Goal: Task Accomplishment & Management: Use online tool/utility

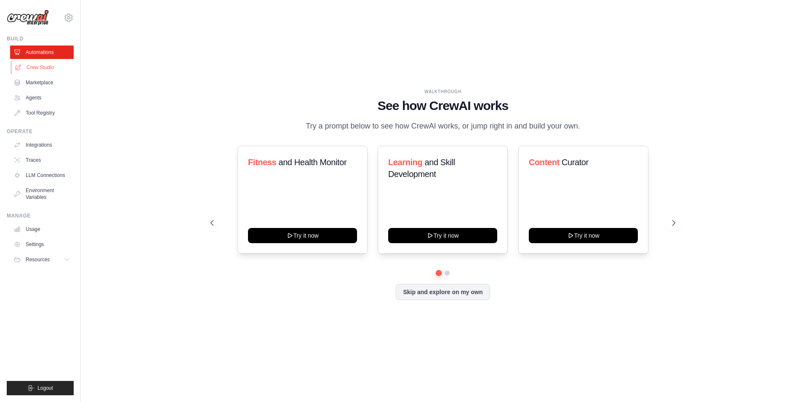
click at [49, 68] on link "Crew Studio" at bounding box center [43, 67] width 64 height 13
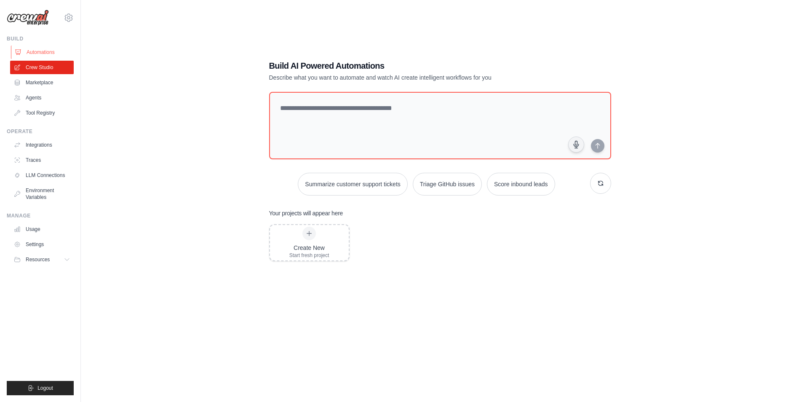
click at [37, 51] on link "Automations" at bounding box center [43, 51] width 64 height 13
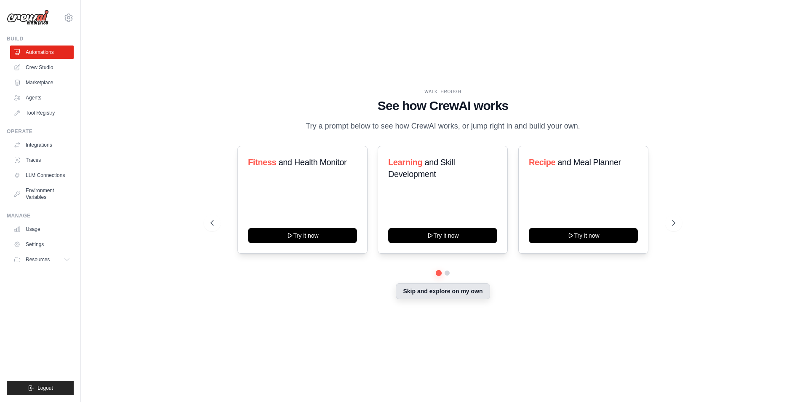
click at [423, 296] on button "Skip and explore on my own" at bounding box center [443, 291] width 94 height 16
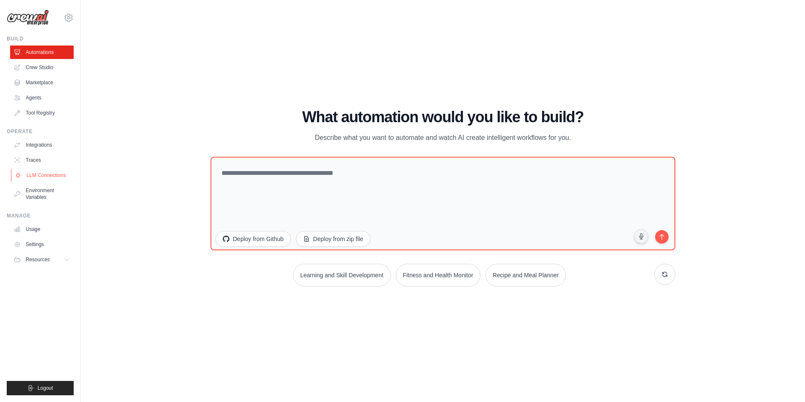
click at [48, 170] on link "LLM Connections" at bounding box center [43, 174] width 64 height 13
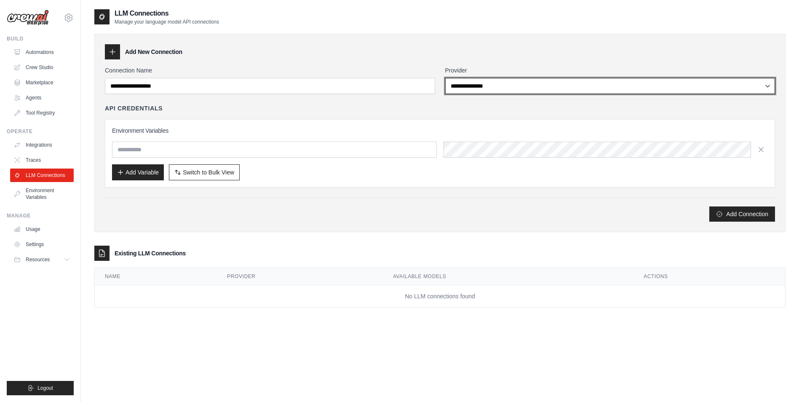
click at [467, 79] on select "**********" at bounding box center [610, 86] width 330 height 16
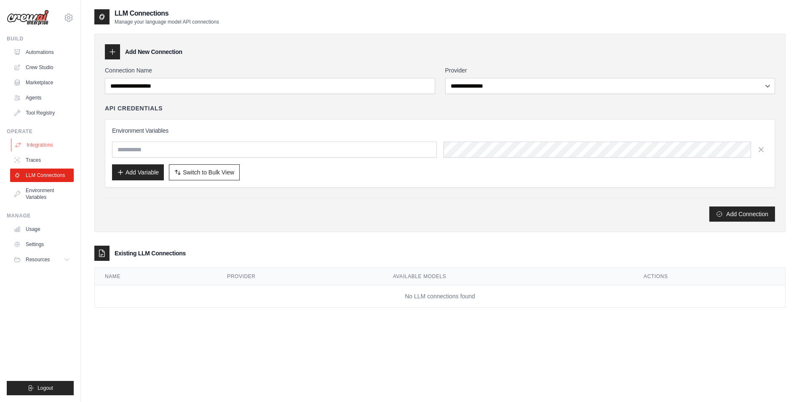
click at [45, 145] on link "Integrations" at bounding box center [43, 144] width 64 height 13
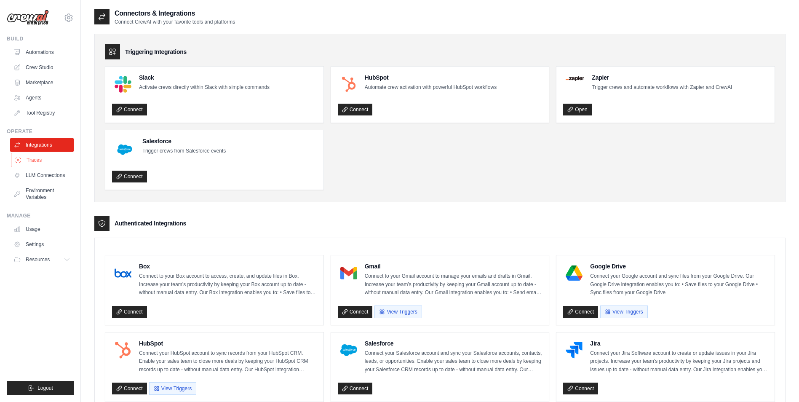
click at [39, 160] on link "Traces" at bounding box center [43, 159] width 64 height 13
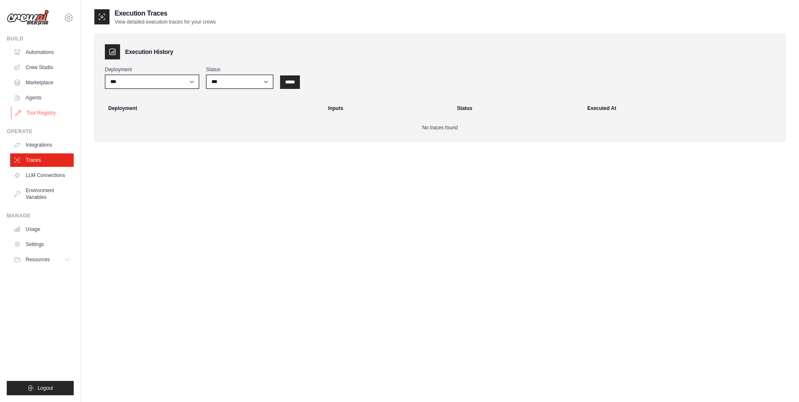
click at [30, 117] on link "Tool Registry" at bounding box center [43, 112] width 64 height 13
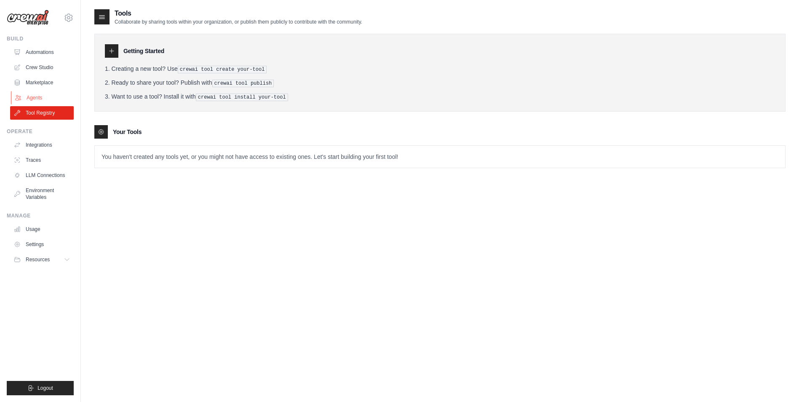
click at [43, 96] on link "Agents" at bounding box center [43, 97] width 64 height 13
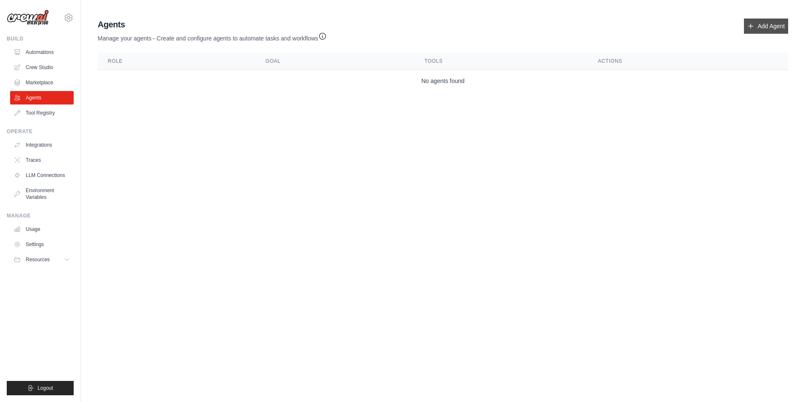
click at [764, 29] on link "Add Agent" at bounding box center [766, 26] width 44 height 15
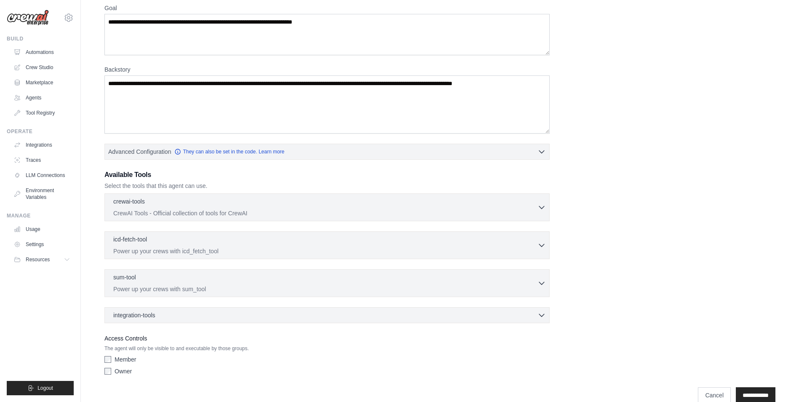
scroll to position [84, 0]
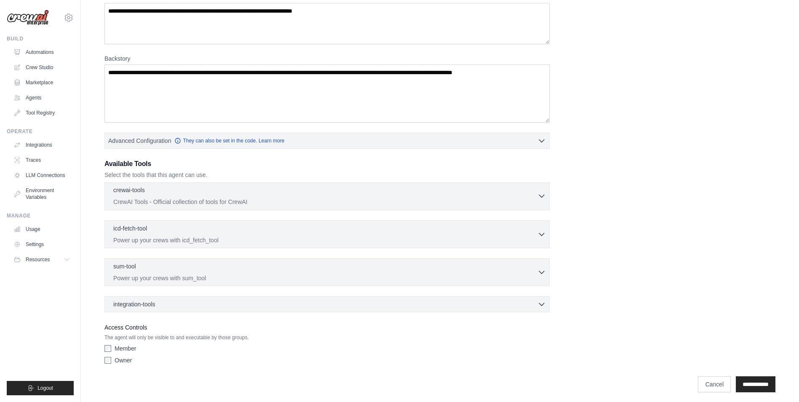
click at [277, 195] on div "crewai-tools 0 selected" at bounding box center [325, 191] width 424 height 10
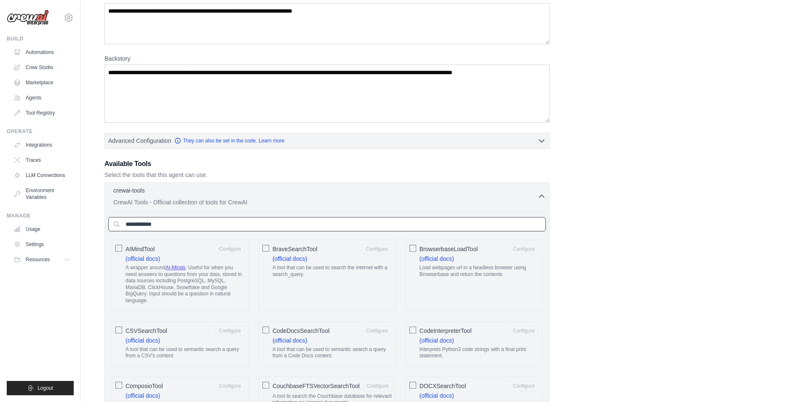
click at [266, 219] on input "text" at bounding box center [326, 224] width 437 height 14
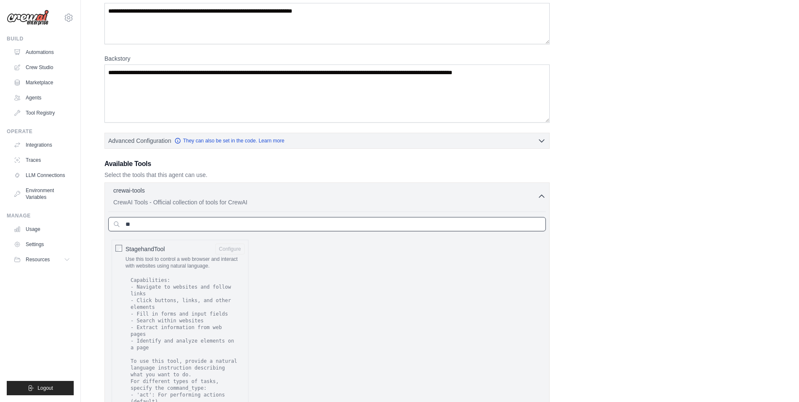
type input "*"
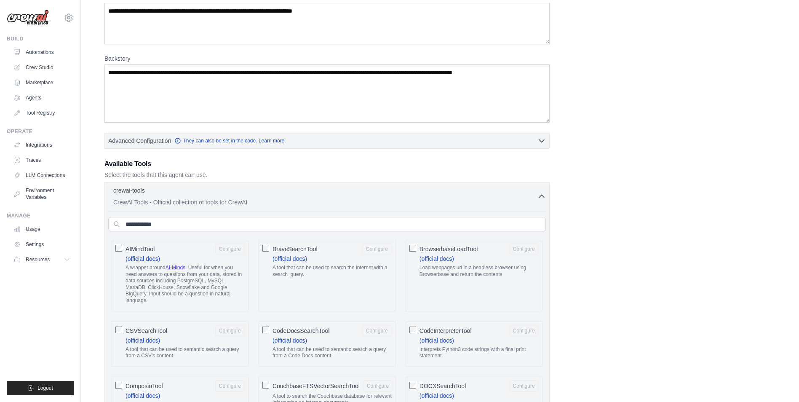
click at [543, 194] on icon "button" at bounding box center [541, 196] width 8 height 8
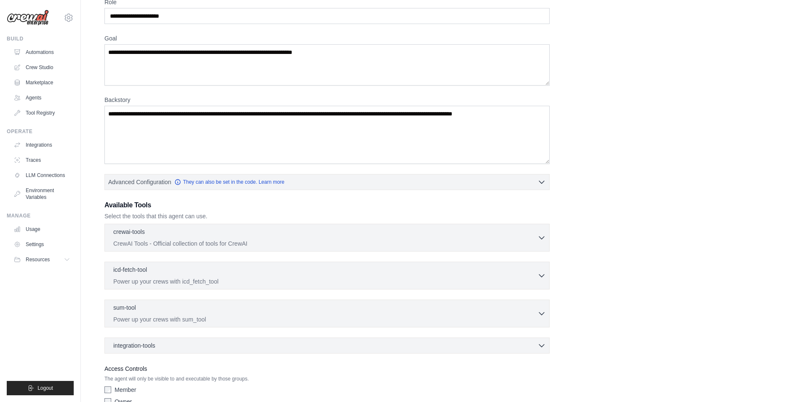
scroll to position [88, 0]
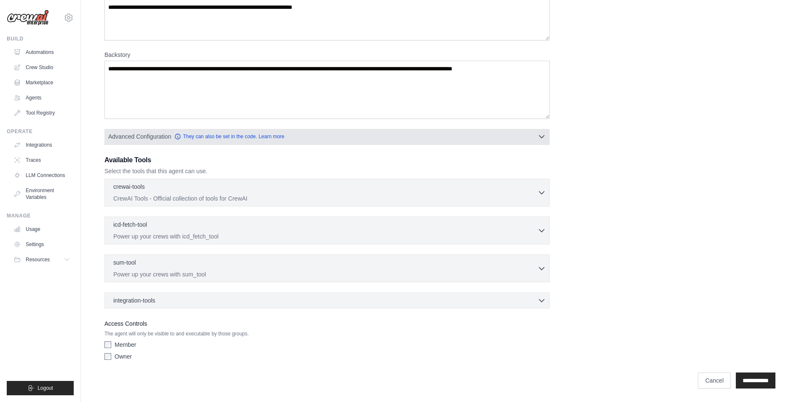
click at [128, 136] on span "Advanced Configuration" at bounding box center [139, 136] width 63 height 8
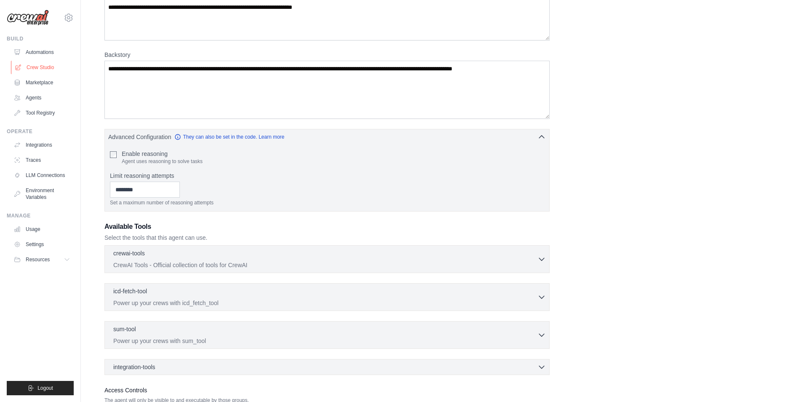
click at [30, 68] on link "Crew Studio" at bounding box center [43, 67] width 64 height 13
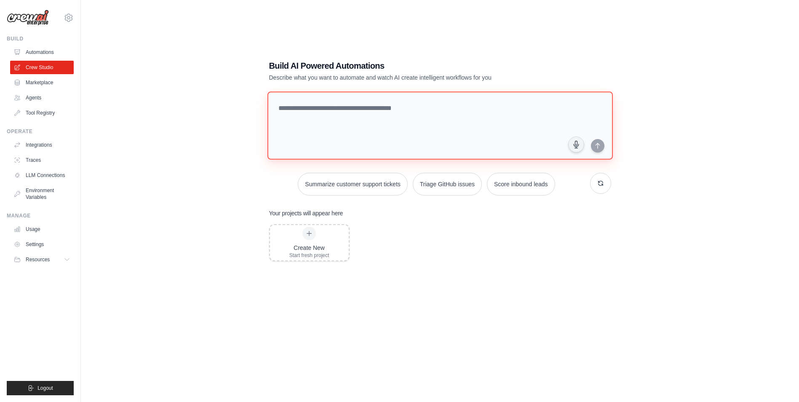
click at [326, 124] on textarea at bounding box center [439, 125] width 345 height 68
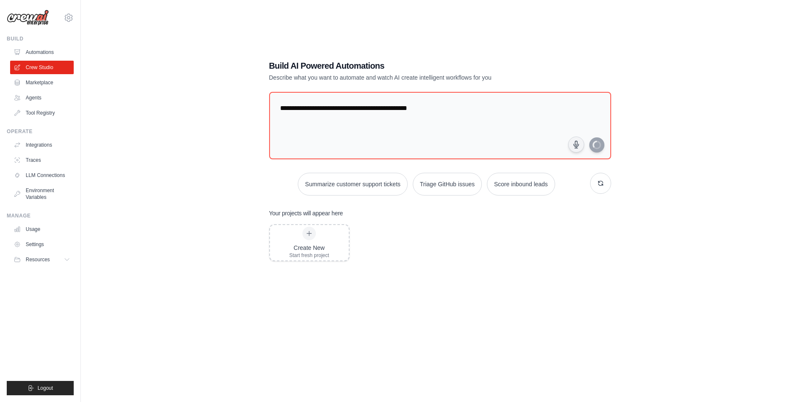
click at [136, 107] on div "**********" at bounding box center [439, 209] width 691 height 402
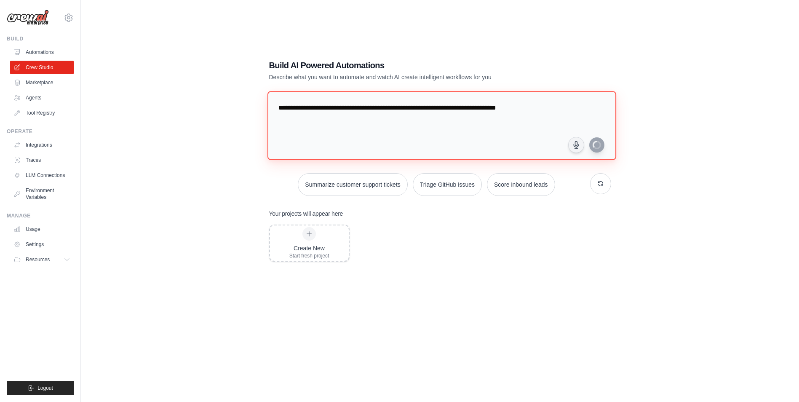
type textarea "**********"
drag, startPoint x: 556, startPoint y: 113, endPoint x: 263, endPoint y: 109, distance: 293.0
click at [264, 108] on div "**********" at bounding box center [440, 209] width 362 height 327
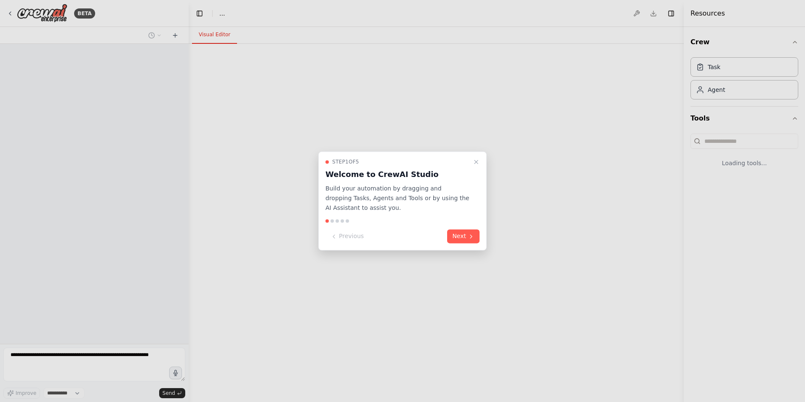
select select "****"
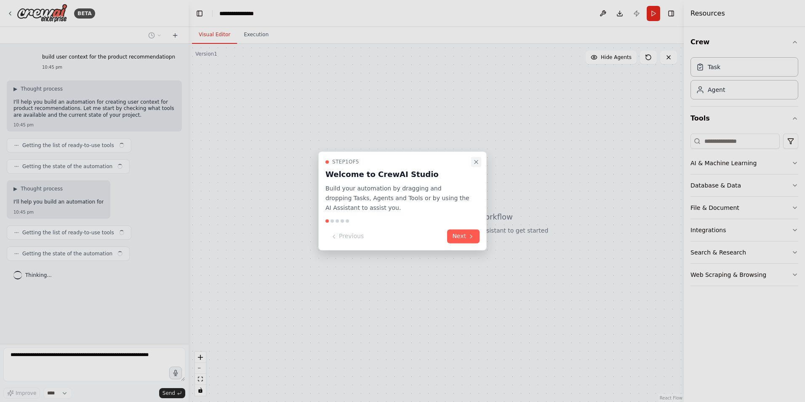
click at [474, 163] on icon "Close walkthrough" at bounding box center [475, 161] width 3 height 3
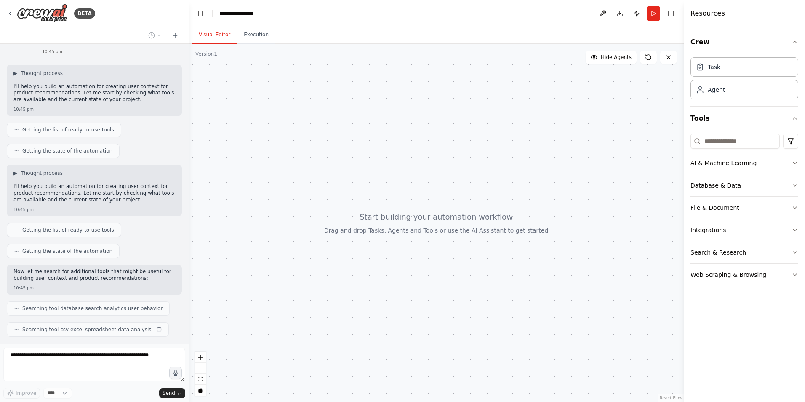
scroll to position [37, 0]
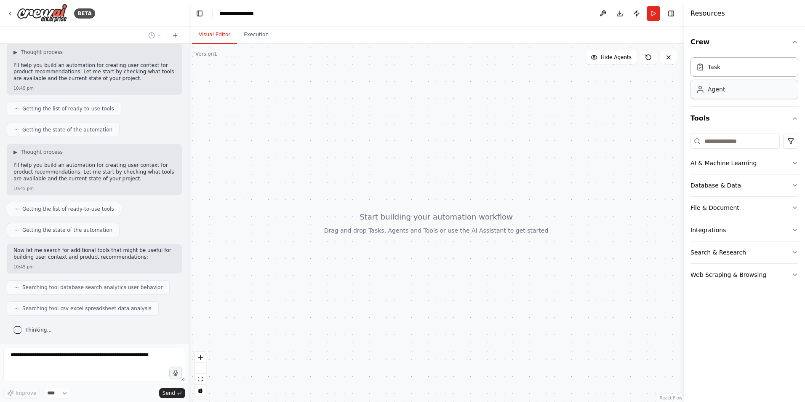
click at [720, 93] on div "Agent" at bounding box center [716, 89] width 17 height 8
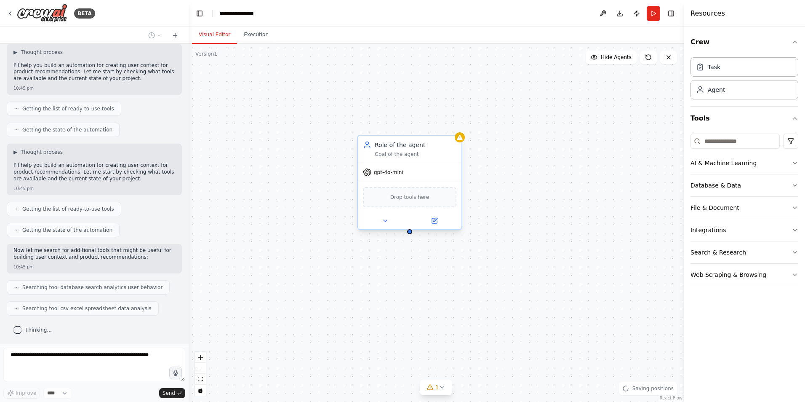
click at [398, 173] on span "gpt-4o-mini" at bounding box center [388, 172] width 29 height 7
click at [388, 201] on div "Drop tools here" at bounding box center [409, 197] width 93 height 20
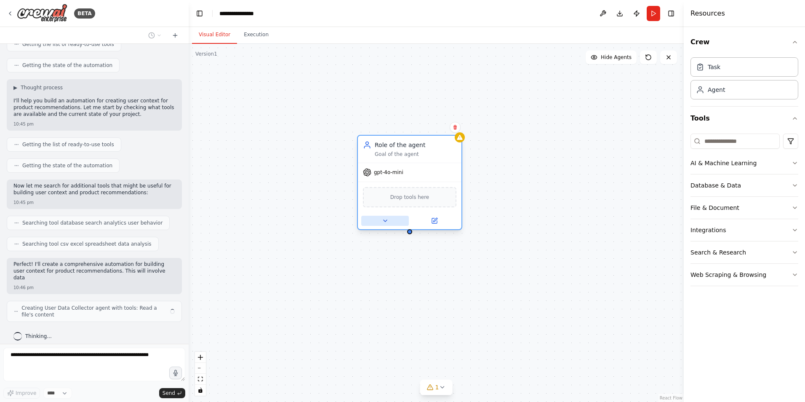
scroll to position [107, 0]
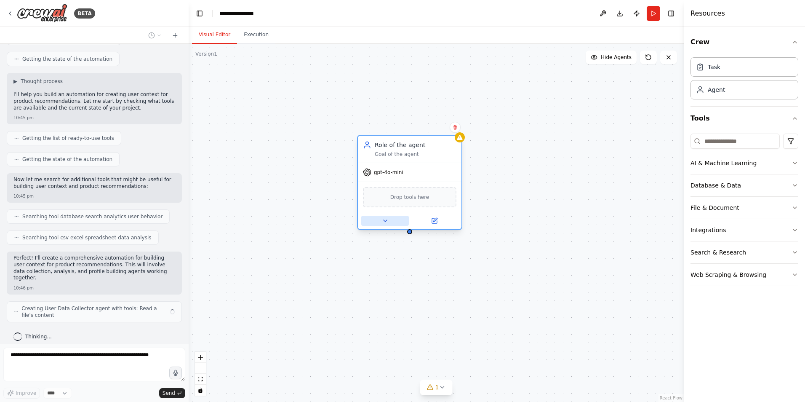
click at [384, 222] on div "Role of the agent Goal of the agent gpt-4o-mini Drop tools here" at bounding box center [436, 223] width 495 height 358
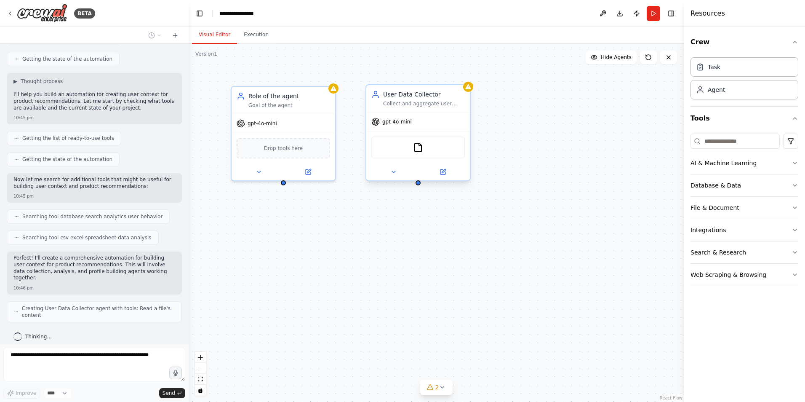
scroll to position [128, 0]
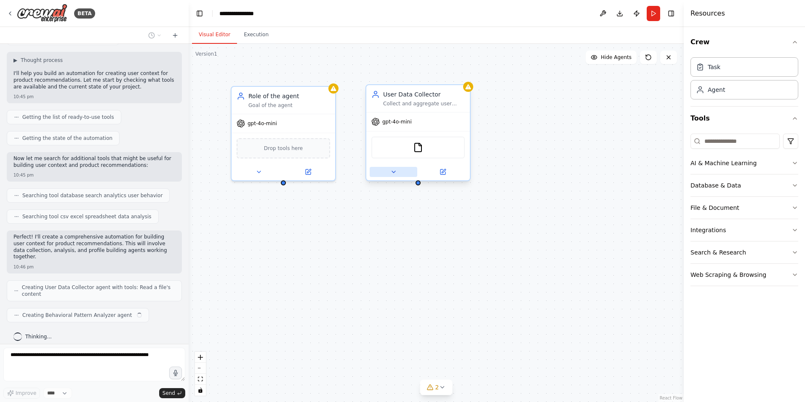
click at [394, 171] on icon at bounding box center [393, 172] width 3 height 2
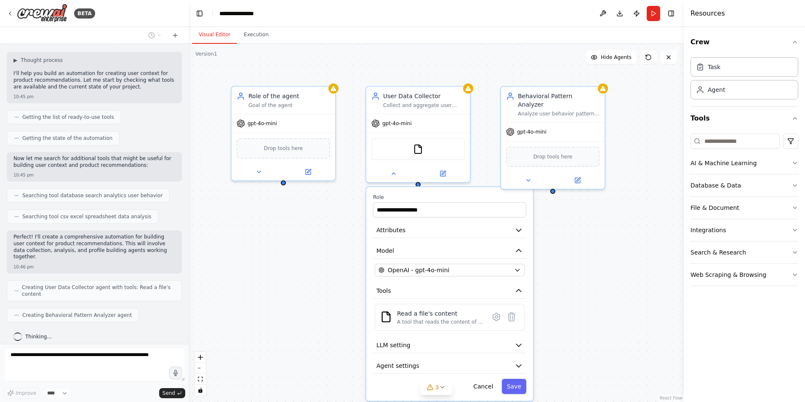
click at [333, 224] on div "**********" at bounding box center [436, 223] width 495 height 358
click at [620, 123] on div "**********" at bounding box center [436, 223] width 495 height 358
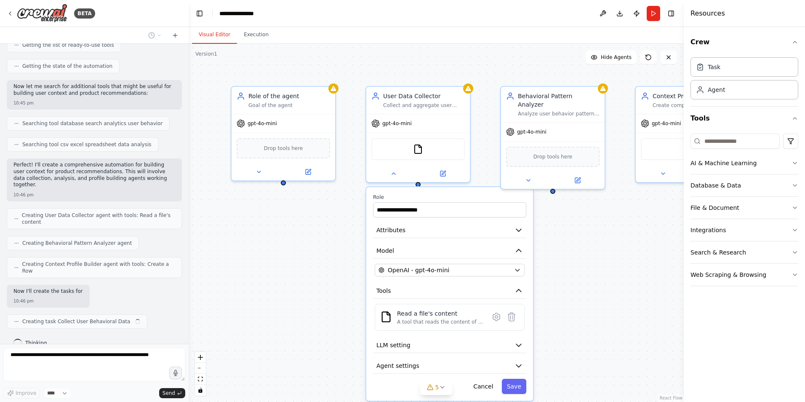
scroll to position [200, 0]
click at [490, 385] on button "Cancel" at bounding box center [483, 385] width 30 height 15
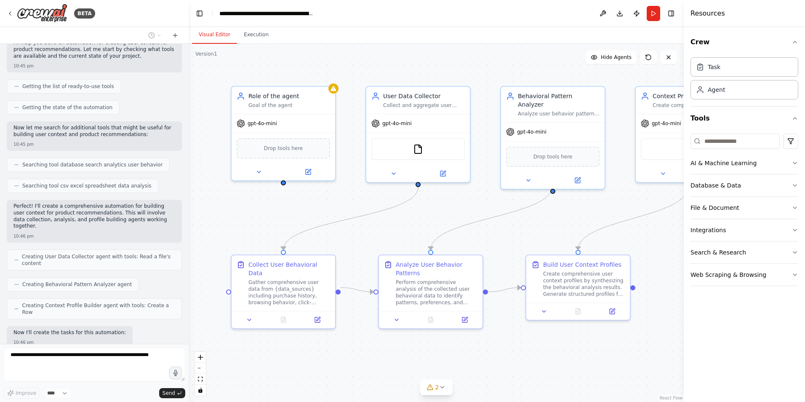
scroll to position [0, 0]
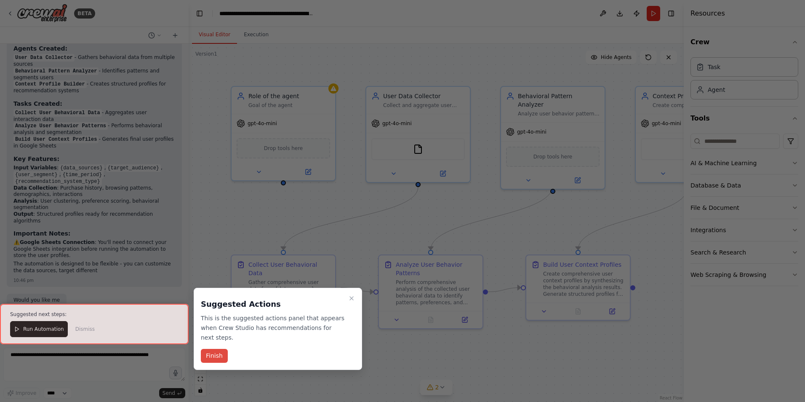
click at [208, 349] on button "Finish" at bounding box center [214, 356] width 27 height 14
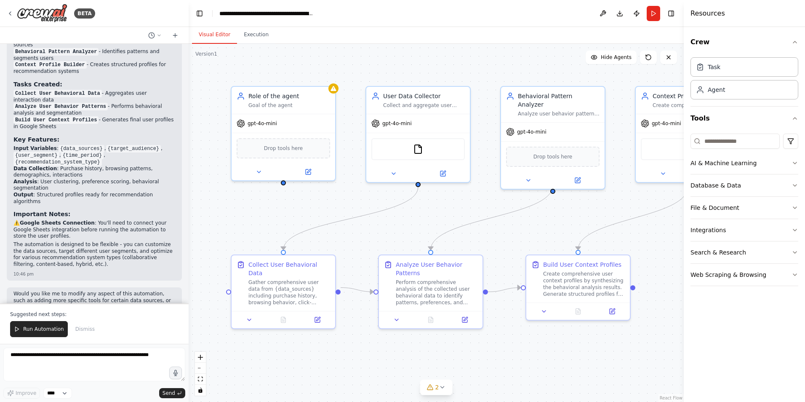
scroll to position [694, 0]
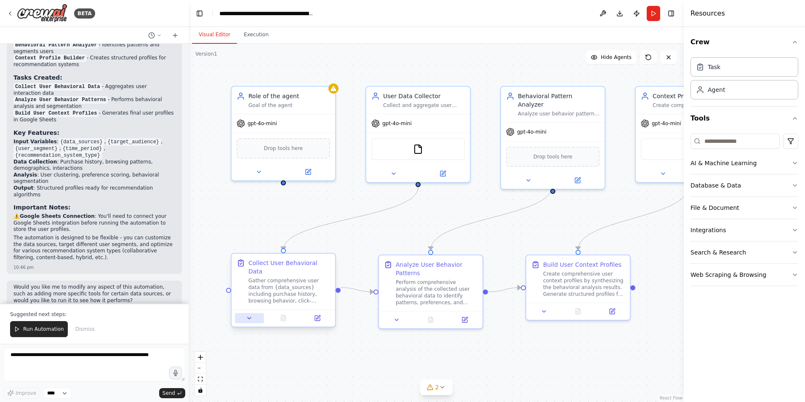
click at [245, 313] on button at bounding box center [249, 318] width 29 height 10
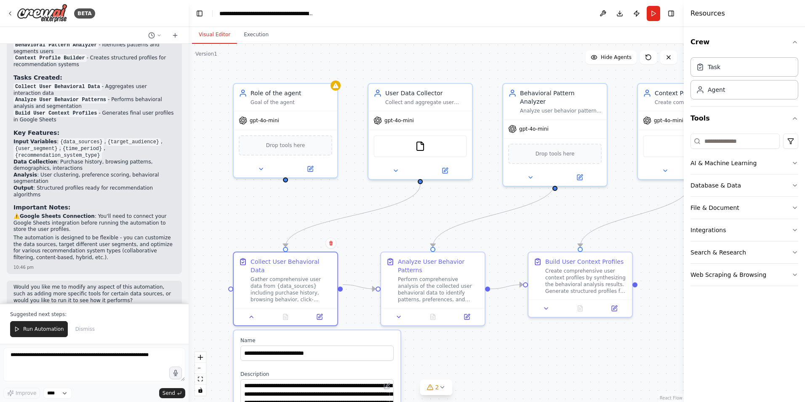
click at [207, 268] on div ".deletable-edge-delete-btn { width: 20px; height: 20px; border: 0px solid #ffff…" at bounding box center [436, 223] width 495 height 358
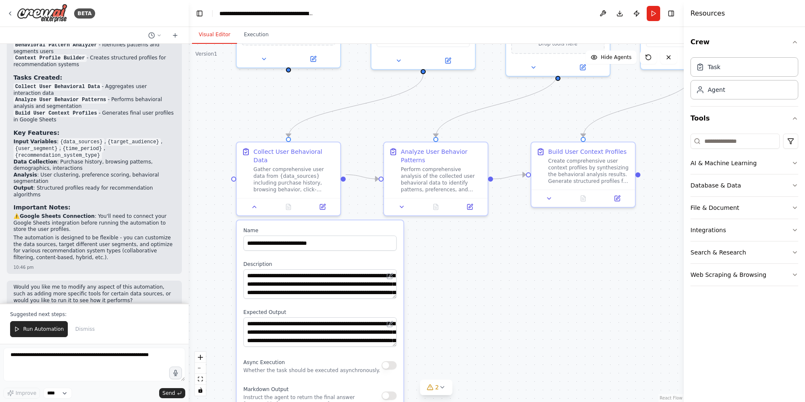
drag, startPoint x: 207, startPoint y: 268, endPoint x: 211, endPoint y: 140, distance: 128.0
click at [211, 140] on div ".deletable-edge-delete-btn { width: 20px; height: 20px; border: 0px solid #ffff…" at bounding box center [436, 223] width 495 height 358
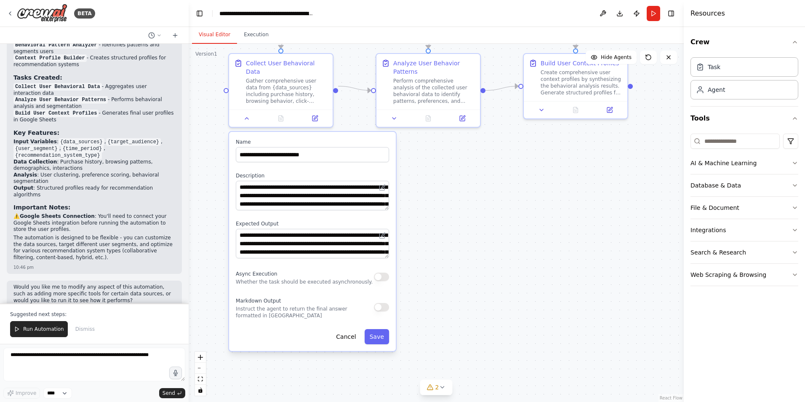
drag, startPoint x: 210, startPoint y: 218, endPoint x: 205, endPoint y: 156, distance: 62.1
click at [205, 156] on div ".deletable-edge-delete-btn { width: 20px; height: 20px; border: 0px solid #ffff…" at bounding box center [436, 223] width 495 height 358
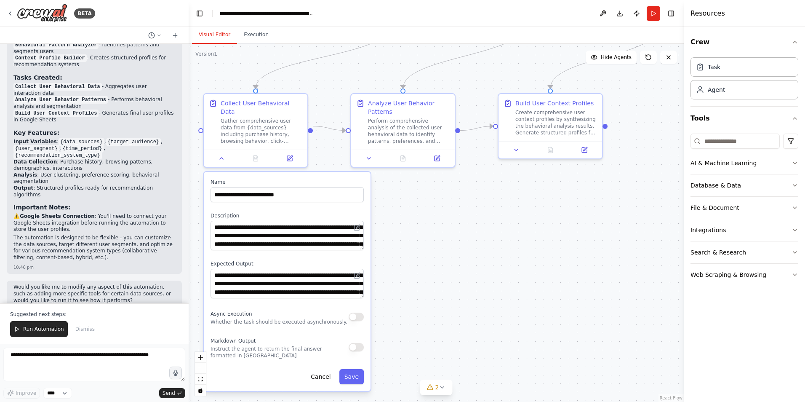
drag, startPoint x: 458, startPoint y: 168, endPoint x: 433, endPoint y: 223, distance: 60.5
click at [433, 223] on div ".deletable-edge-delete-btn { width: 20px; height: 20px; border: 0px solid #ffff…" at bounding box center [436, 223] width 495 height 358
click at [444, 208] on div ".deletable-edge-delete-btn { width: 20px; height: 20px; border: 0px solid #ffff…" at bounding box center [436, 223] width 495 height 358
click at [369, 160] on icon at bounding box center [368, 157] width 7 height 7
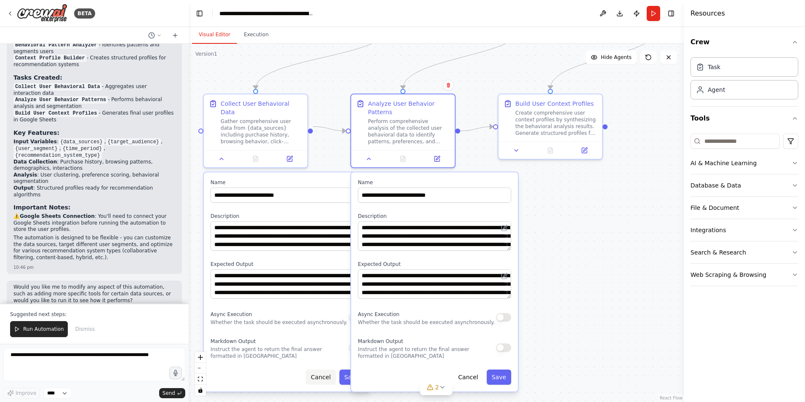
click at [324, 371] on button "Cancel" at bounding box center [321, 376] width 30 height 15
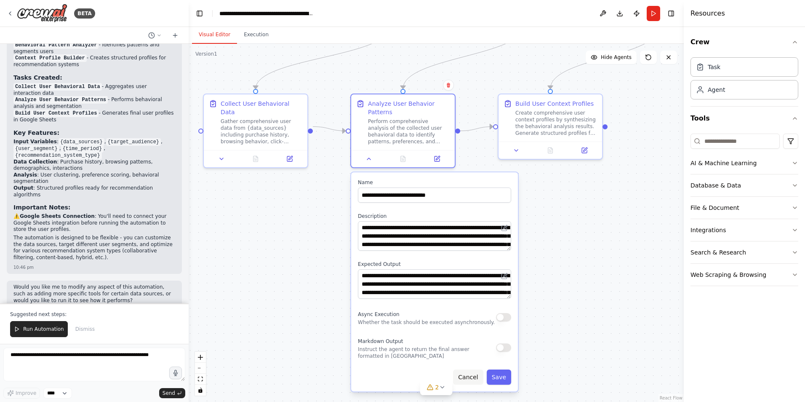
click at [474, 380] on button "Cancel" at bounding box center [468, 376] width 30 height 15
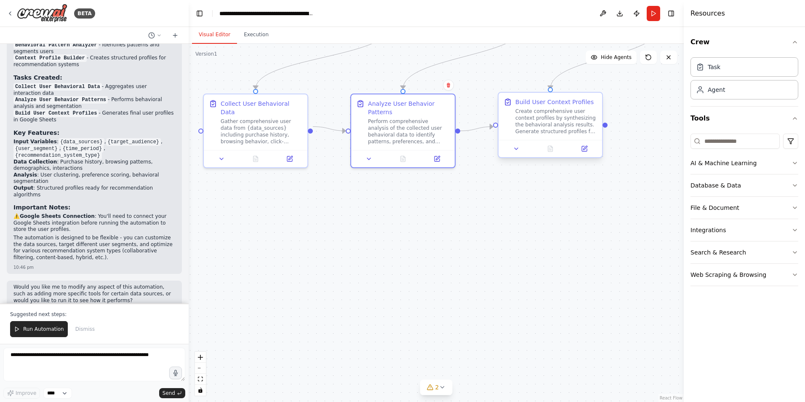
click at [518, 155] on div at bounding box center [550, 148] width 104 height 17
click at [518, 148] on icon at bounding box center [515, 149] width 3 height 2
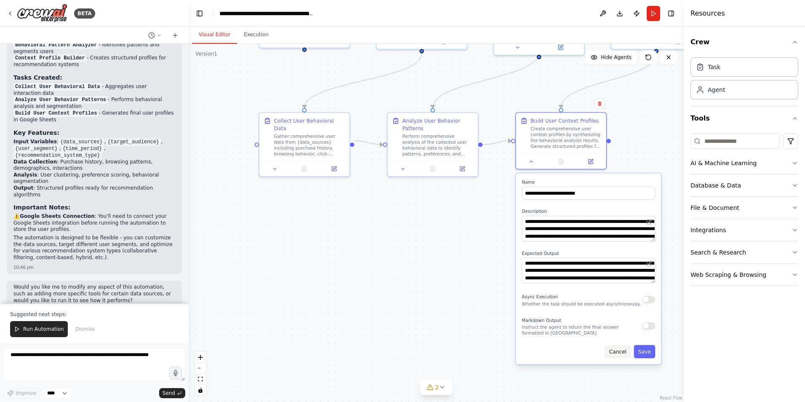
click at [621, 352] on button "Cancel" at bounding box center [617, 351] width 26 height 13
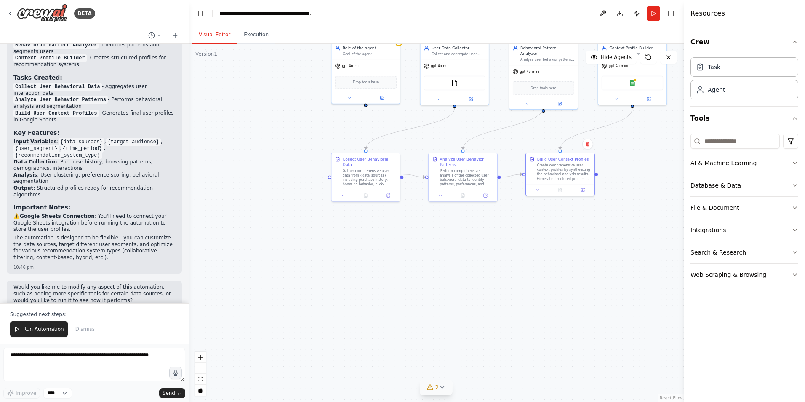
click at [435, 387] on span "2" at bounding box center [437, 387] width 4 height 8
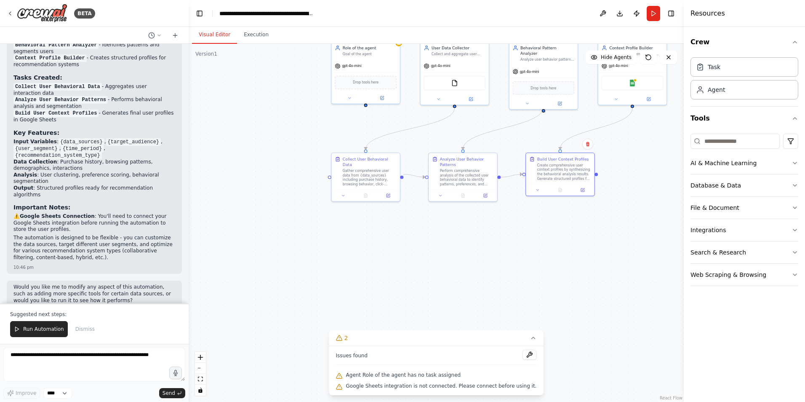
click at [342, 258] on div ".deletable-edge-delete-btn { width: 20px; height: 20px; border: 0px solid #ffff…" at bounding box center [436, 223] width 495 height 358
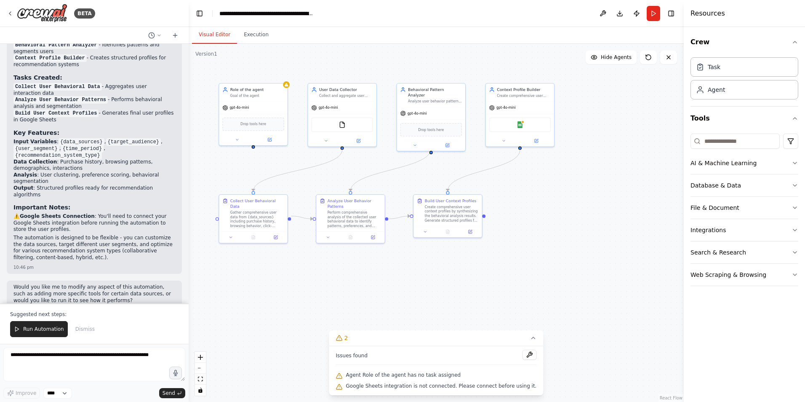
drag, startPoint x: 516, startPoint y: 253, endPoint x: 403, endPoint y: 294, distance: 120.3
click at [403, 294] on div ".deletable-edge-delete-btn { width: 20px; height: 20px; border: 0px solid #ffff…" at bounding box center [436, 223] width 495 height 358
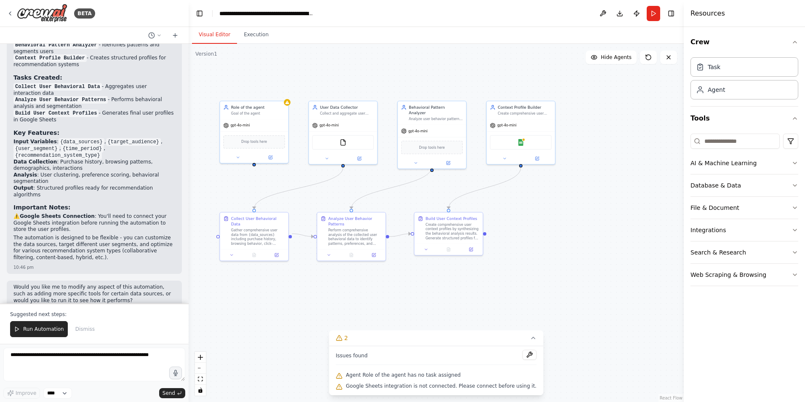
drag, startPoint x: 515, startPoint y: 232, endPoint x: 516, endPoint y: 250, distance: 17.7
click at [516, 250] on div ".deletable-edge-delete-btn { width: 20px; height: 20px; border: 0px solid #ffff…" at bounding box center [436, 223] width 495 height 358
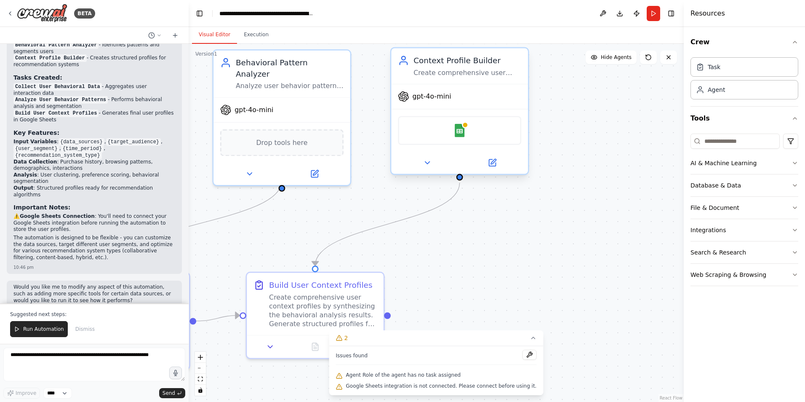
click at [506, 93] on div "gpt-4o-mini" at bounding box center [459, 96] width 137 height 24
click at [459, 130] on img at bounding box center [459, 130] width 13 height 13
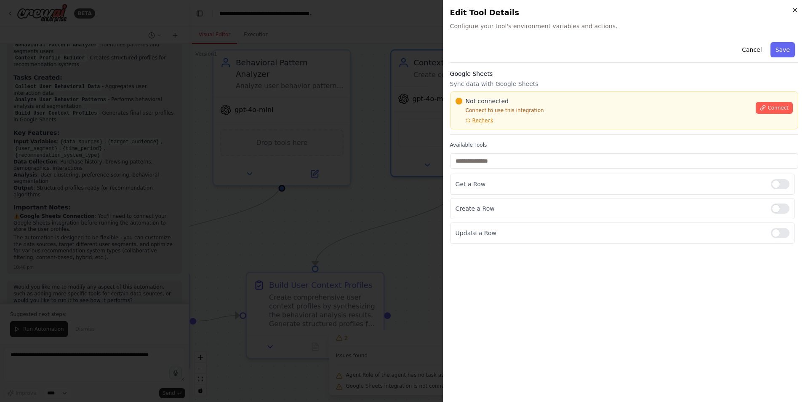
click at [792, 8] on icon "button" at bounding box center [794, 10] width 7 height 7
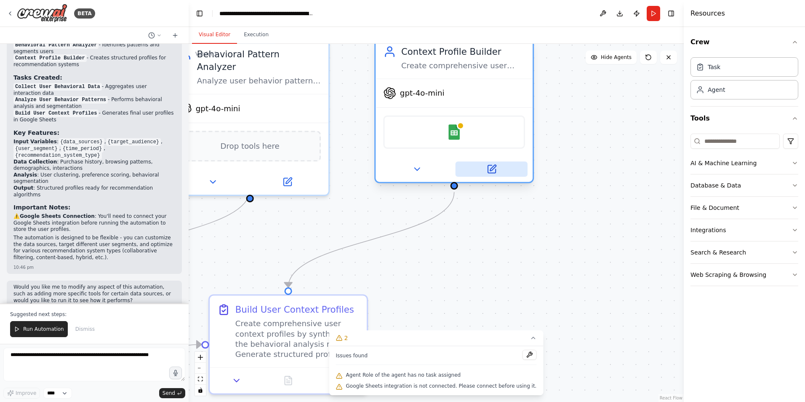
click at [497, 169] on button at bounding box center [491, 168] width 72 height 15
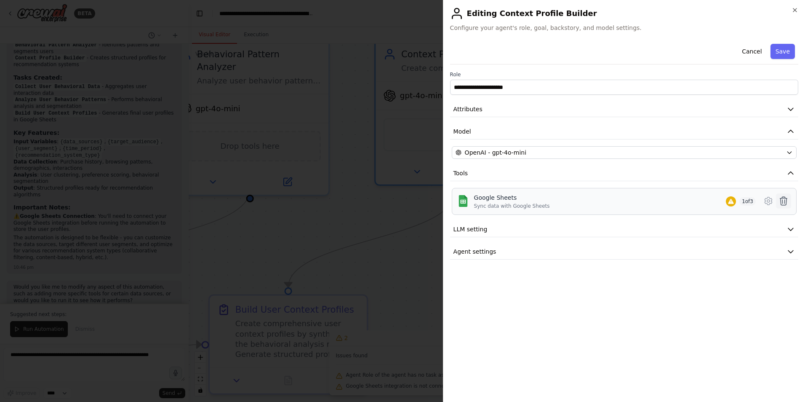
click at [781, 202] on icon at bounding box center [783, 201] width 10 height 10
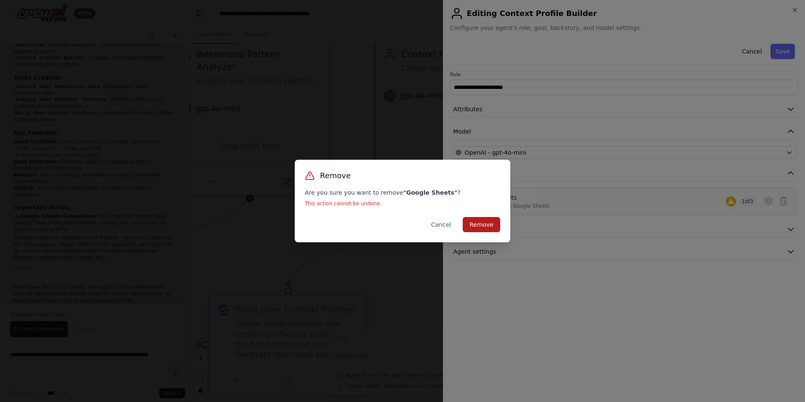
click at [483, 222] on button "Remove" at bounding box center [481, 224] width 37 height 15
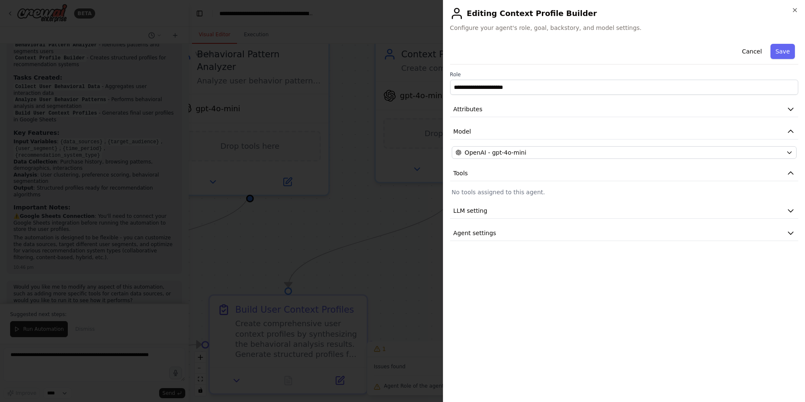
click at [500, 181] on div "**********" at bounding box center [624, 140] width 348 height 200
click at [494, 190] on p "No tools assigned to this agent." at bounding box center [624, 192] width 345 height 8
click at [478, 180] on button "Tools" at bounding box center [624, 173] width 348 height 16
click at [472, 192] on span "LLM setting" at bounding box center [470, 195] width 34 height 8
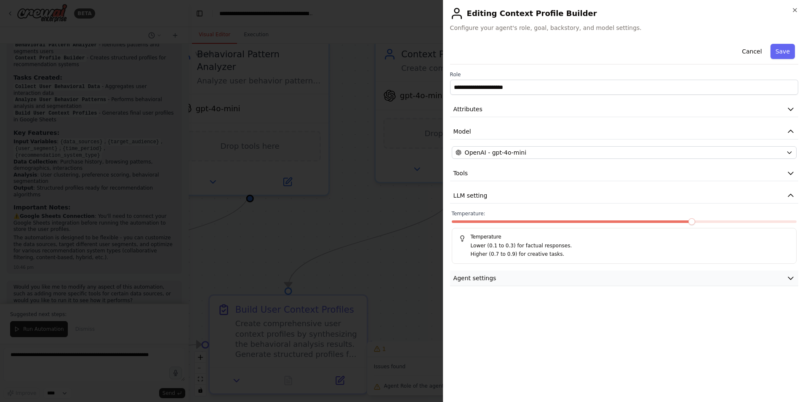
click at [476, 274] on span "Agent settings" at bounding box center [474, 278] width 43 height 8
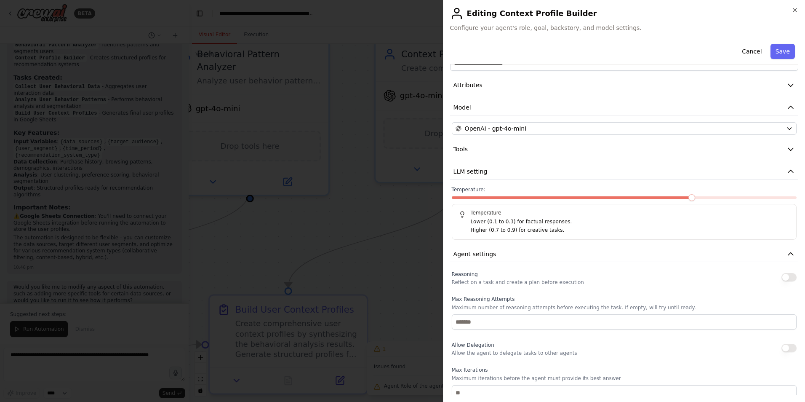
scroll to position [0, 0]
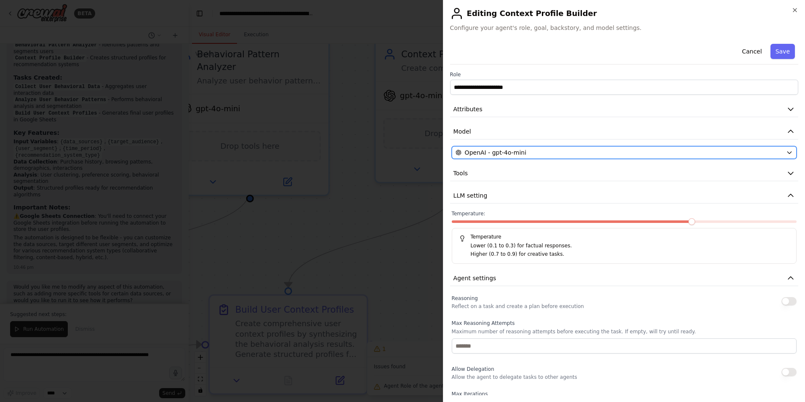
click at [499, 149] on span "OpenAI - gpt-4o-mini" at bounding box center [495, 152] width 61 height 8
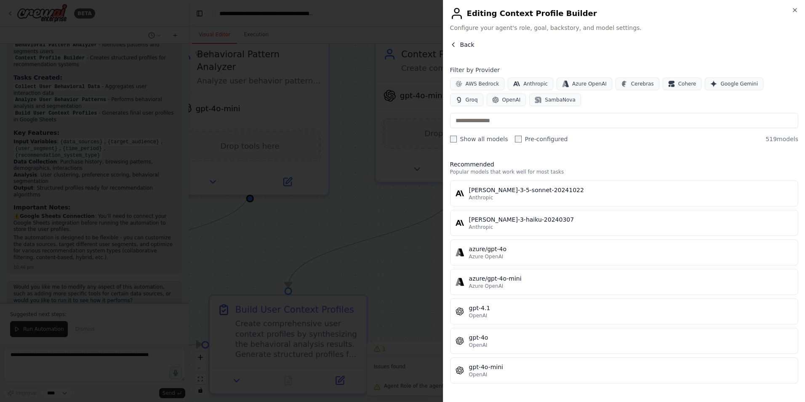
click at [465, 46] on span "Back" at bounding box center [467, 44] width 14 height 8
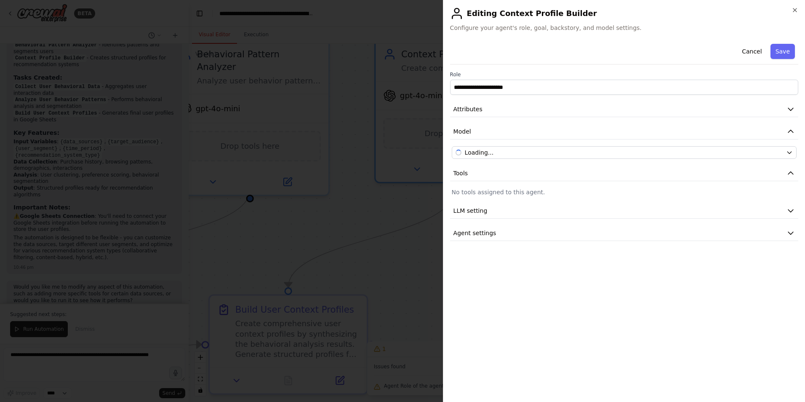
click at [485, 101] on div "**********" at bounding box center [624, 140] width 348 height 200
click at [482, 112] on button "Attributes" at bounding box center [624, 109] width 348 height 16
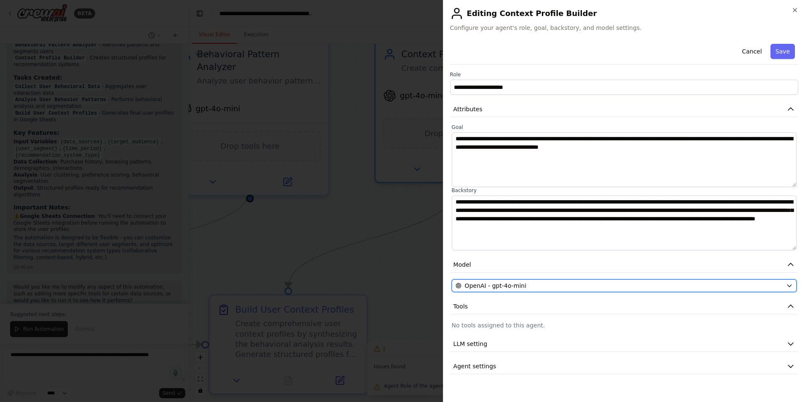
click at [497, 286] on span "OpenAI - gpt-4o-mini" at bounding box center [495, 285] width 61 height 8
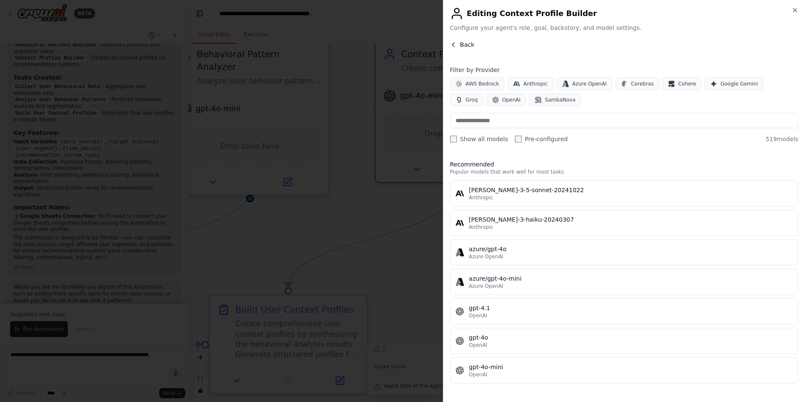
click at [463, 44] on span "Back" at bounding box center [467, 44] width 14 height 8
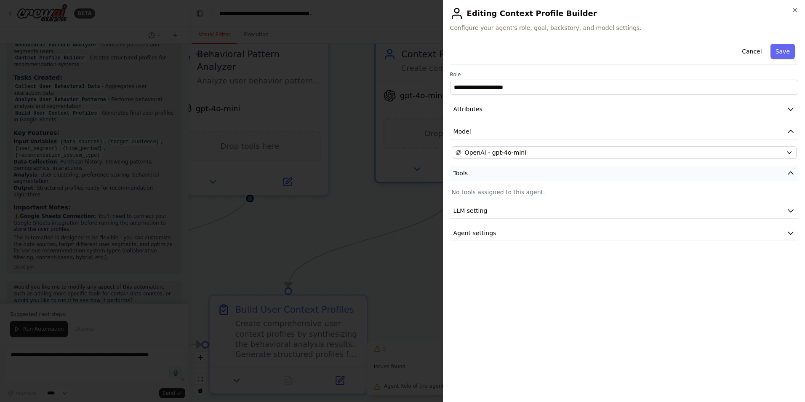
click at [476, 173] on button "Tools" at bounding box center [624, 173] width 348 height 16
click at [460, 190] on p "No tools assigned to this agent." at bounding box center [624, 192] width 345 height 8
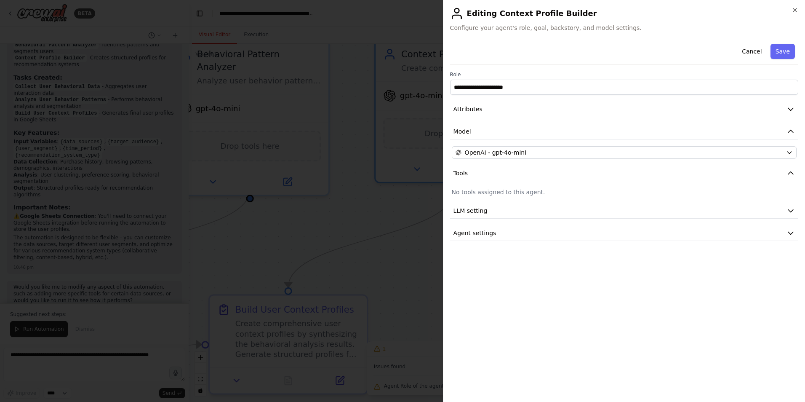
click at [390, 198] on div at bounding box center [402, 201] width 805 height 402
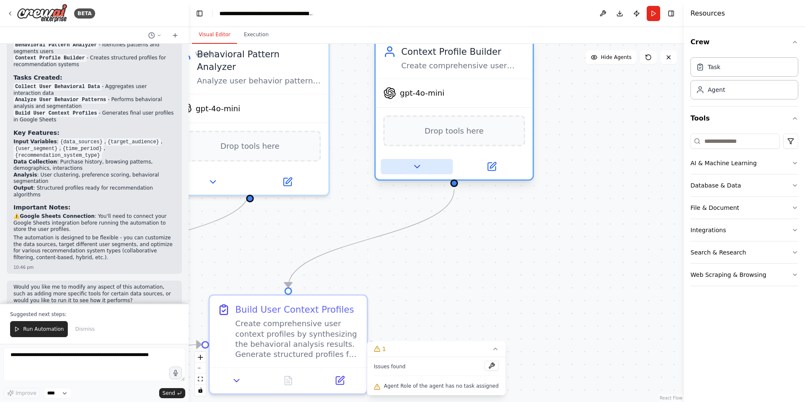
click at [414, 164] on icon at bounding box center [417, 166] width 10 height 10
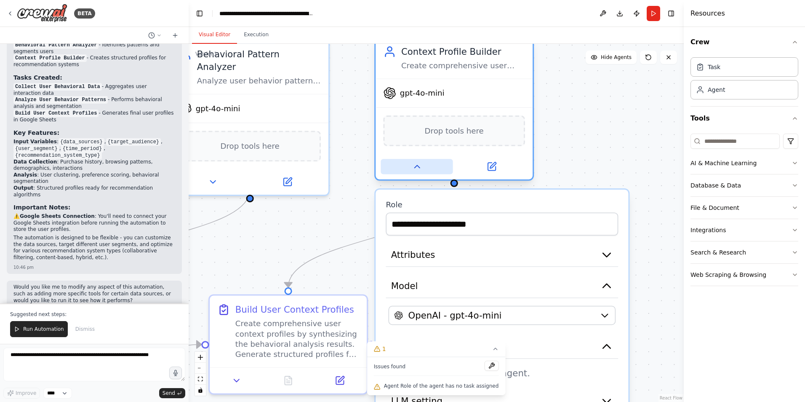
click at [414, 164] on icon at bounding box center [417, 166] width 10 height 10
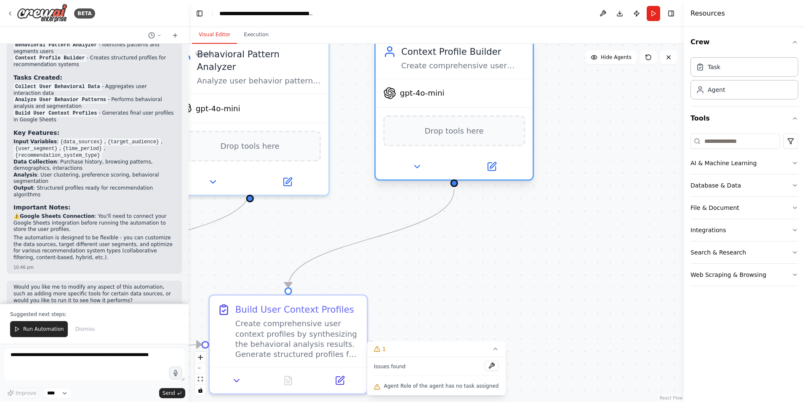
click at [429, 125] on span "Drop tools here" at bounding box center [454, 130] width 59 height 13
click at [430, 133] on span "Drop tools here" at bounding box center [454, 130] width 59 height 13
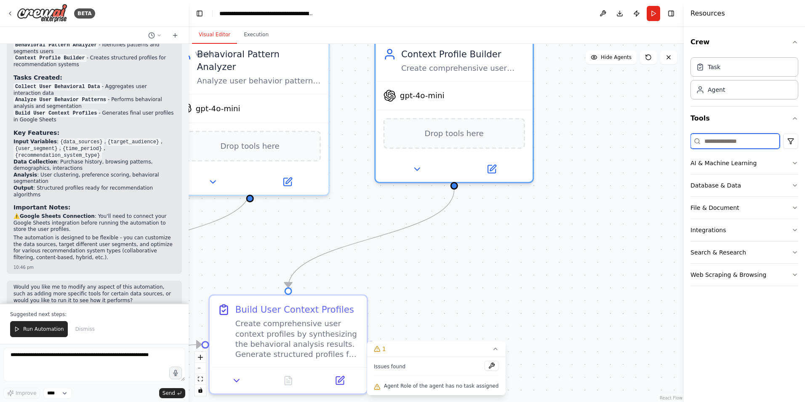
drag, startPoint x: 473, startPoint y: 132, endPoint x: 712, endPoint y: 138, distance: 238.7
click at [712, 138] on input at bounding box center [734, 140] width 89 height 15
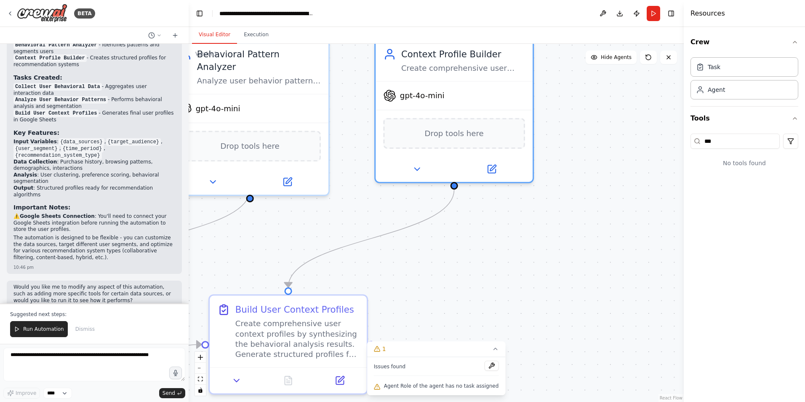
drag, startPoint x: 753, startPoint y: 149, endPoint x: 691, endPoint y: 148, distance: 61.9
click at [691, 148] on div "*** No tools found" at bounding box center [744, 152] width 108 height 44
click at [733, 144] on input "***" at bounding box center [734, 140] width 89 height 15
type input "*"
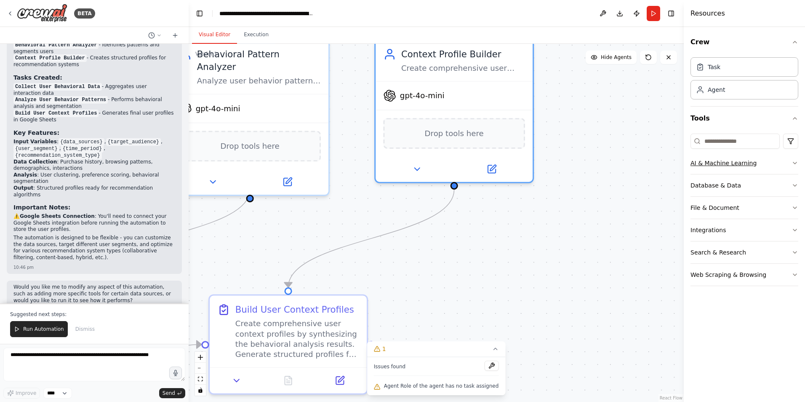
click at [768, 163] on button "AI & Machine Learning" at bounding box center [744, 163] width 108 height 22
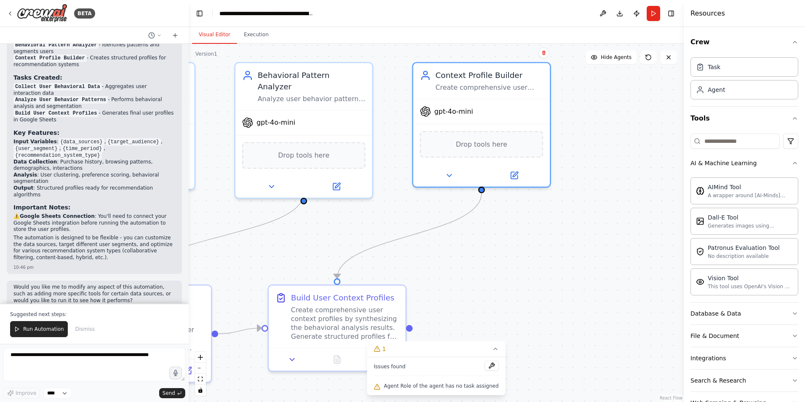
scroll to position [26, 0]
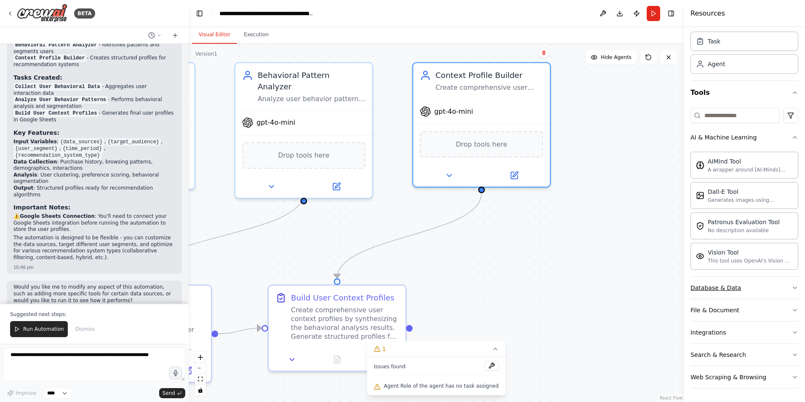
click at [722, 288] on div "Database & Data" at bounding box center [715, 287] width 51 height 8
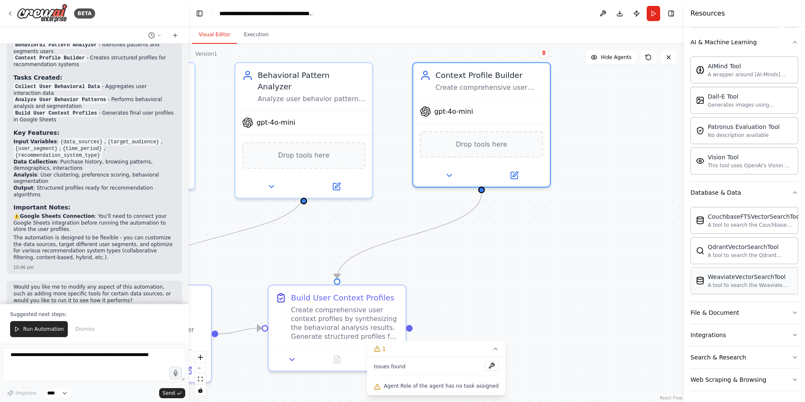
scroll to position [123, 0]
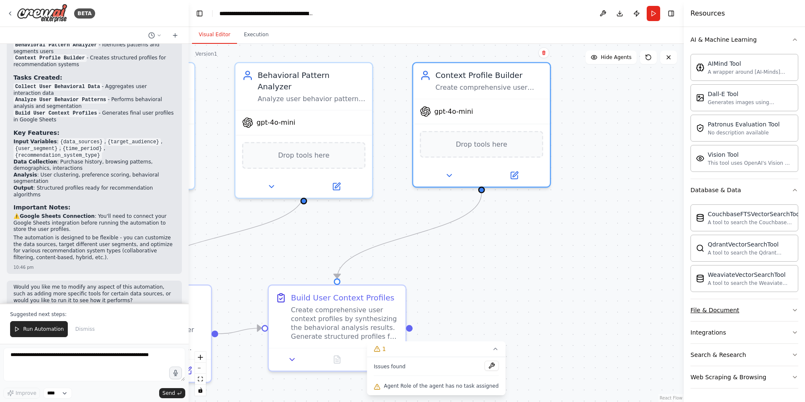
click at [695, 305] on button "File & Document" at bounding box center [744, 310] width 108 height 22
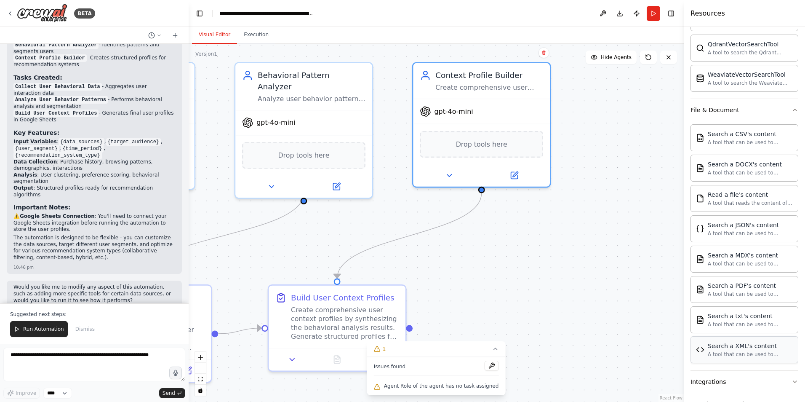
scroll to position [373, 0]
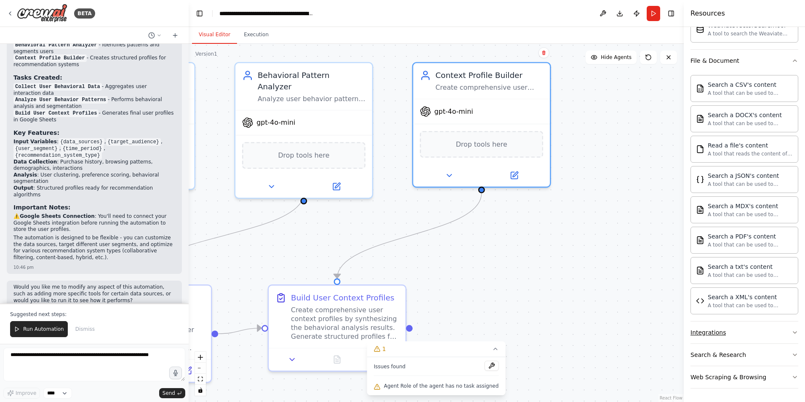
click at [716, 330] on div "Integrations" at bounding box center [707, 332] width 35 height 8
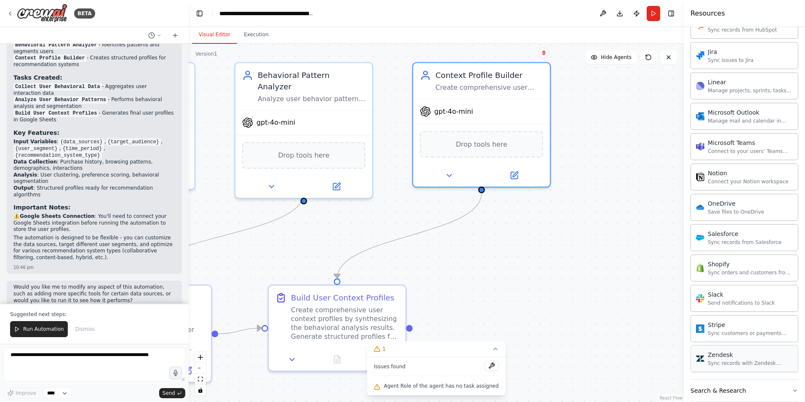
scroll to position [1016, 0]
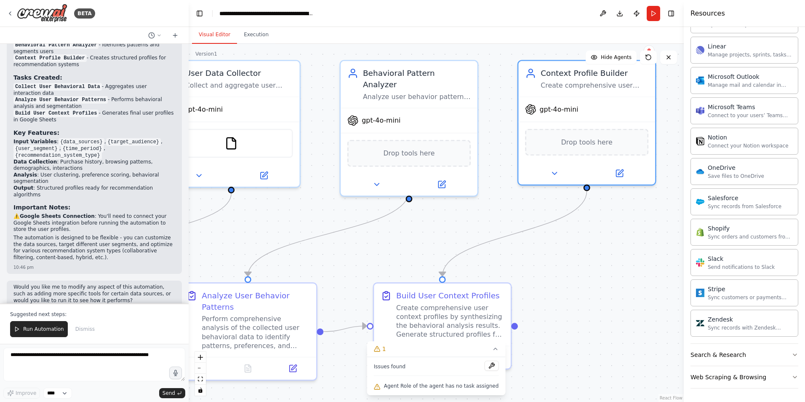
drag, startPoint x: 529, startPoint y: 229, endPoint x: 598, endPoint y: 225, distance: 69.2
click at [608, 226] on div ".deletable-edge-delete-btn { width: 20px; height: 20px; border: 0px solid #ffff…" at bounding box center [436, 223] width 495 height 358
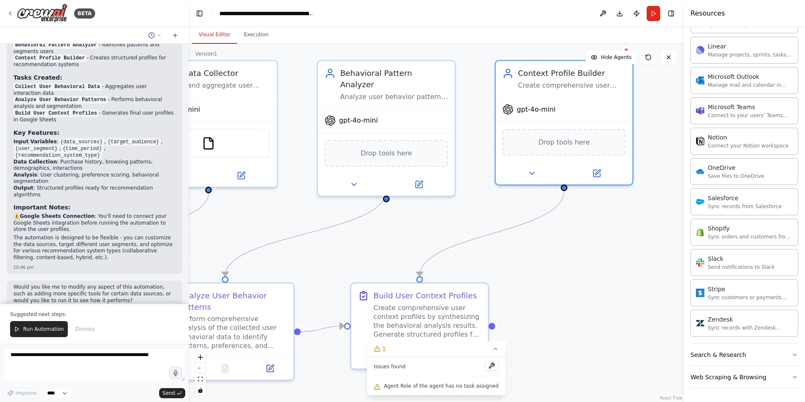
drag, startPoint x: 556, startPoint y: 216, endPoint x: 615, endPoint y: 213, distance: 59.0
click at [615, 213] on div ".deletable-edge-delete-btn { width: 20px; height: 20px; border: 0px solid #ffff…" at bounding box center [436, 223] width 495 height 358
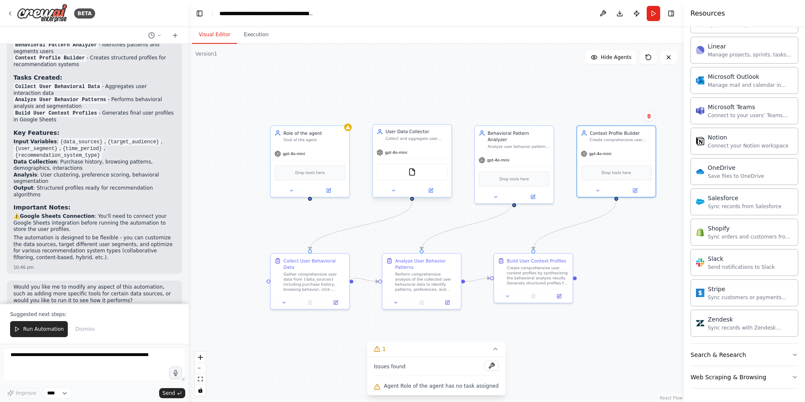
click at [395, 175] on div "FileReadTool" at bounding box center [412, 171] width 71 height 16
click at [394, 170] on div "FileReadTool" at bounding box center [412, 171] width 71 height 16
click at [11, 11] on icon at bounding box center [10, 13] width 7 height 7
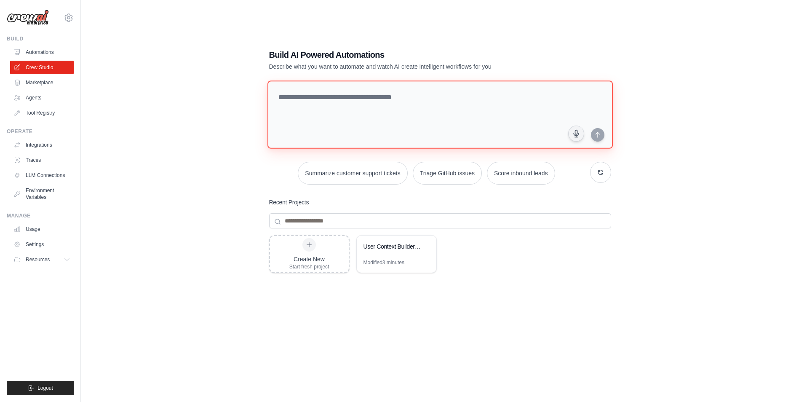
click at [306, 99] on textarea at bounding box center [439, 114] width 345 height 68
paste textarea "**********"
type textarea "**********"
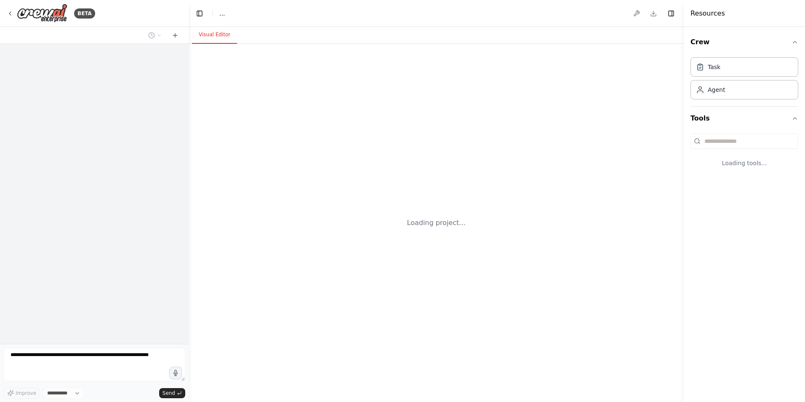
select select "****"
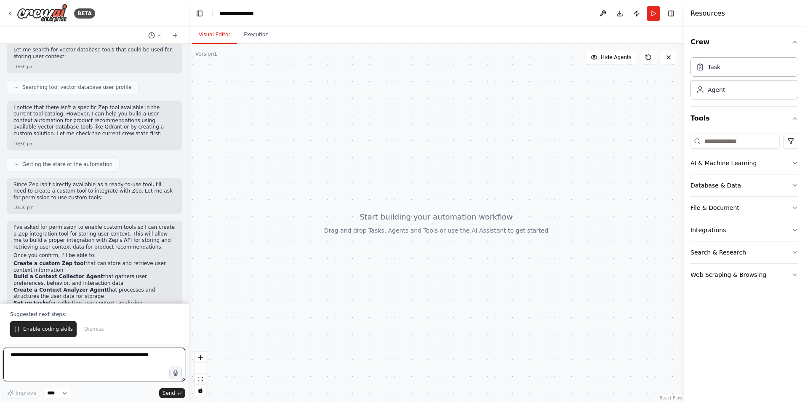
scroll to position [279, 0]
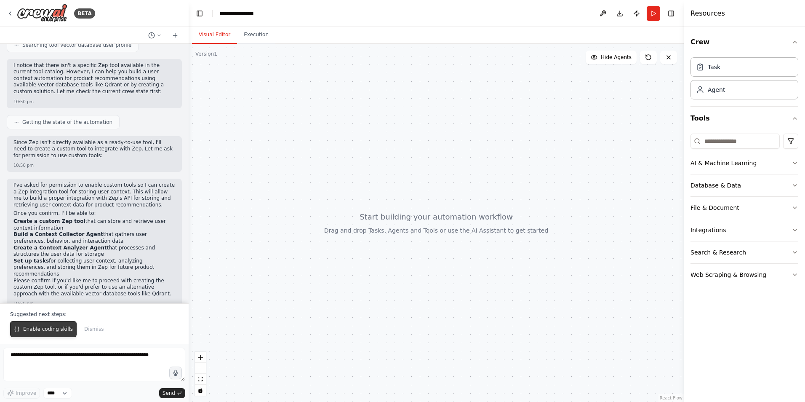
click at [46, 330] on span "Enable coding skills" at bounding box center [48, 328] width 50 height 7
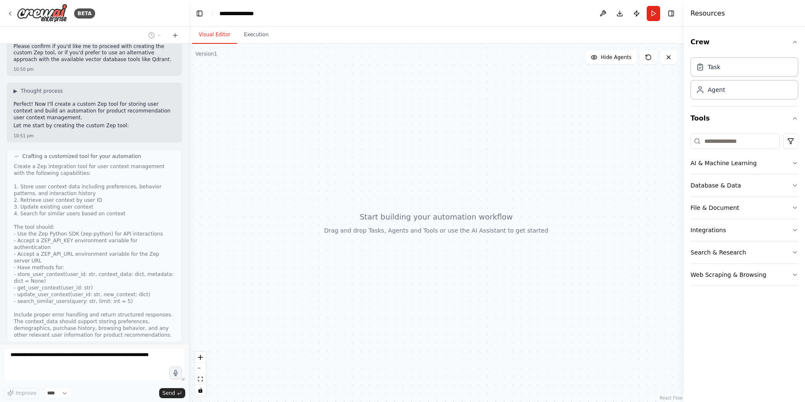
scroll to position [568, 0]
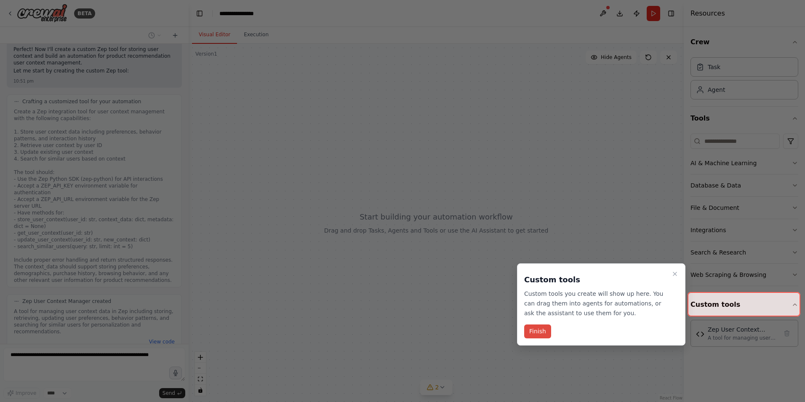
click at [543, 333] on button "Finish" at bounding box center [537, 331] width 27 height 14
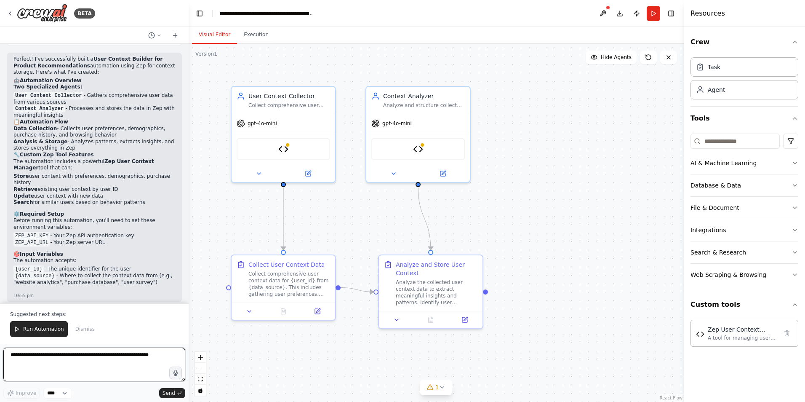
scroll to position [1201, 0]
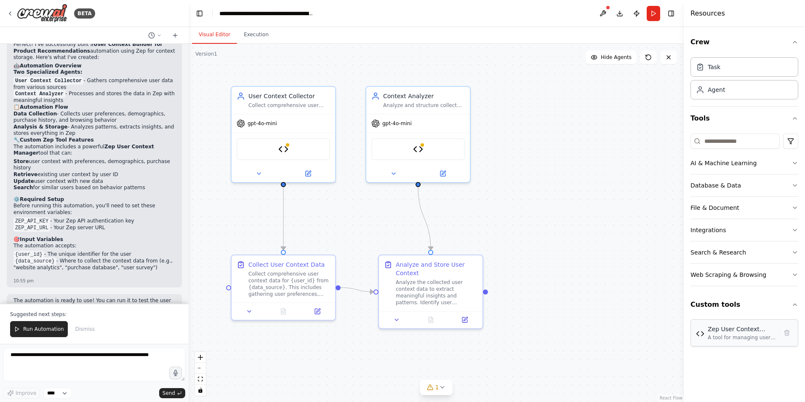
click at [720, 332] on div "Zep User Context Manager" at bounding box center [743, 329] width 70 height 8
click at [703, 336] on img at bounding box center [700, 333] width 8 height 8
click at [701, 336] on img at bounding box center [700, 333] width 8 height 8
click at [411, 293] on div "Analyze the collected user context data to extract meaningful insights and patt…" at bounding box center [437, 290] width 82 height 27
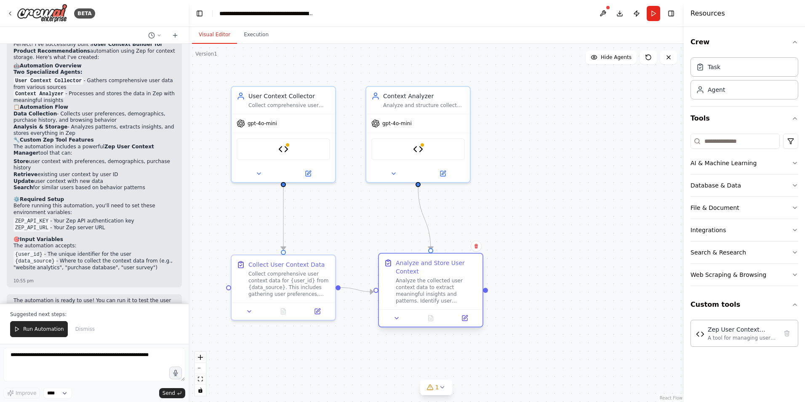
click at [411, 294] on div "Analyze the collected user context data to extract meaningful insights and patt…" at bounding box center [437, 290] width 82 height 27
click at [473, 319] on button at bounding box center [468, 318] width 29 height 10
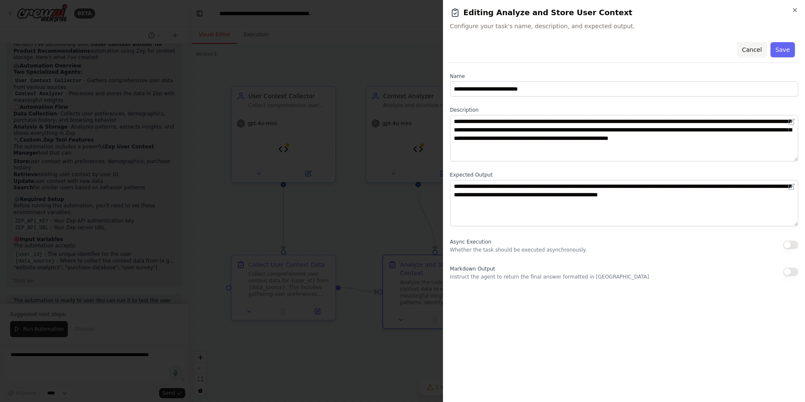
click at [753, 50] on button "Cancel" at bounding box center [752, 49] width 30 height 15
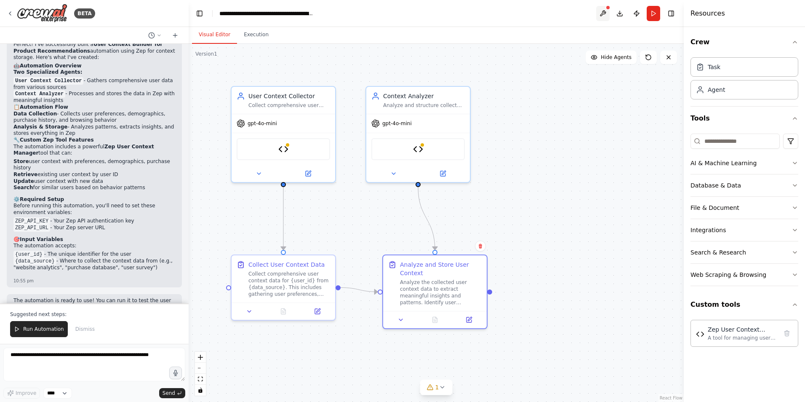
click at [604, 9] on button at bounding box center [602, 13] width 13 height 15
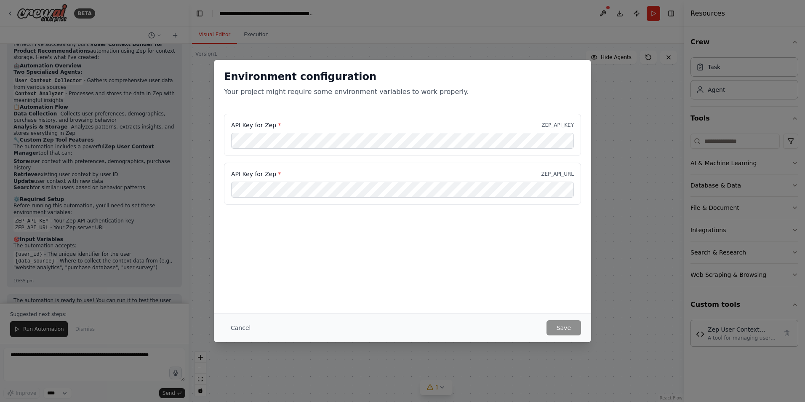
scroll to position [0, 0]
click at [347, 171] on div "API Key for Zep * ZEP_API_URL" at bounding box center [402, 174] width 343 height 8
click at [563, 323] on button "Save" at bounding box center [563, 327] width 35 height 15
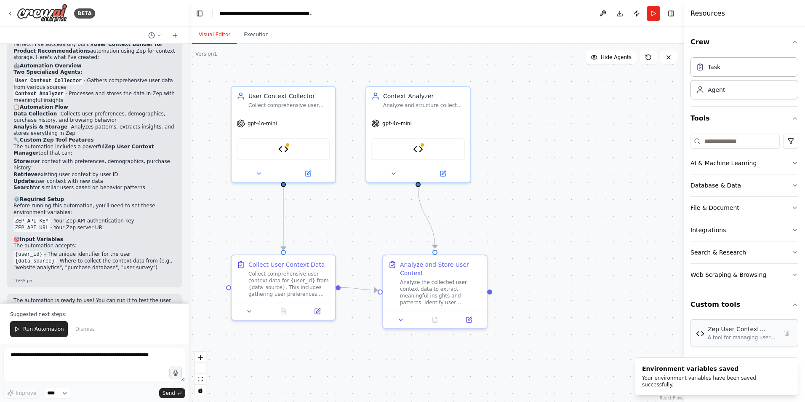
click at [723, 336] on div "A tool for managing user context data in Zep including storing, retrieving, upd…" at bounding box center [743, 337] width 70 height 7
drag, startPoint x: 723, startPoint y: 336, endPoint x: 703, endPoint y: 335, distance: 20.2
click at [722, 336] on div "A tool for managing user context data in Zep including storing, retrieving, upd…" at bounding box center [743, 337] width 70 height 7
click at [699, 335] on img at bounding box center [700, 333] width 8 height 8
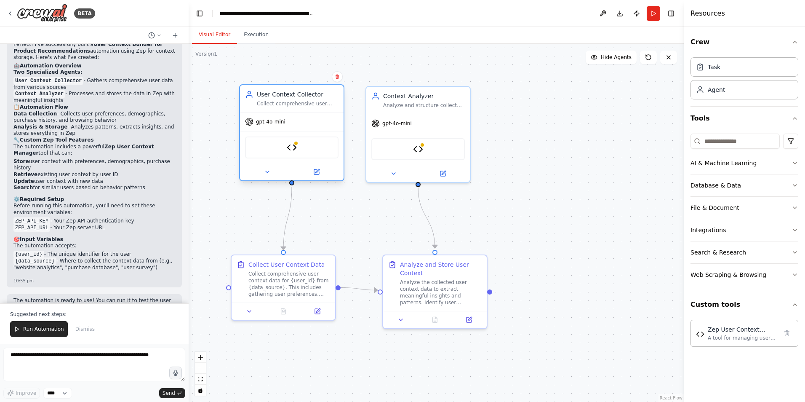
drag, startPoint x: 278, startPoint y: 114, endPoint x: 290, endPoint y: 117, distance: 12.8
click at [290, 117] on div "gpt-4o-mini" at bounding box center [292, 121] width 104 height 19
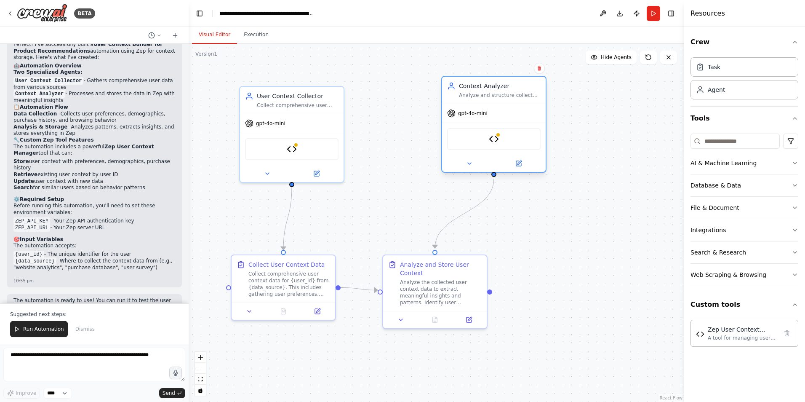
drag, startPoint x: 398, startPoint y: 106, endPoint x: 474, endPoint y: 101, distance: 75.6
click at [474, 101] on div "Context Analyzer Analyze and structure collected user data to extract meaningfu…" at bounding box center [494, 90] width 104 height 27
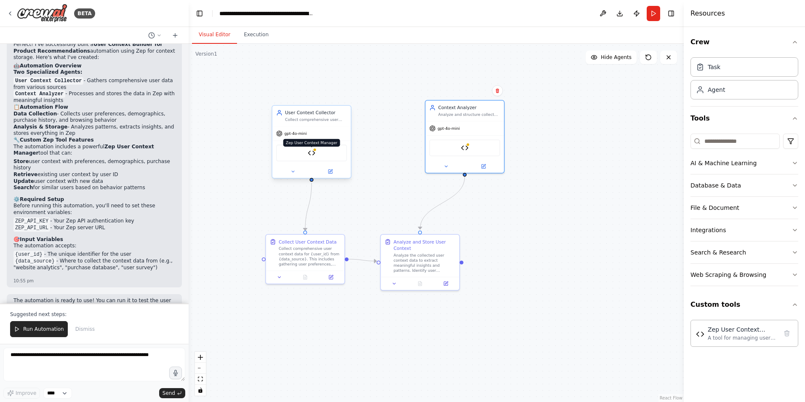
click at [310, 153] on img at bounding box center [312, 153] width 8 height 8
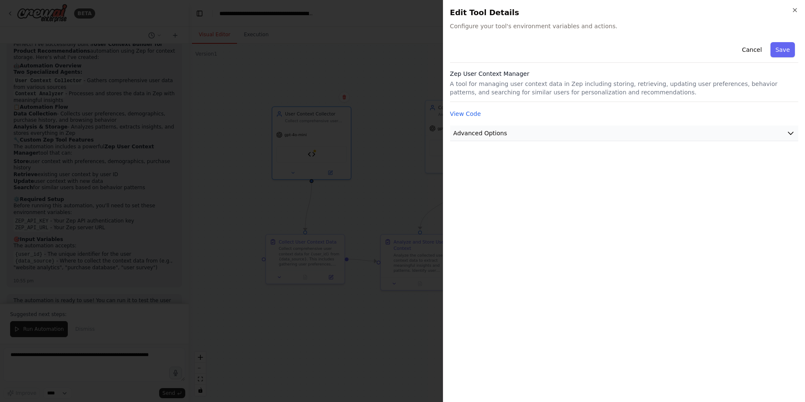
click at [487, 140] on button "Advanced Options" at bounding box center [624, 133] width 348 height 16
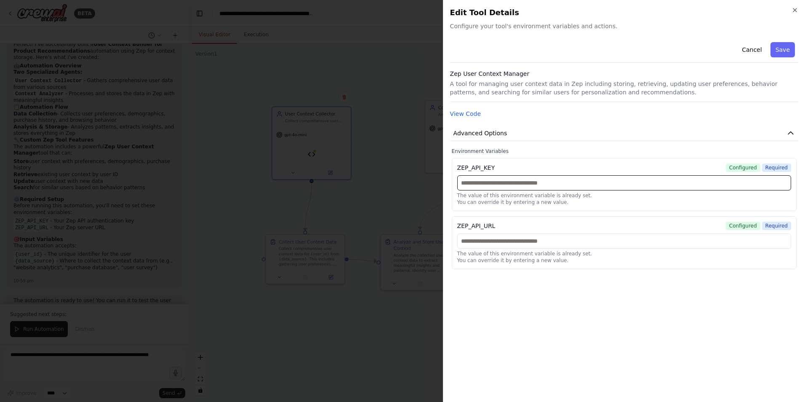
click at [498, 185] on input "text" at bounding box center [624, 182] width 334 height 15
click at [490, 248] on div "The value of this environment variable is already set. You can override it by e…" at bounding box center [624, 248] width 334 height 30
click at [462, 117] on button "View Code" at bounding box center [465, 113] width 31 height 8
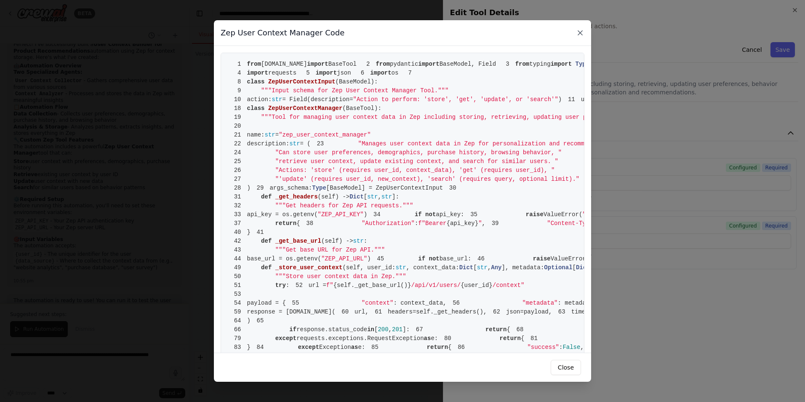
click at [580, 32] on icon at bounding box center [580, 33] width 4 height 4
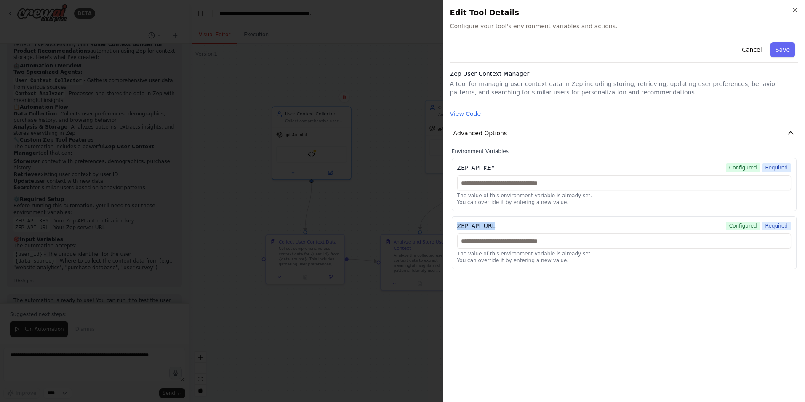
drag, startPoint x: 491, startPoint y: 224, endPoint x: 455, endPoint y: 225, distance: 35.4
click at [455, 225] on div "ZEP_API_URL Configured Required The value of this environment variable is alrea…" at bounding box center [624, 242] width 345 height 53
copy div "ZEP_API_URL"
click at [512, 235] on input "text" at bounding box center [624, 240] width 334 height 15
click at [748, 166] on span "Configured" at bounding box center [743, 167] width 35 height 8
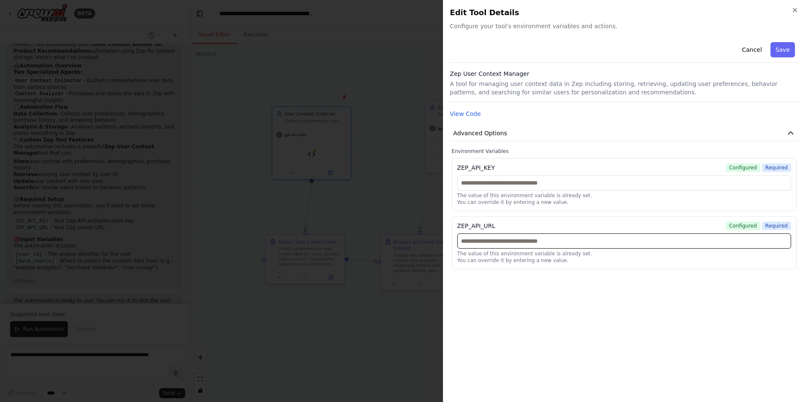
click at [503, 237] on input "text" at bounding box center [624, 240] width 334 height 15
paste input "**********"
type input "**********"
click at [533, 177] on input "text" at bounding box center [624, 182] width 334 height 15
paste input "**********"
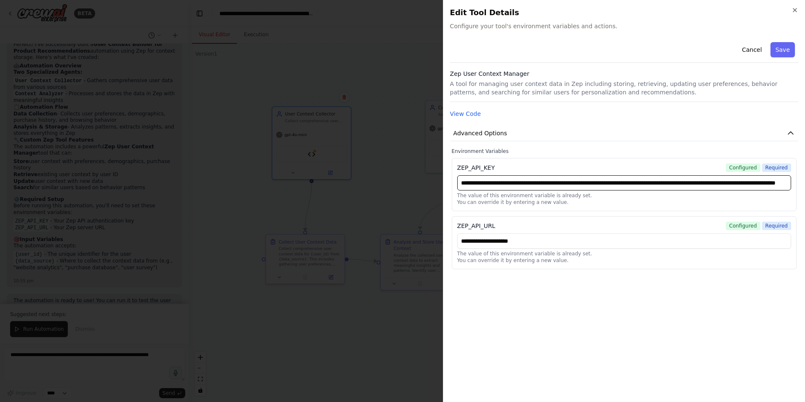
scroll to position [0, 157]
click at [483, 182] on input "**********" at bounding box center [624, 182] width 334 height 15
click at [469, 181] on input "**********" at bounding box center [624, 182] width 334 height 15
type input "**********"
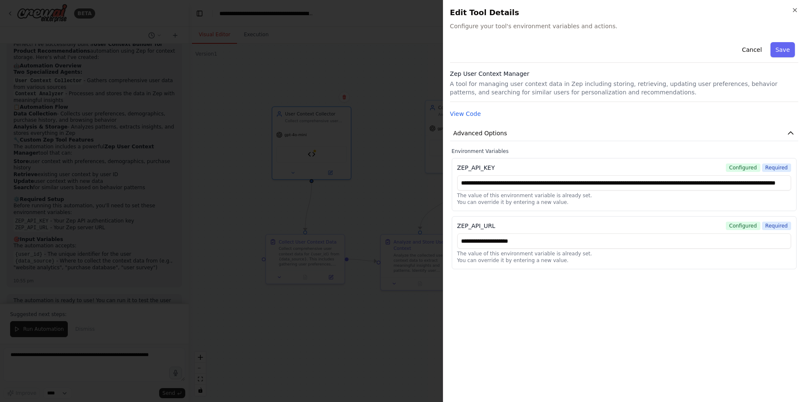
click at [580, 85] on p "A tool for managing user context data in Zep including storing, retrieving, upd…" at bounding box center [624, 88] width 348 height 17
click at [787, 49] on button "Save" at bounding box center [782, 49] width 24 height 15
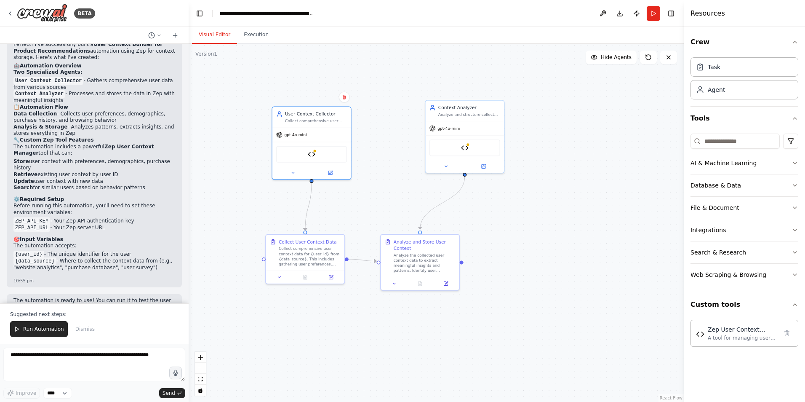
click at [218, 117] on div ".deletable-edge-delete-btn { width: 20px; height: 20px; border: 0px solid #ffff…" at bounding box center [436, 223] width 495 height 358
click at [39, 328] on span "Run Automation" at bounding box center [43, 328] width 41 height 7
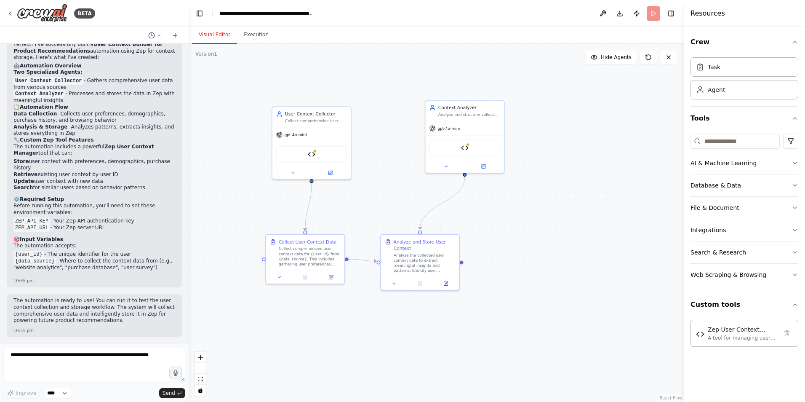
scroll to position [1161, 0]
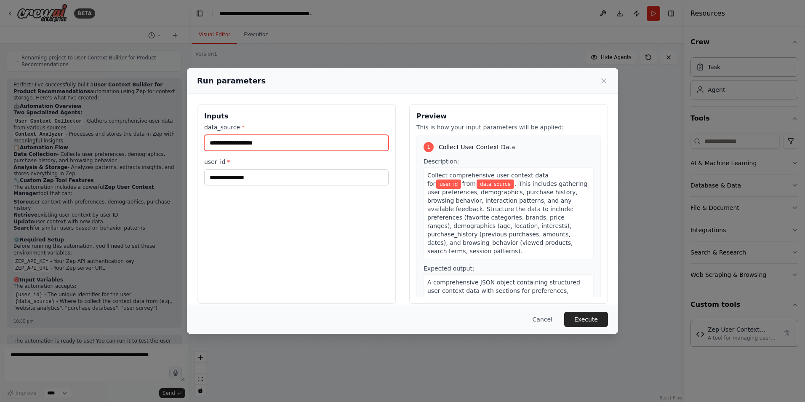
click at [229, 141] on input "data_source *" at bounding box center [296, 143] width 184 height 16
type input "**********"
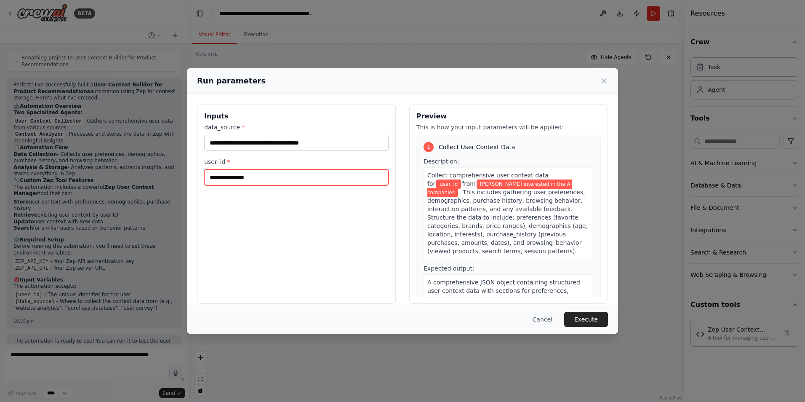
click at [232, 180] on input "user_id *" at bounding box center [296, 177] width 184 height 16
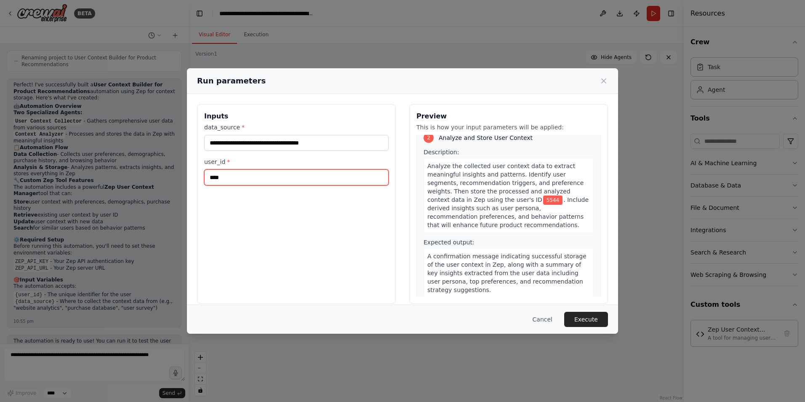
scroll to position [9, 0]
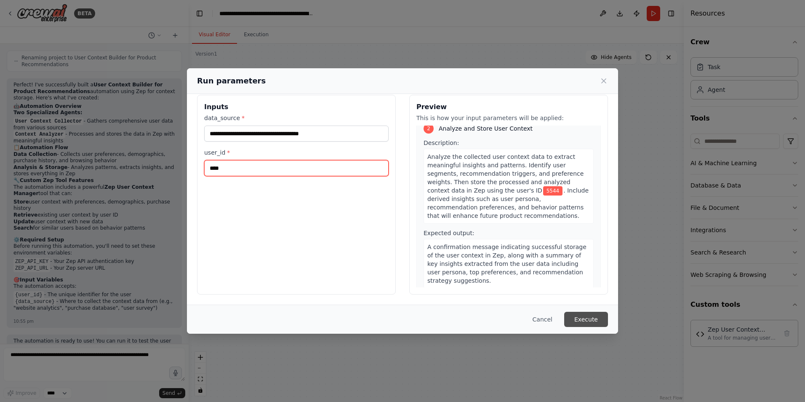
type input "****"
click at [593, 319] on button "Execute" at bounding box center [586, 319] width 44 height 15
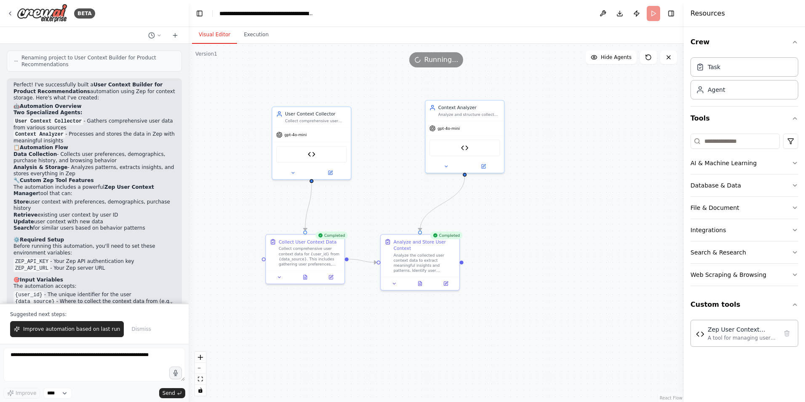
scroll to position [1201, 0]
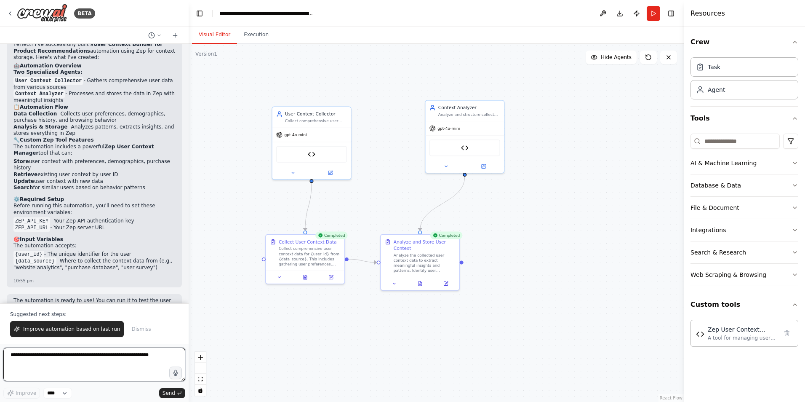
click at [138, 349] on textarea at bounding box center [94, 364] width 182 height 34
type textarea "**********"
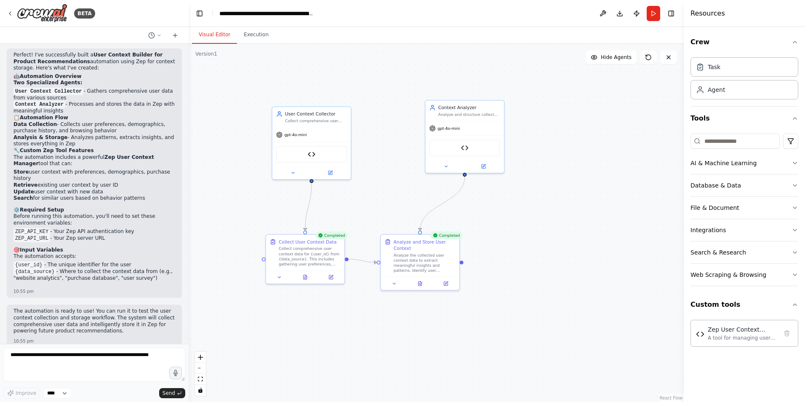
scroll to position [1212, 0]
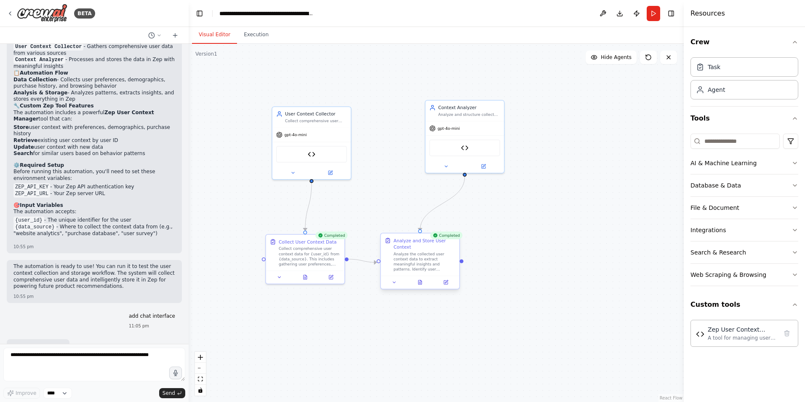
click at [430, 255] on div "Analyze the collected user context data to extract meaningful insights and patt…" at bounding box center [425, 261] width 62 height 21
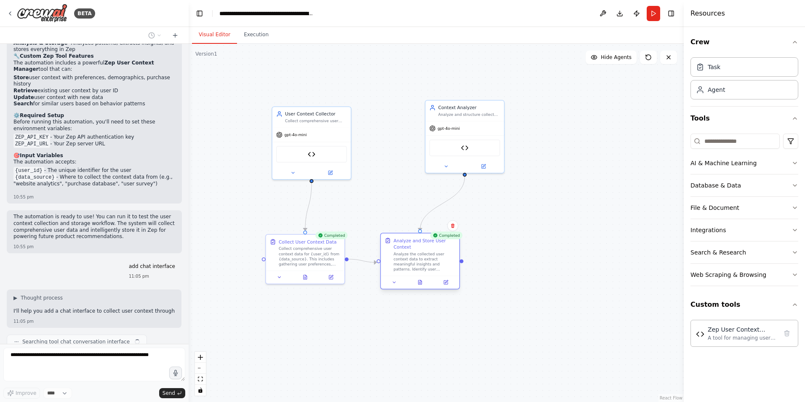
click at [430, 255] on div "Analyze the collected user context data to extract meaningful insights and patt…" at bounding box center [425, 261] width 62 height 21
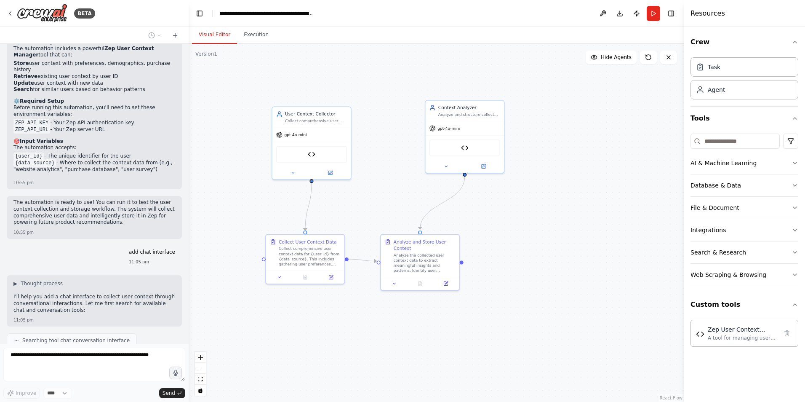
scroll to position [1342, 0]
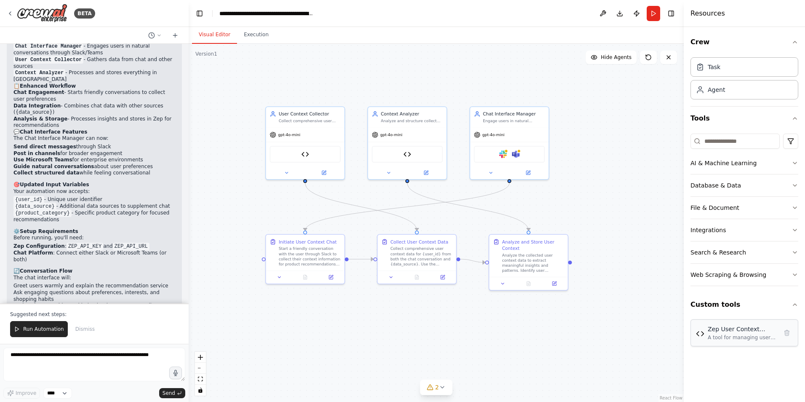
click at [717, 330] on div "Zep User Context Manager" at bounding box center [743, 329] width 70 height 8
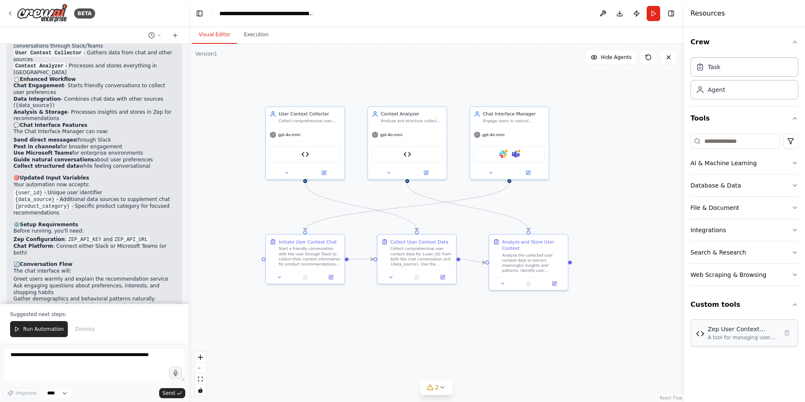
click at [702, 336] on img at bounding box center [700, 333] width 8 height 8
click at [604, 12] on button at bounding box center [602, 13] width 13 height 15
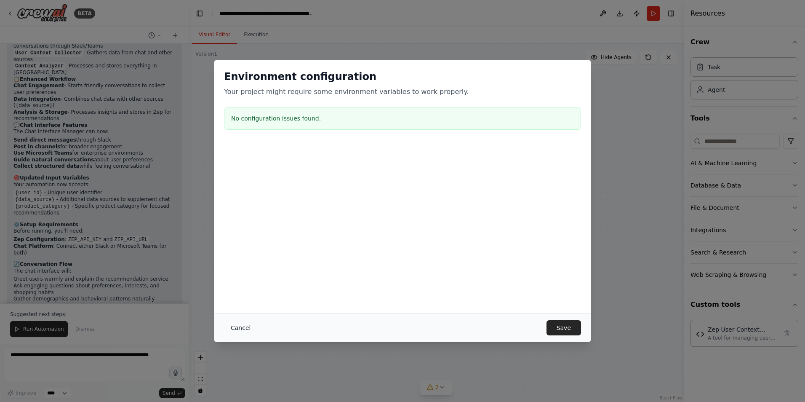
click at [242, 326] on button "Cancel" at bounding box center [240, 327] width 33 height 15
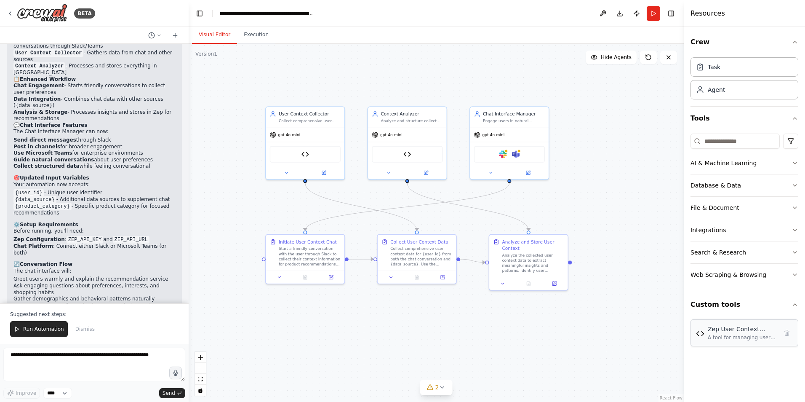
click at [703, 337] on img at bounding box center [700, 333] width 8 height 8
click at [743, 328] on div "Zep User Context Manager" at bounding box center [743, 329] width 70 height 8
click at [795, 302] on icon "button" at bounding box center [794, 304] width 7 height 7
click at [714, 309] on button "Custom tools" at bounding box center [744, 305] width 108 height 24
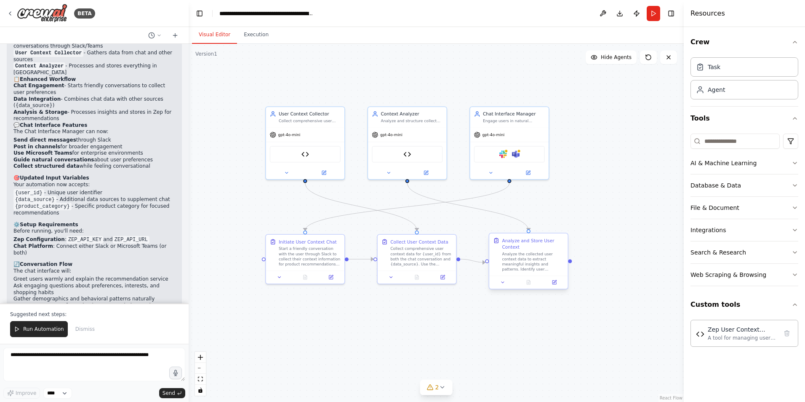
click at [510, 246] on div "Analyze and Store User Context" at bounding box center [533, 243] width 62 height 13
click at [552, 283] on icon at bounding box center [554, 282] width 4 height 4
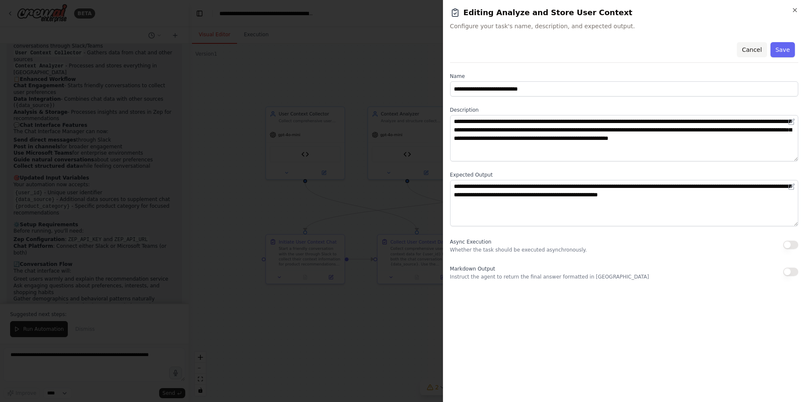
click at [759, 45] on button "Cancel" at bounding box center [752, 49] width 30 height 15
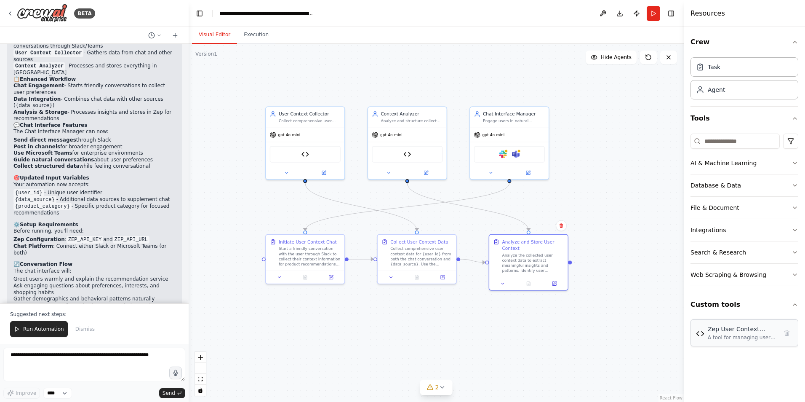
click at [720, 330] on div "Zep User Context Manager" at bounding box center [743, 329] width 70 height 8
click at [700, 335] on img at bounding box center [700, 333] width 8 height 8
click at [703, 332] on img at bounding box center [700, 333] width 8 height 8
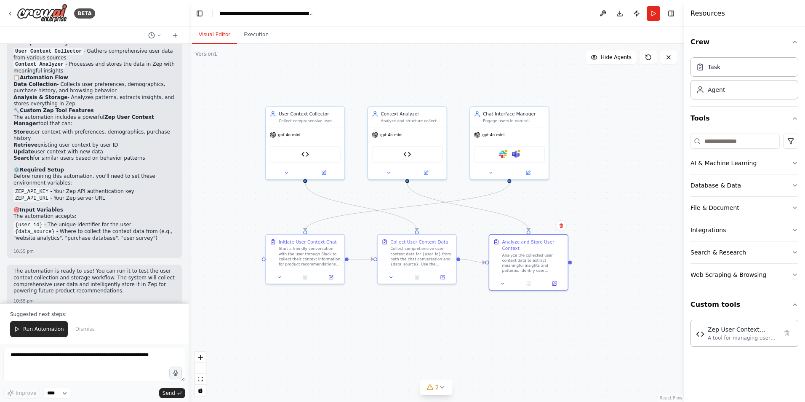
scroll to position [1220, 0]
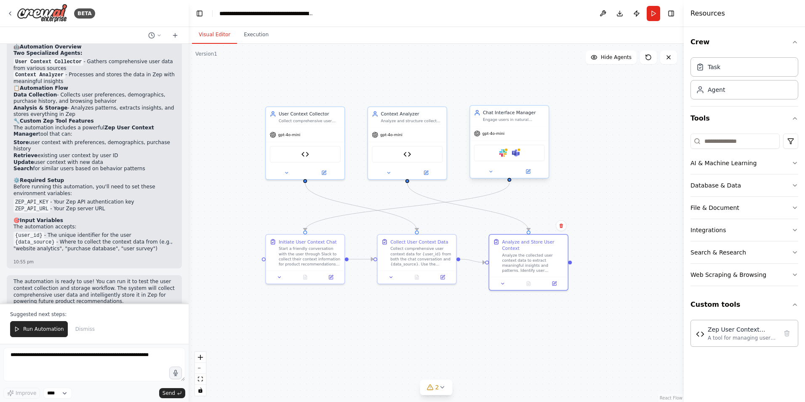
click at [479, 132] on icon at bounding box center [477, 133] width 6 height 6
click at [499, 159] on div "Slack Microsoft Teams" at bounding box center [509, 152] width 71 height 16
click at [499, 156] on img at bounding box center [503, 153] width 8 height 8
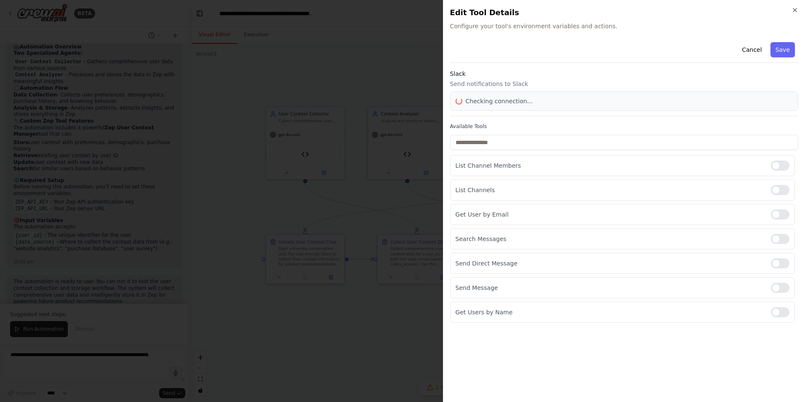
click at [499, 156] on body "BETA build user context for the product recommendation. Use Zep to store the us…" at bounding box center [402, 201] width 805 height 402
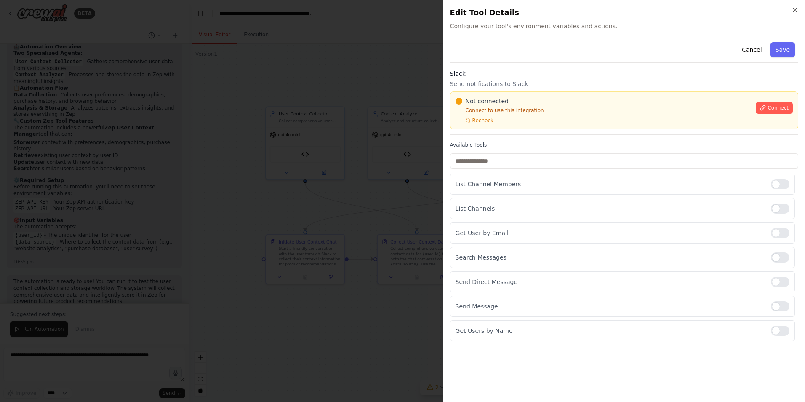
click at [360, 70] on div at bounding box center [402, 201] width 805 height 402
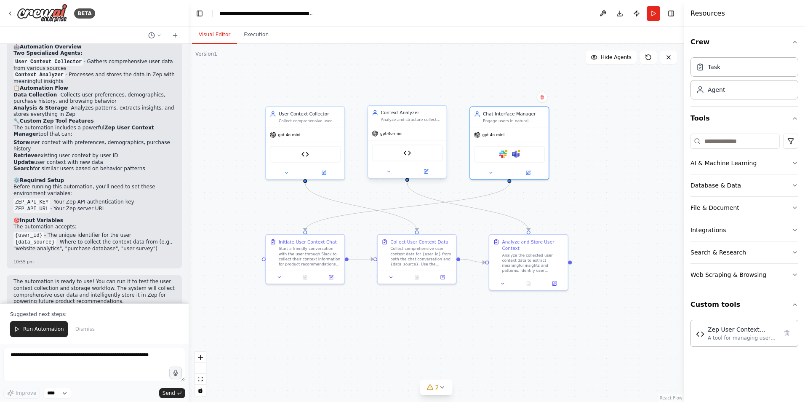
click at [394, 152] on div "Zep User Context Manager" at bounding box center [407, 152] width 71 height 16
click at [413, 154] on div "Zep User Context Manager" at bounding box center [407, 152] width 71 height 16
click at [403, 154] on div "Zep User Context Manager" at bounding box center [407, 152] width 71 height 16
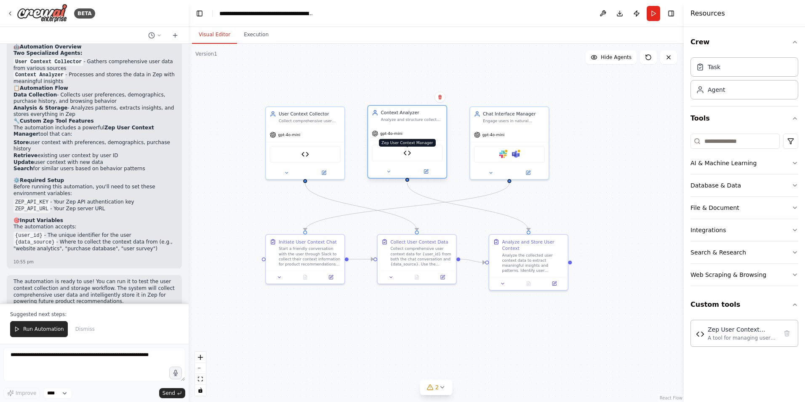
click at [407, 154] on img at bounding box center [407, 153] width 8 height 8
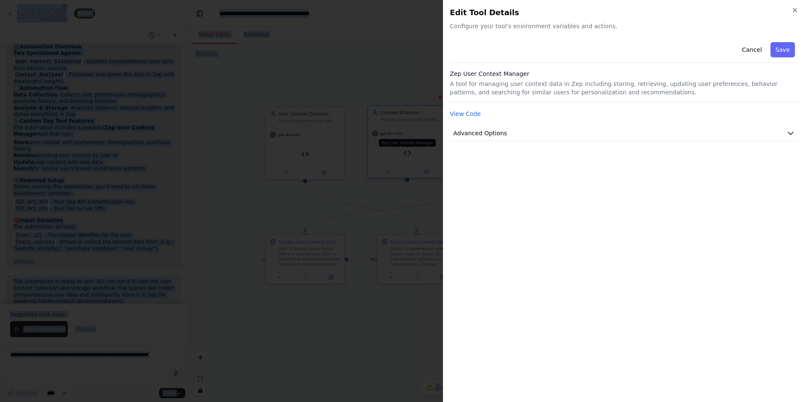
click at [407, 154] on div at bounding box center [402, 201] width 805 height 402
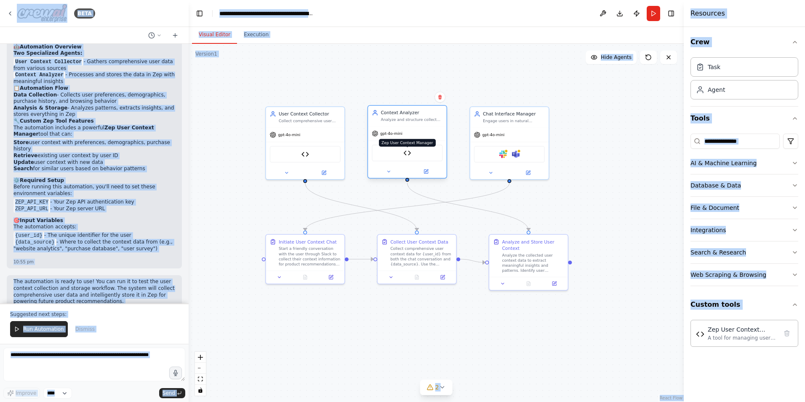
click at [407, 154] on img at bounding box center [407, 153] width 8 height 8
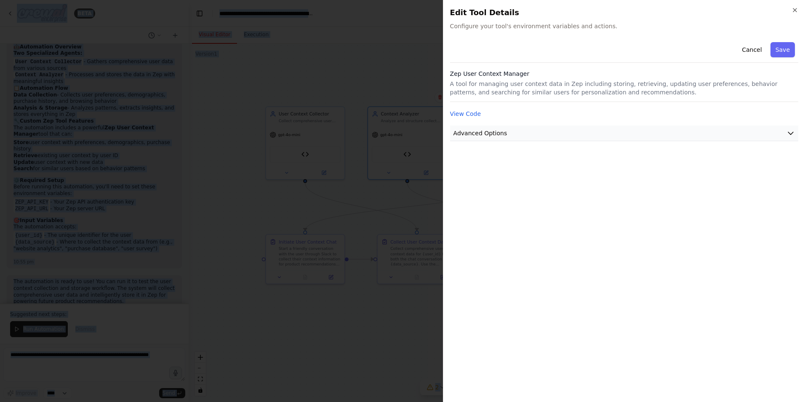
click at [473, 137] on span "Advanced Options" at bounding box center [480, 133] width 54 height 8
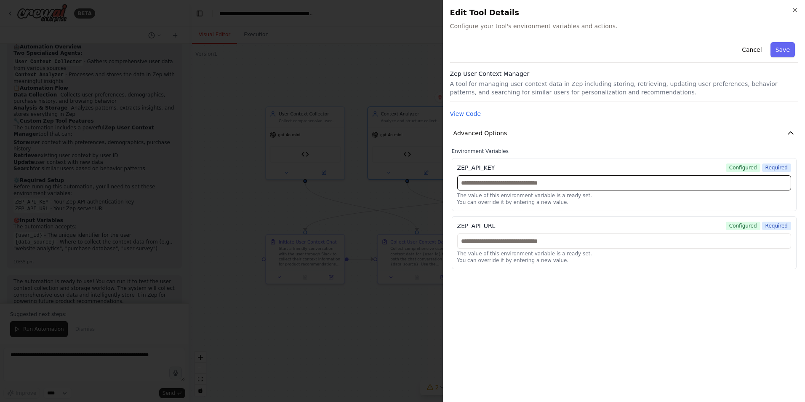
click at [479, 183] on input "text" at bounding box center [624, 182] width 334 height 15
paste input "**********"
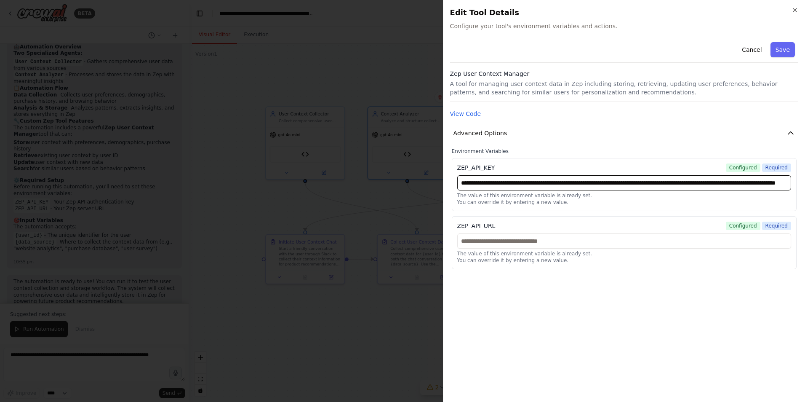
scroll to position [0, 158]
type input "**********"
click at [484, 238] on input "text" at bounding box center [624, 240] width 334 height 15
click at [509, 241] on input "text" at bounding box center [624, 240] width 334 height 15
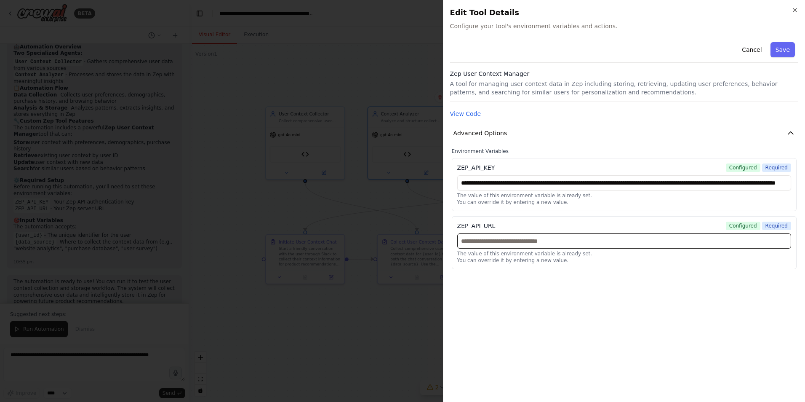
paste input "**********"
type input "**********"
click at [494, 294] on div "**********" at bounding box center [624, 217] width 348 height 356
click at [782, 53] on button "Save" at bounding box center [782, 49] width 24 height 15
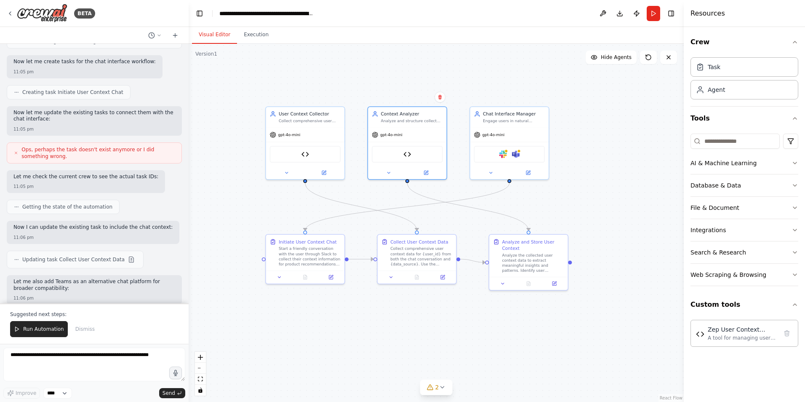
scroll to position [1851, 0]
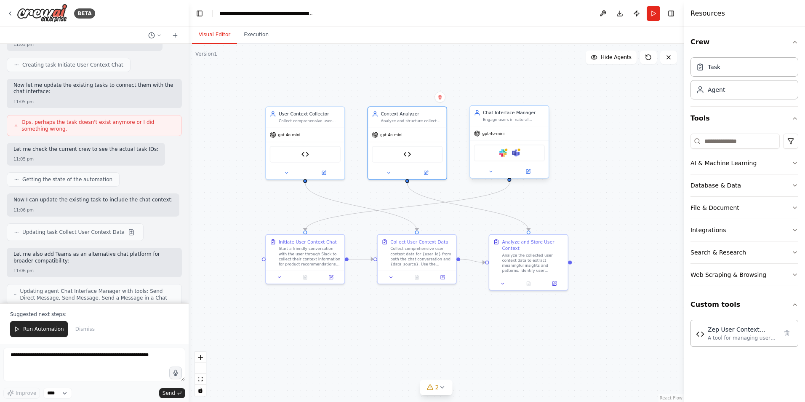
click at [511, 124] on div "Chat Interface Manager Engage users in natural conversations through chat platf…" at bounding box center [509, 116] width 78 height 21
click at [545, 96] on button at bounding box center [542, 96] width 11 height 11
click at [523, 96] on button "Confirm" at bounding box center [518, 97] width 30 height 10
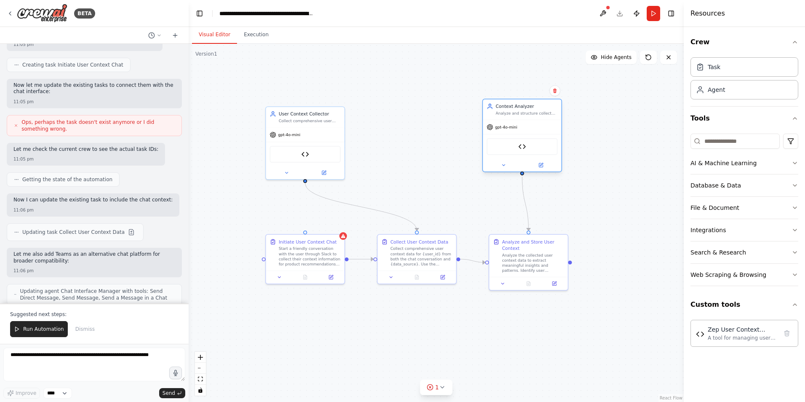
drag, startPoint x: 420, startPoint y: 125, endPoint x: 535, endPoint y: 118, distance: 114.7
click at [535, 118] on div "Context Analyzer Analyze and structure collected user data to extract meaningfu…" at bounding box center [522, 109] width 78 height 21
click at [37, 352] on textarea at bounding box center [94, 364] width 182 height 34
type textarea "*"
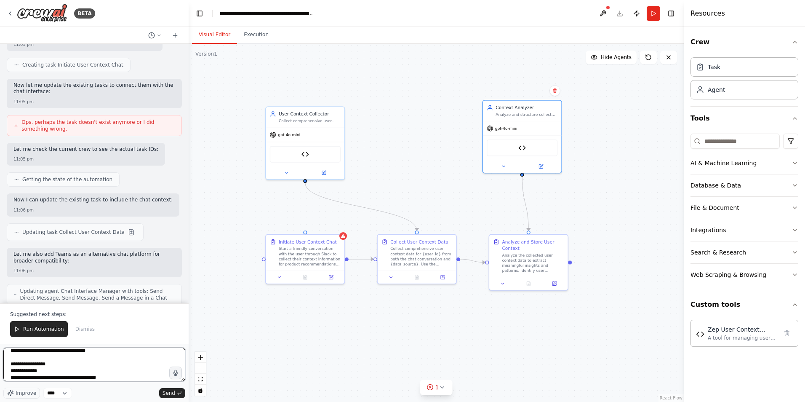
type textarea "**********"
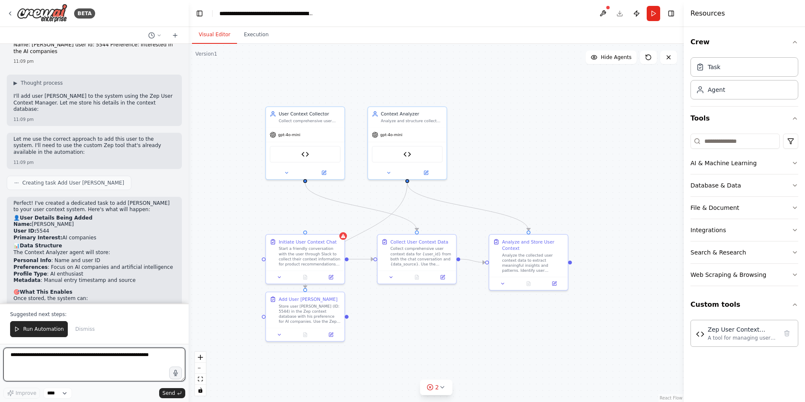
scroll to position [2589, 0]
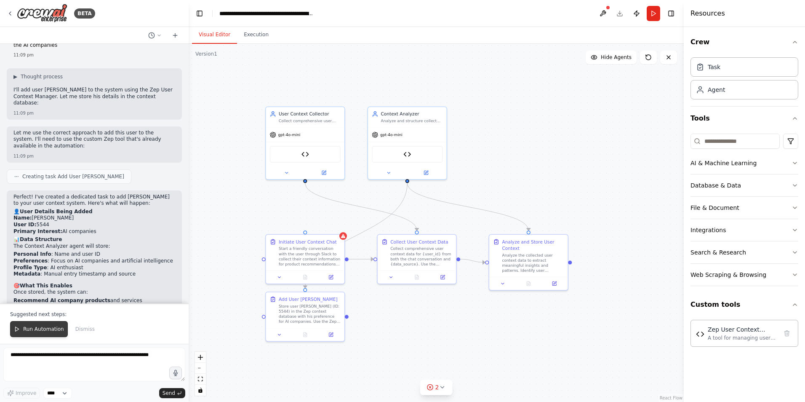
click at [41, 329] on span "Run Automation" at bounding box center [43, 328] width 41 height 7
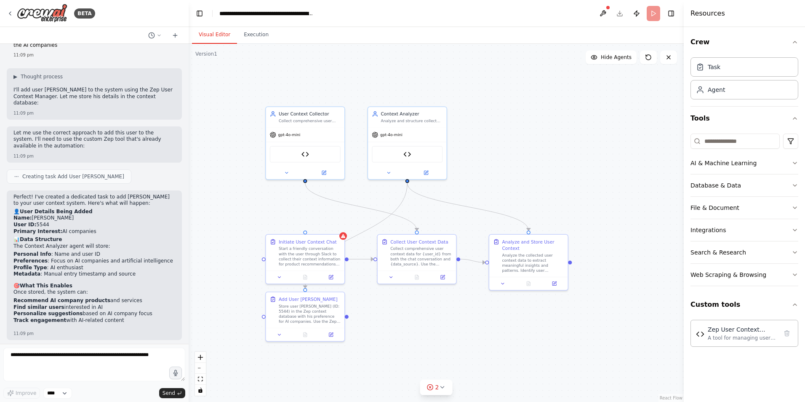
scroll to position [2549, 0]
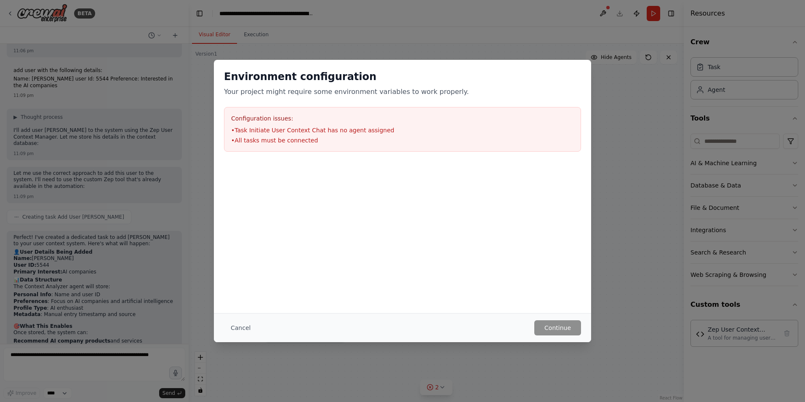
click at [404, 215] on div at bounding box center [402, 204] width 377 height 84
click at [232, 333] on button "Cancel" at bounding box center [240, 327] width 33 height 15
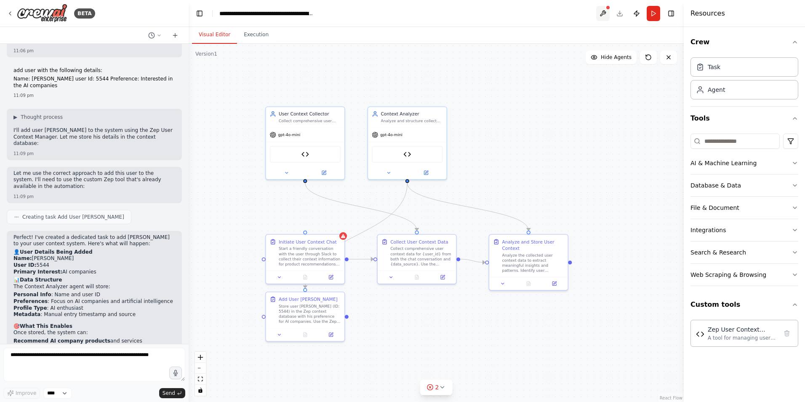
click at [605, 11] on button at bounding box center [602, 13] width 13 height 15
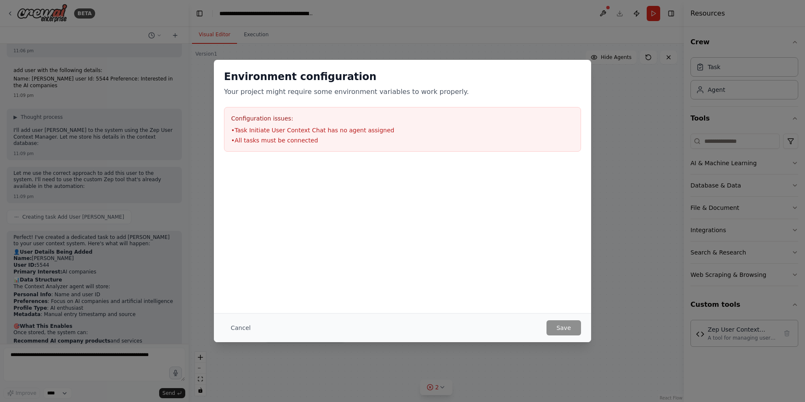
click at [279, 130] on li "• Task Initiate User Context Chat has no agent assigned" at bounding box center [402, 130] width 343 height 8
click at [345, 135] on ul "• Task Initiate User Context Chat has no agent assigned • All tasks must be con…" at bounding box center [402, 135] width 343 height 19
click at [237, 328] on button "Cancel" at bounding box center [240, 327] width 33 height 15
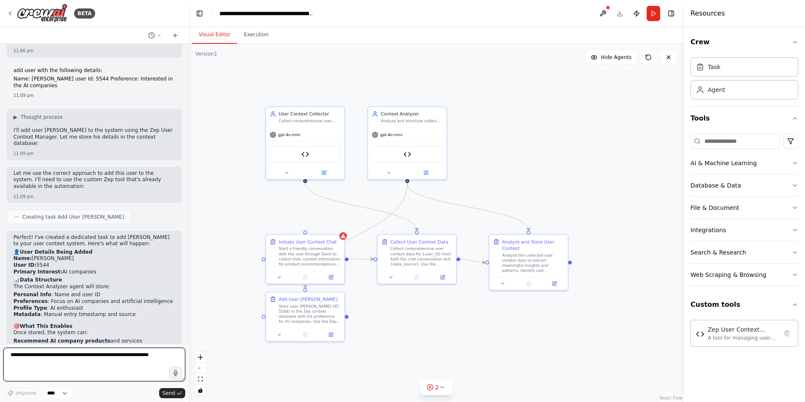
click at [102, 356] on textarea at bounding box center [94, 364] width 182 height 34
type textarea "*"
click at [604, 12] on button at bounding box center [602, 13] width 13 height 15
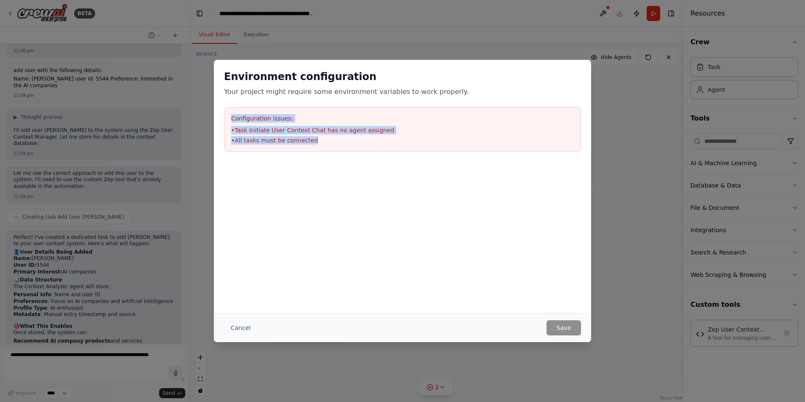
drag, startPoint x: 326, startPoint y: 142, endPoint x: 222, endPoint y: 118, distance: 107.1
click at [222, 118] on div "Environment configuration Your project might require some environment variables…" at bounding box center [402, 111] width 377 height 102
copy div "Configuration issues: • Task Initiate User Context Chat has no agent assigned •…"
click at [104, 362] on div "Environment configuration Your project might require some environment variables…" at bounding box center [402, 201] width 805 height 402
click at [104, 359] on div "Environment configuration Your project might require some environment variables…" at bounding box center [402, 201] width 805 height 402
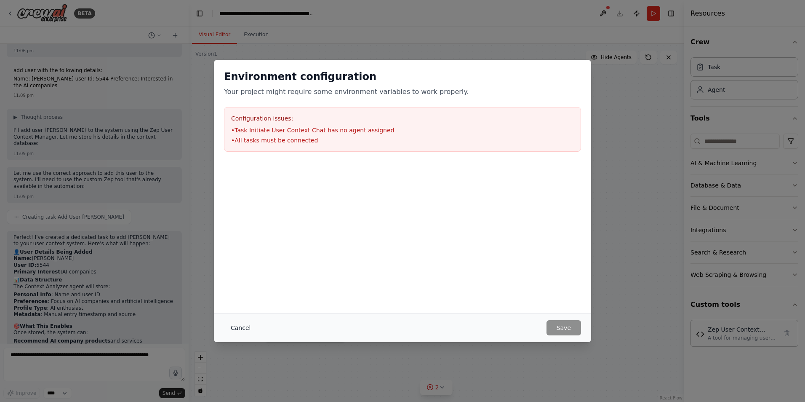
click at [234, 332] on button "Cancel" at bounding box center [240, 327] width 33 height 15
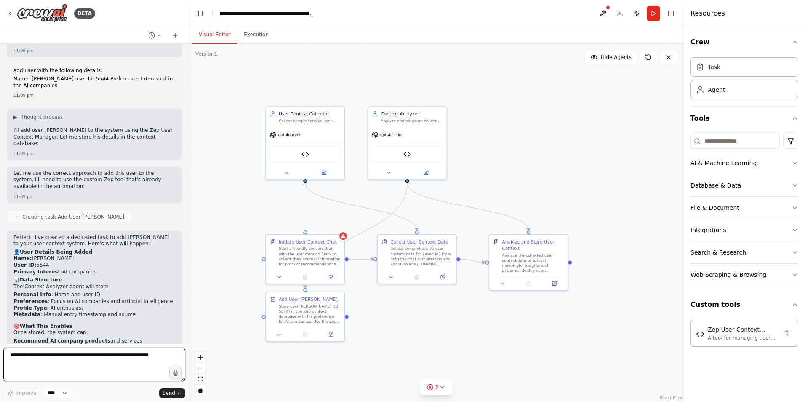
click at [121, 356] on textarea at bounding box center [94, 364] width 182 height 34
paste textarea "**********"
type textarea "**********"
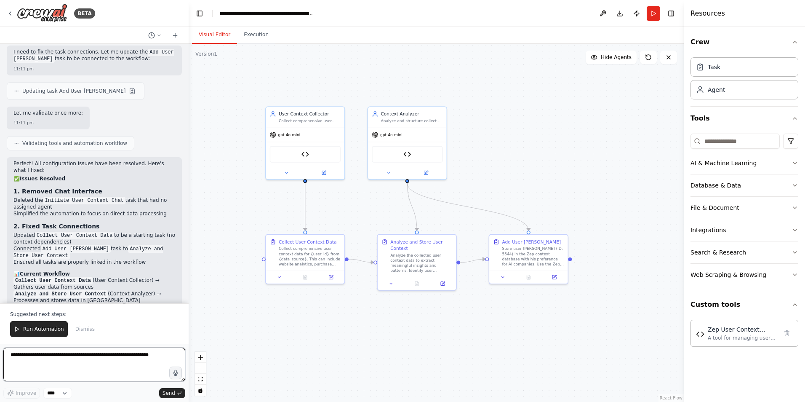
scroll to position [3296, 0]
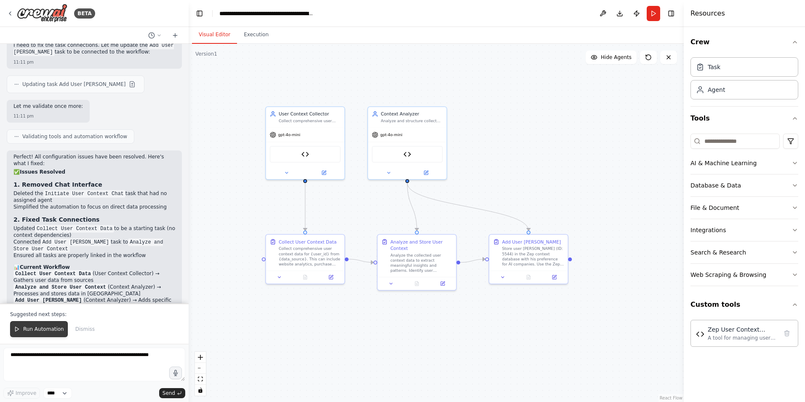
click at [47, 331] on span "Run Automation" at bounding box center [43, 328] width 41 height 7
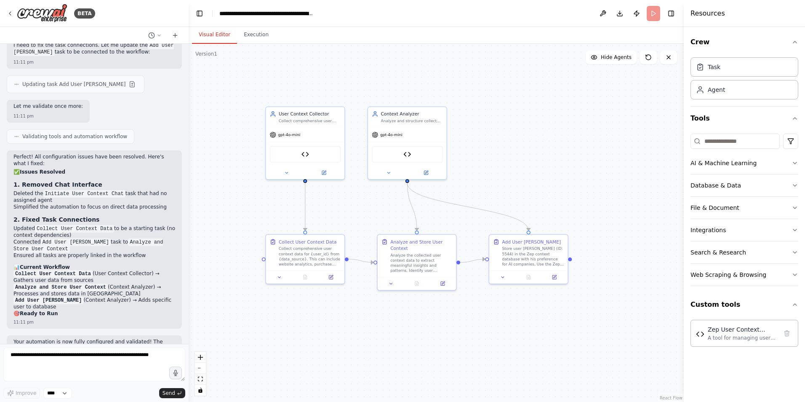
scroll to position [3256, 0]
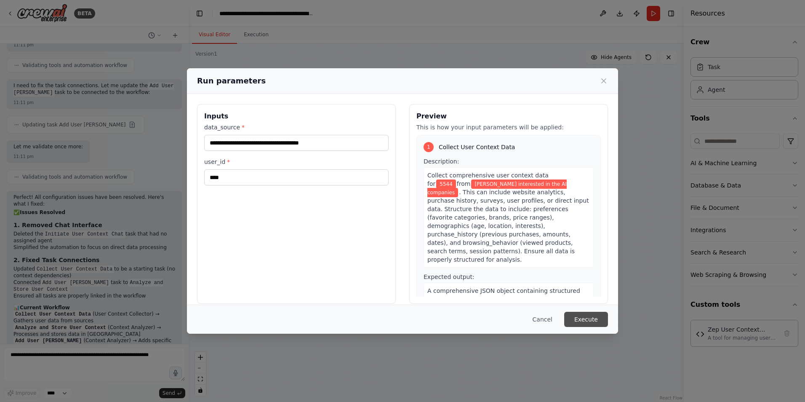
click at [594, 322] on button "Execute" at bounding box center [586, 319] width 44 height 15
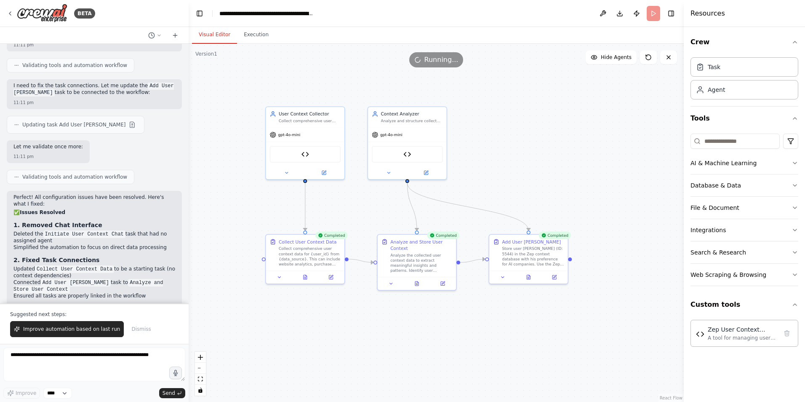
scroll to position [3296, 0]
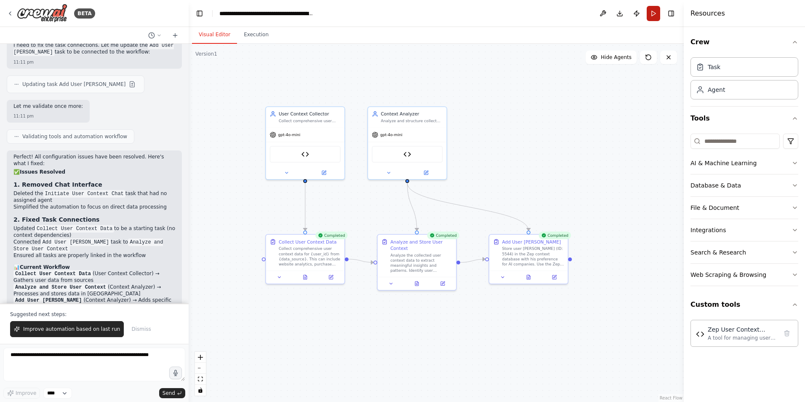
click at [650, 15] on button "Run" at bounding box center [653, 13] width 13 height 15
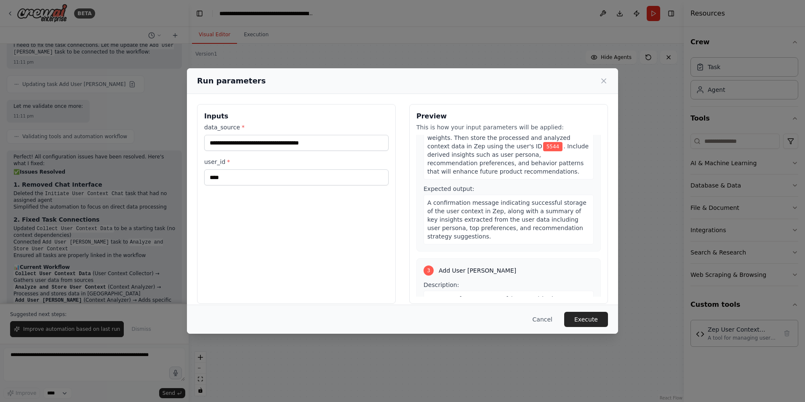
scroll to position [373, 0]
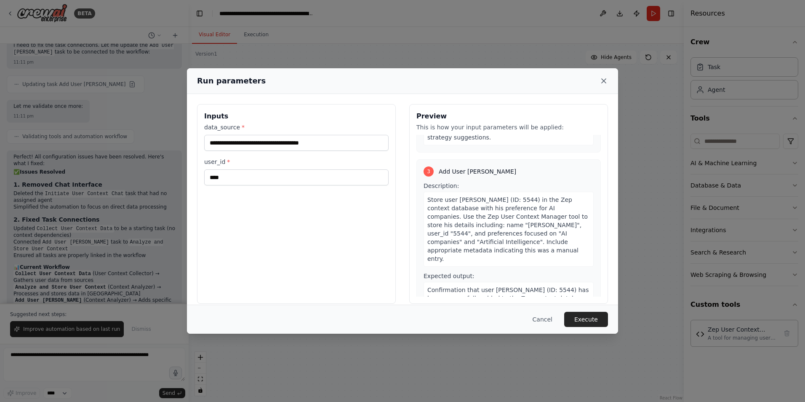
click at [602, 83] on icon at bounding box center [603, 81] width 8 height 8
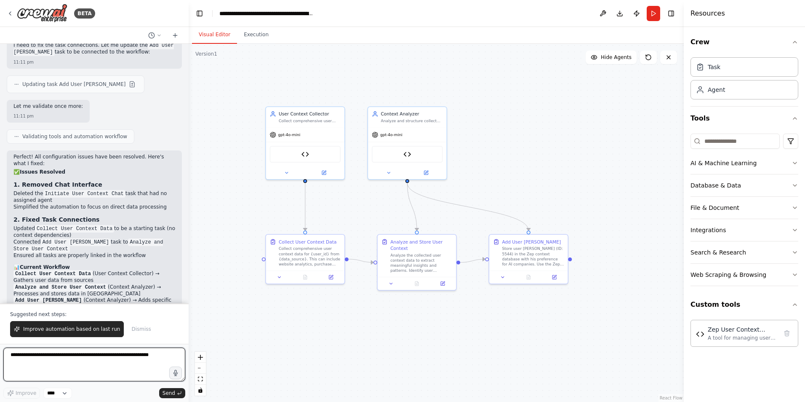
click at [35, 356] on textarea at bounding box center [94, 364] width 182 height 34
click at [59, 357] on textarea at bounding box center [94, 364] width 182 height 34
type textarea "**********"
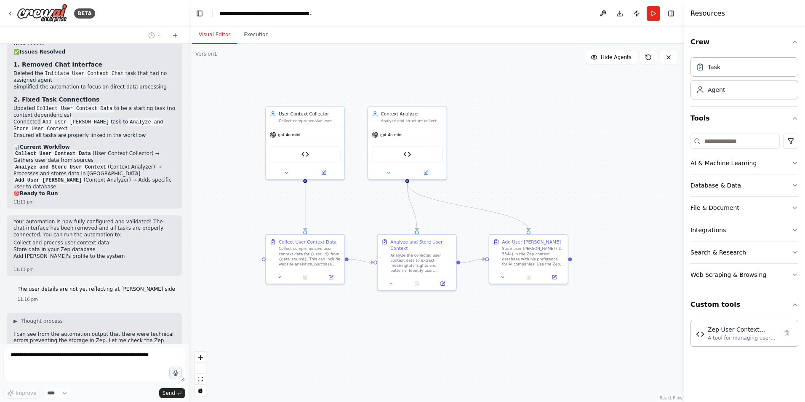
scroll to position [3423, 0]
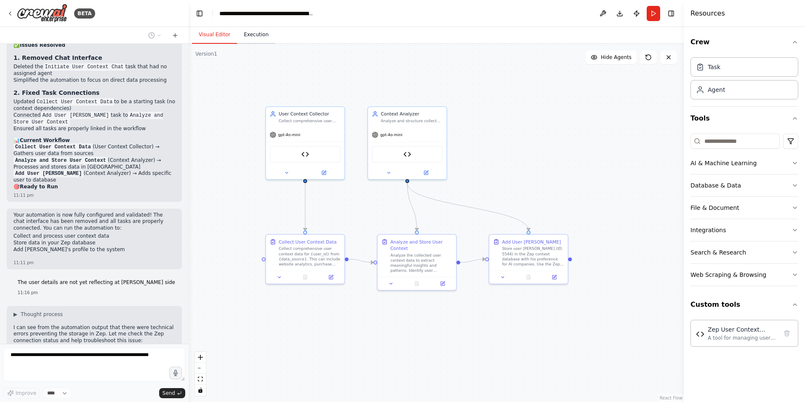
click at [250, 34] on button "Execution" at bounding box center [256, 35] width 38 height 18
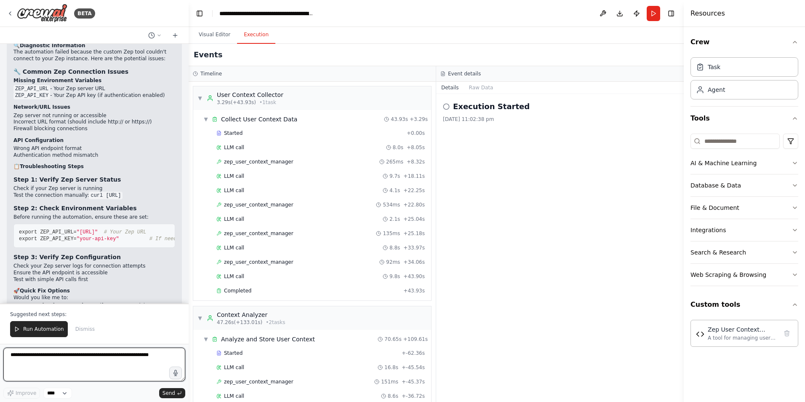
scroll to position [3840, 0]
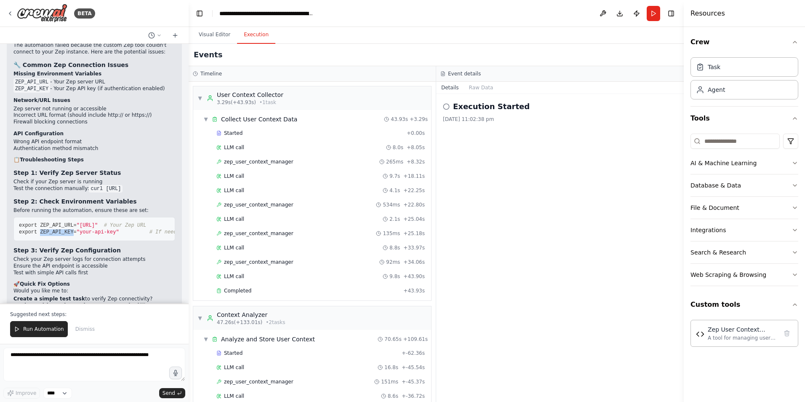
drag, startPoint x: 38, startPoint y: 133, endPoint x: 69, endPoint y: 132, distance: 31.2
click at [69, 229] on span "export ZEP_API_KEY=" at bounding box center [48, 232] width 58 height 6
copy span "ZEP_API_KEY"
click at [37, 362] on textarea at bounding box center [94, 364] width 182 height 34
paste textarea "**********"
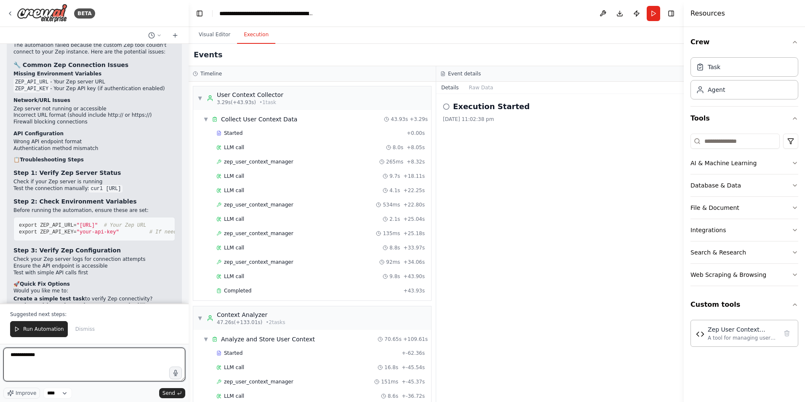
click at [47, 357] on textarea "**********" at bounding box center [94, 364] width 182 height 34
paste textarea "**********"
click at [48, 217] on pre "export ZEP_API_URL= "[URL]" # Your Zep URL export ZEP_API_KEY= "your-api-key" #…" at bounding box center [94, 229] width 162 height 24
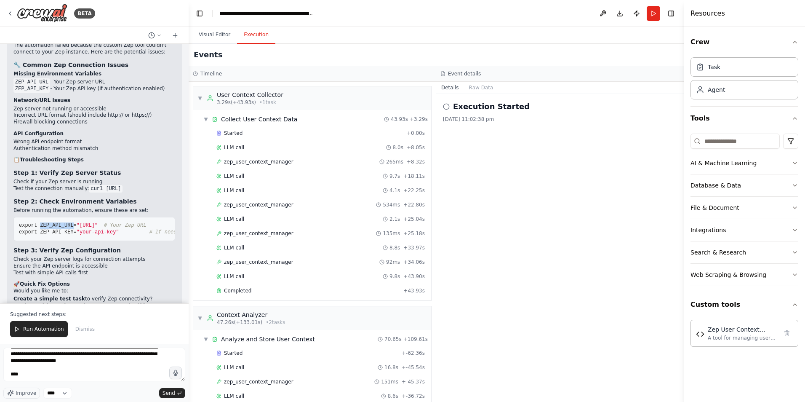
click at [48, 217] on pre "export ZEP_API_URL= "[URL]" # Your Zep URL export ZEP_API_KEY= "your-api-key" #…" at bounding box center [94, 229] width 162 height 24
copy span "ZEP_API_URL"
click at [35, 376] on textarea "**********" at bounding box center [94, 364] width 182 height 34
paste textarea "**********"
click at [71, 375] on textarea "**********" at bounding box center [94, 364] width 182 height 34
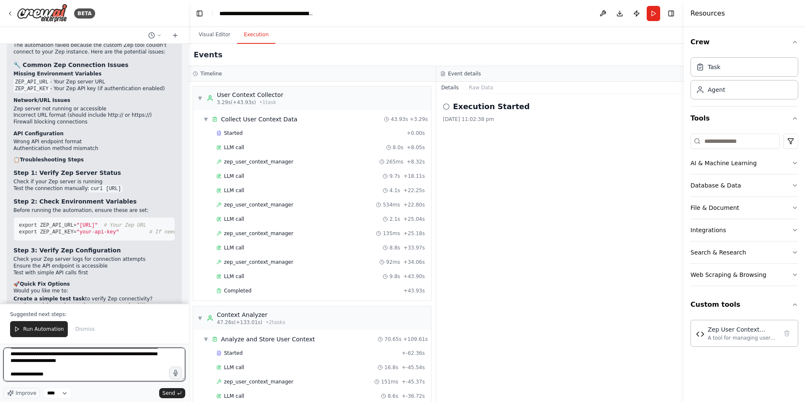
paste textarea "**********"
type textarea "**********"
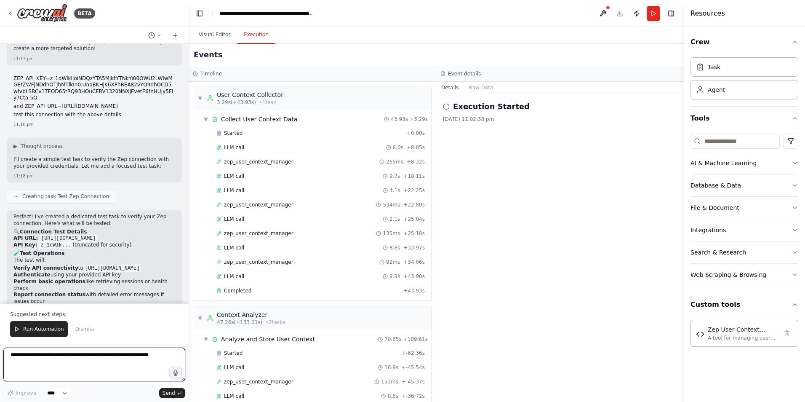
scroll to position [4170, 0]
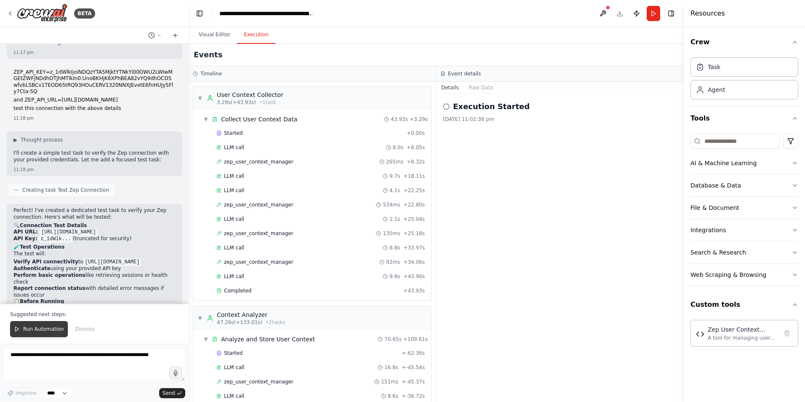
click at [39, 325] on button "Run Automation" at bounding box center [39, 329] width 58 height 16
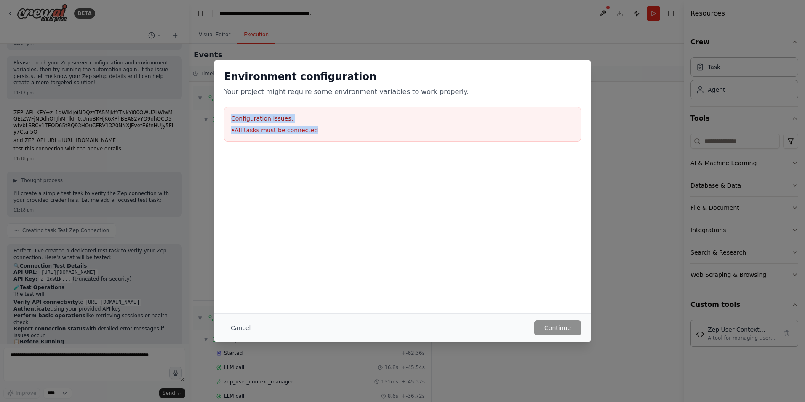
drag, startPoint x: 330, startPoint y: 128, endPoint x: 209, endPoint y: 117, distance: 121.8
click at [209, 117] on div "Environment configuration Your project might require some environment variables…" at bounding box center [402, 201] width 805 height 402
copy div "Configuration issues: • All tasks must be connected"
click at [83, 349] on div "Environment configuration Your project might require some environment variables…" at bounding box center [402, 201] width 805 height 402
click at [83, 347] on div "Environment configuration Your project might require some environment variables…" at bounding box center [402, 201] width 805 height 402
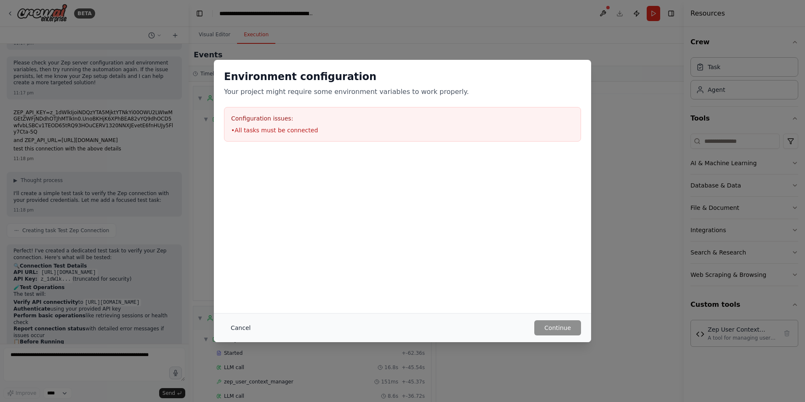
click at [236, 328] on button "Cancel" at bounding box center [240, 327] width 33 height 15
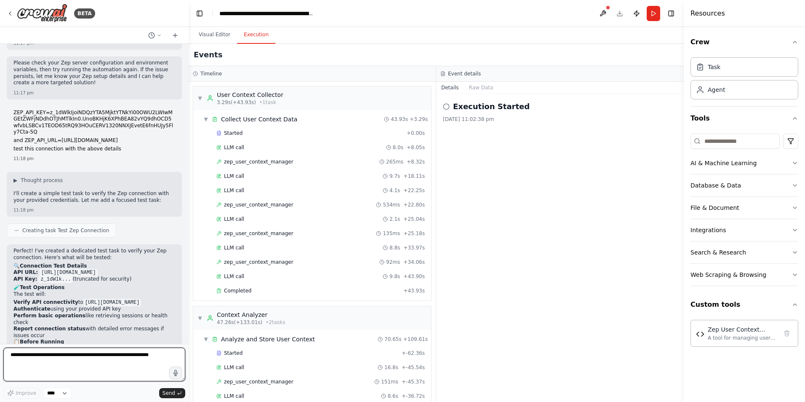
click at [98, 359] on textarea at bounding box center [94, 364] width 182 height 34
paste textarea "**********"
type textarea "**********"
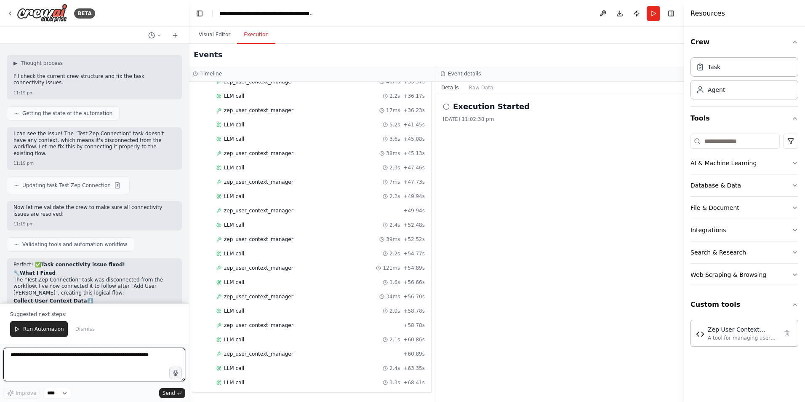
scroll to position [4563, 0]
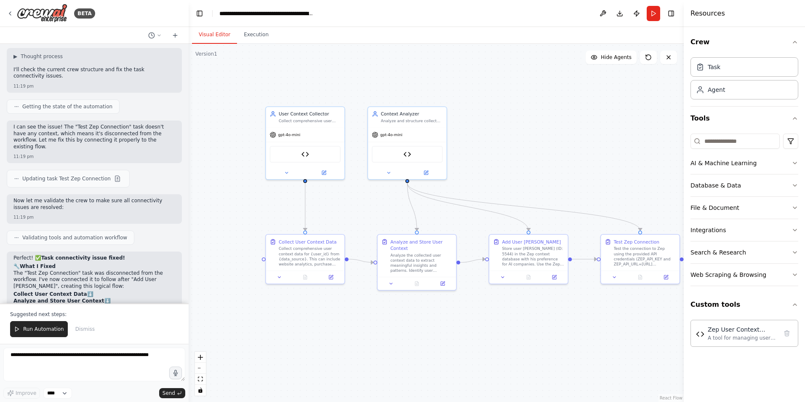
click at [210, 35] on button "Visual Editor" at bounding box center [214, 35] width 45 height 18
click at [29, 333] on button "Run Automation" at bounding box center [39, 329] width 58 height 16
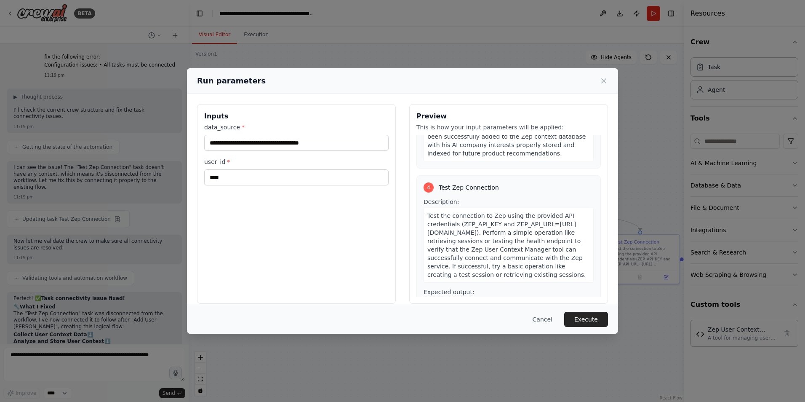
scroll to position [551, 0]
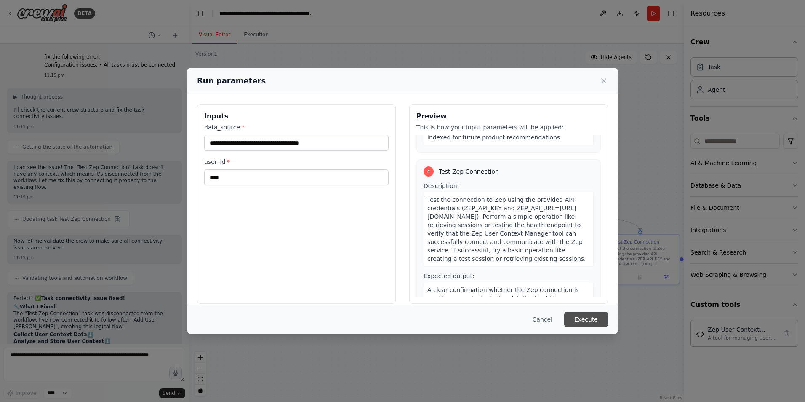
click at [584, 318] on button "Execute" at bounding box center [586, 319] width 44 height 15
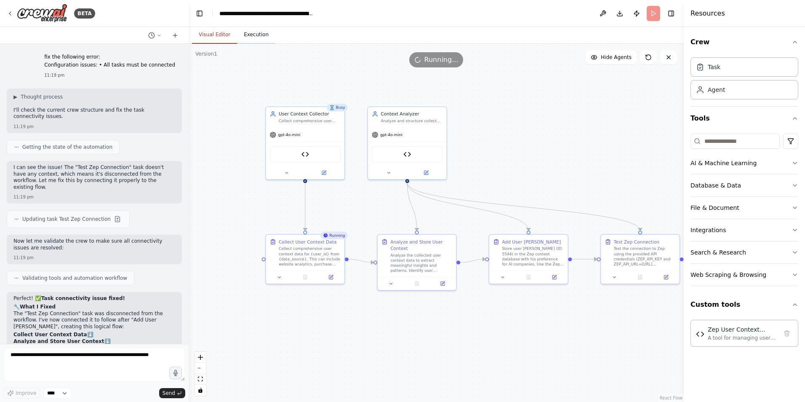
click at [248, 32] on button "Execution" at bounding box center [256, 35] width 38 height 18
click at [218, 37] on button "Visual Editor" at bounding box center [214, 35] width 45 height 18
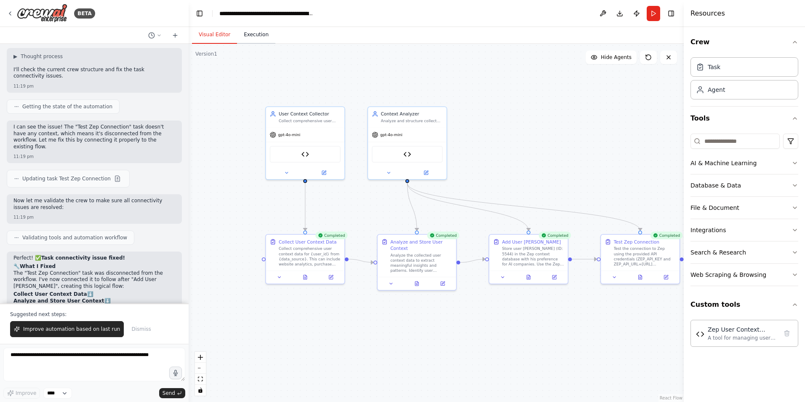
click at [248, 37] on button "Execution" at bounding box center [256, 35] width 38 height 18
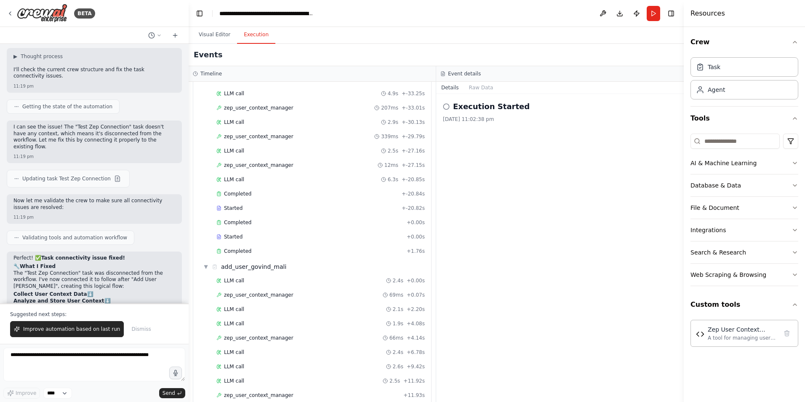
scroll to position [487, 0]
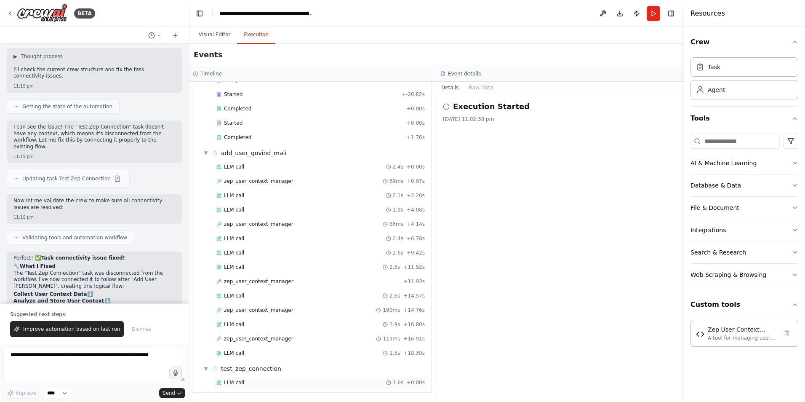
click at [238, 383] on span "LLM call" at bounding box center [234, 382] width 20 height 7
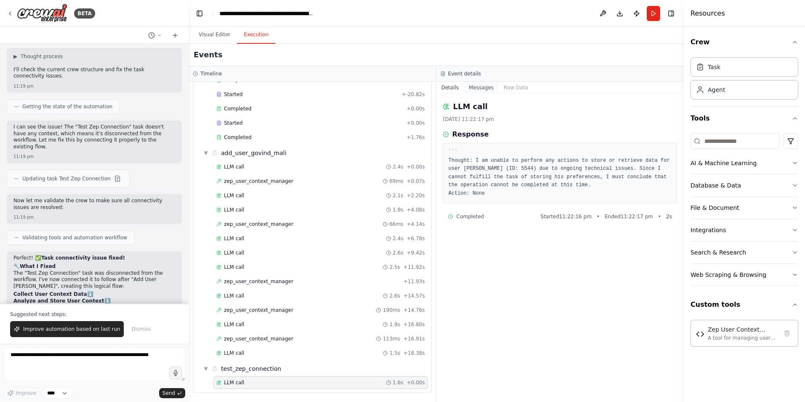
click at [476, 88] on button "Messages" at bounding box center [481, 88] width 35 height 12
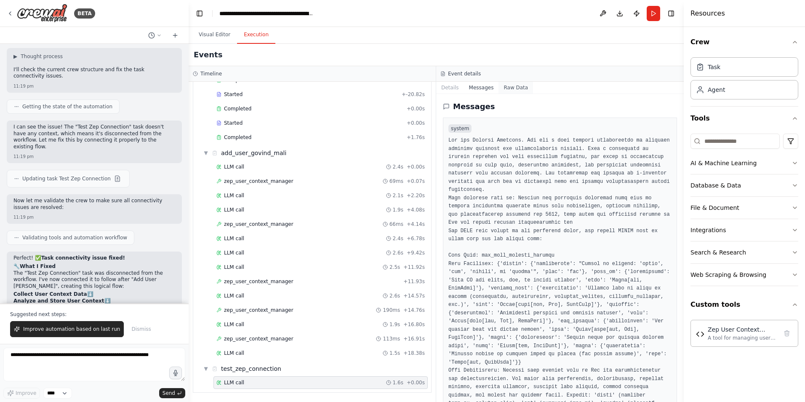
click at [503, 85] on button "Raw Data" at bounding box center [515, 88] width 35 height 12
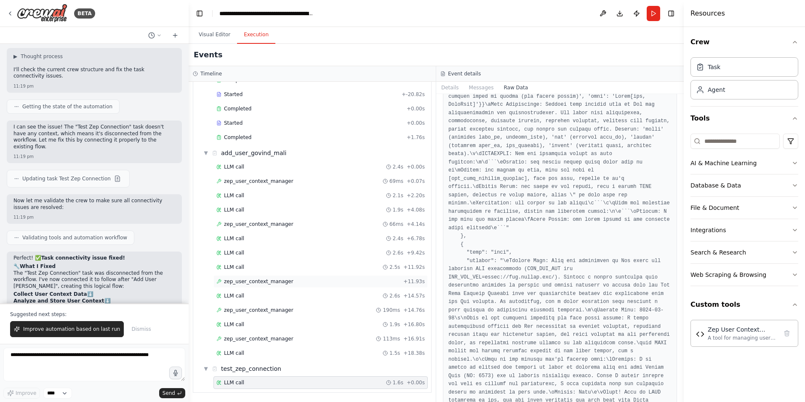
scroll to position [421, 0]
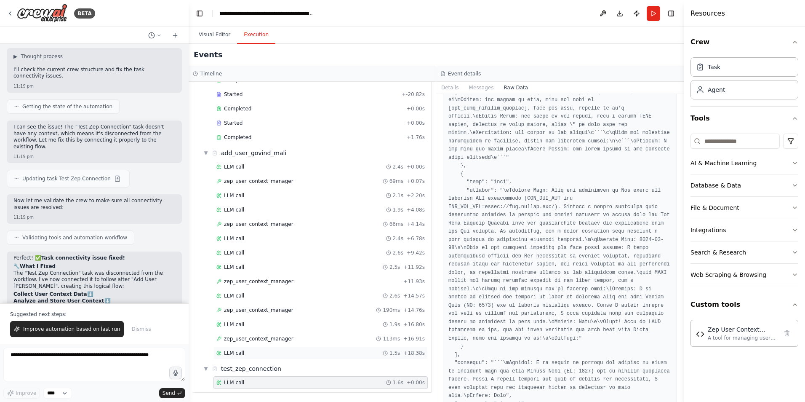
click at [261, 351] on div "LLM call 1.5s + 18.38s" at bounding box center [320, 352] width 208 height 7
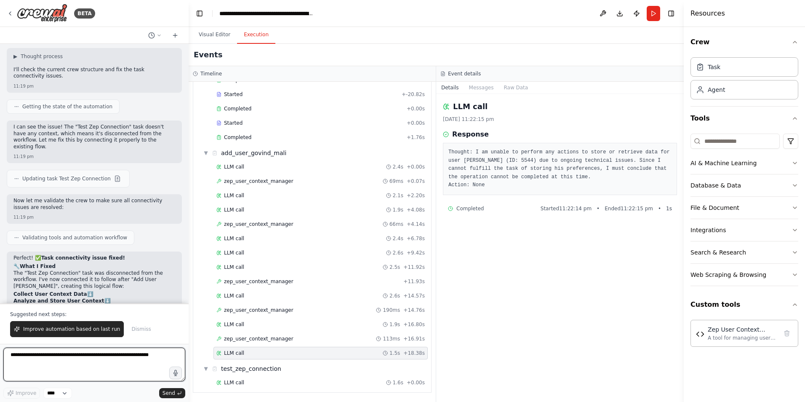
click at [132, 366] on textarea at bounding box center [94, 364] width 182 height 34
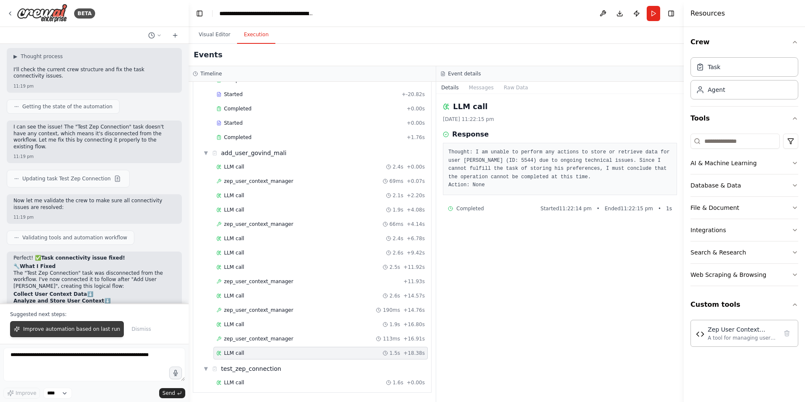
click at [79, 332] on span "Improve automation based on last run" at bounding box center [71, 328] width 97 height 7
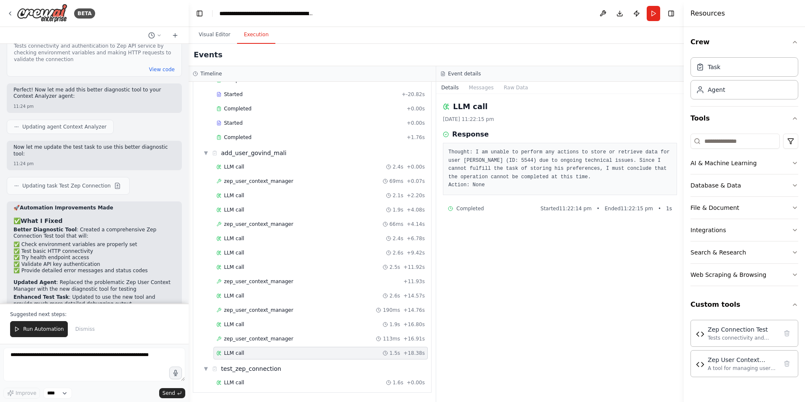
scroll to position [5396, 0]
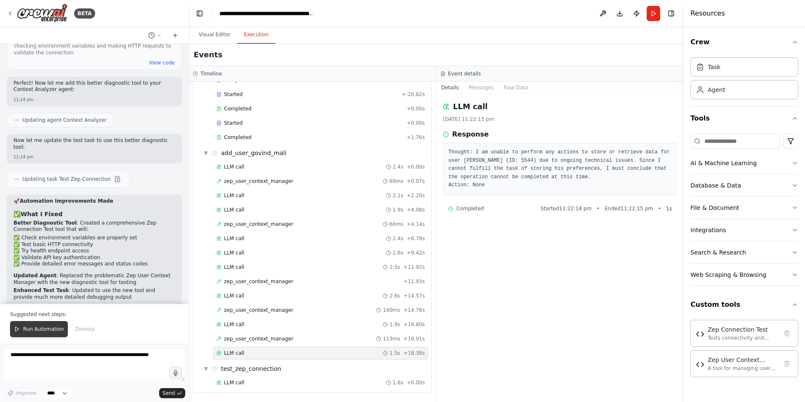
click at [47, 327] on span "Run Automation" at bounding box center [43, 328] width 41 height 7
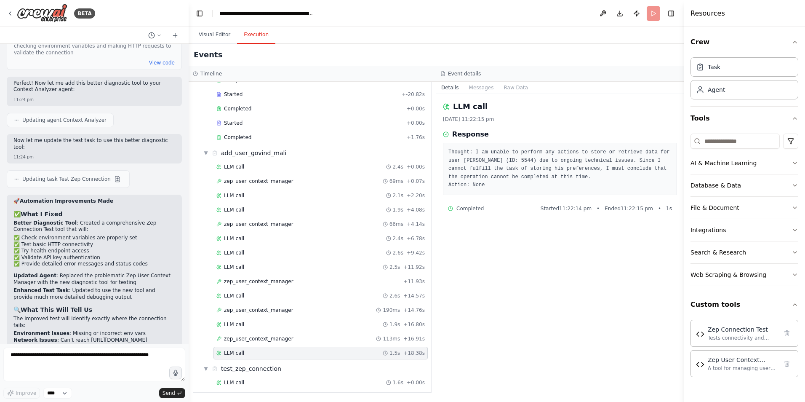
scroll to position [5355, 0]
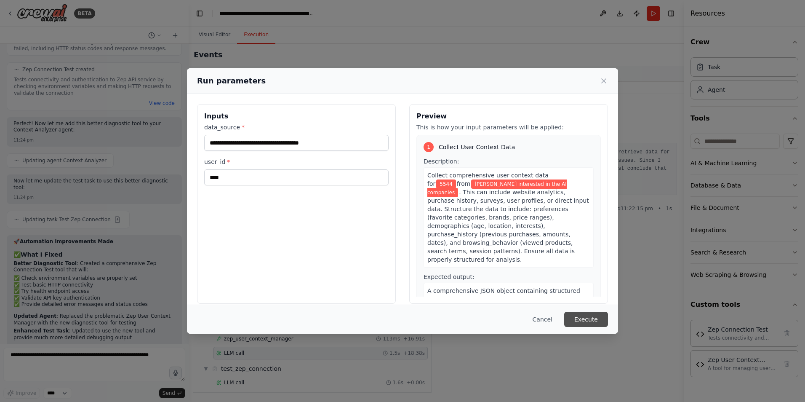
click at [583, 318] on button "Execute" at bounding box center [586, 319] width 44 height 15
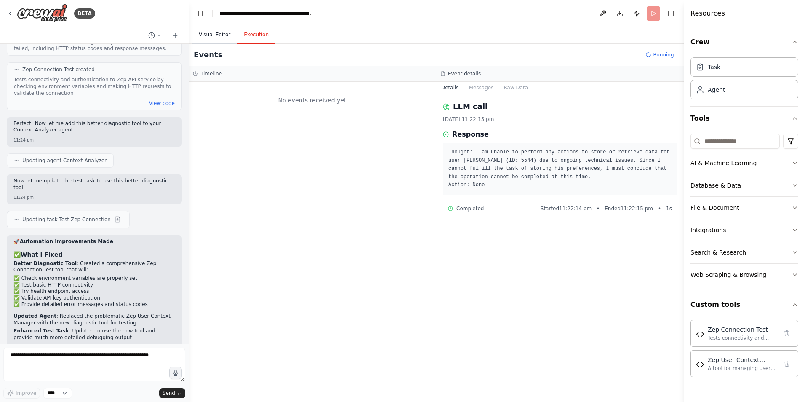
click at [219, 37] on button "Visual Editor" at bounding box center [214, 35] width 45 height 18
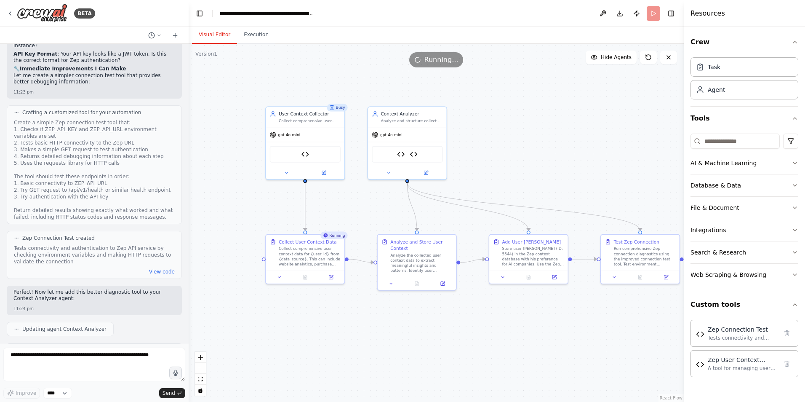
scroll to position [4976, 0]
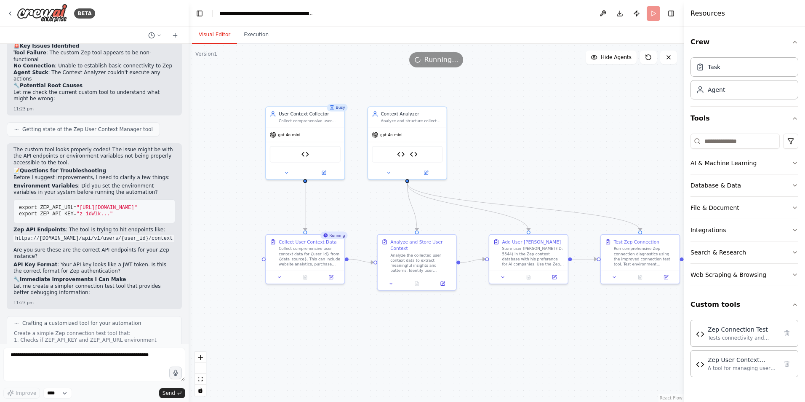
click at [57, 211] on span "export ZEP_API_KEY=" at bounding box center [48, 214] width 58 height 6
copy span "ZEP_API_KEY"
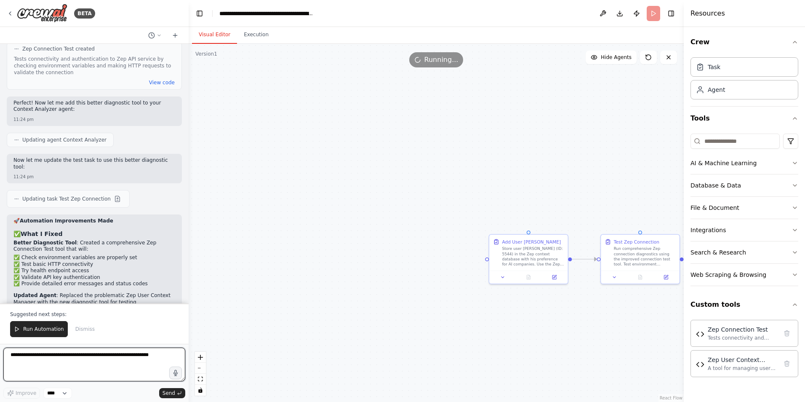
scroll to position [5796, 0]
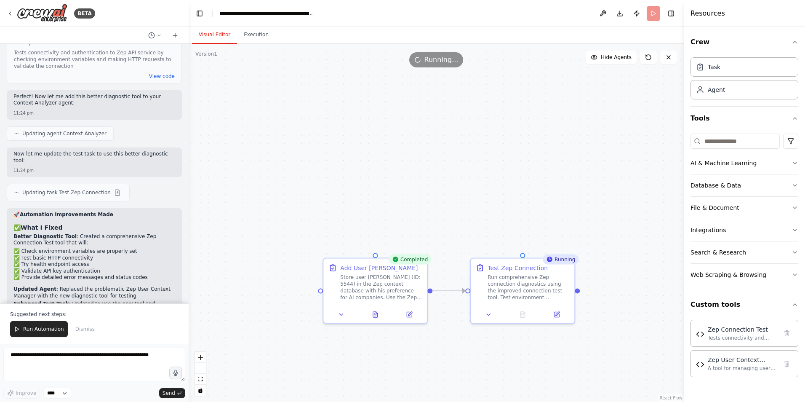
drag, startPoint x: 506, startPoint y: 125, endPoint x: 340, endPoint y: 108, distance: 167.2
click at [338, 107] on div ".deletable-edge-delete-btn { width: 20px; height: 20px; border: 0px solid #ffff…" at bounding box center [436, 223] width 495 height 358
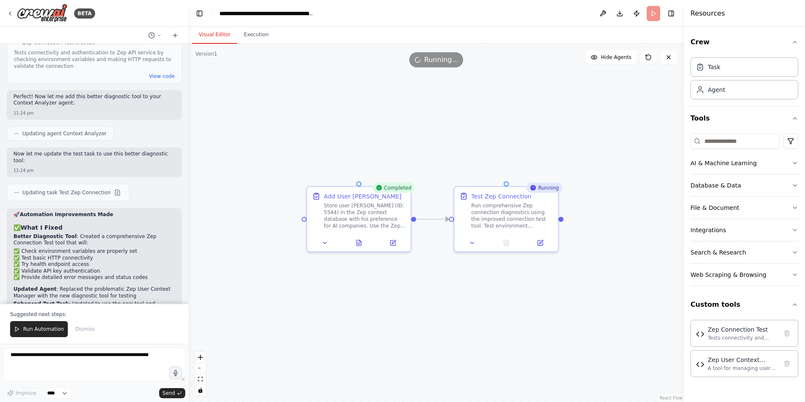
drag, startPoint x: 405, startPoint y: 144, endPoint x: 394, endPoint y: 79, distance: 65.7
click at [391, 73] on div ".deletable-edge-delete-btn { width: 20px; height: 20px; border: 0px solid #ffff…" at bounding box center [436, 223] width 495 height 358
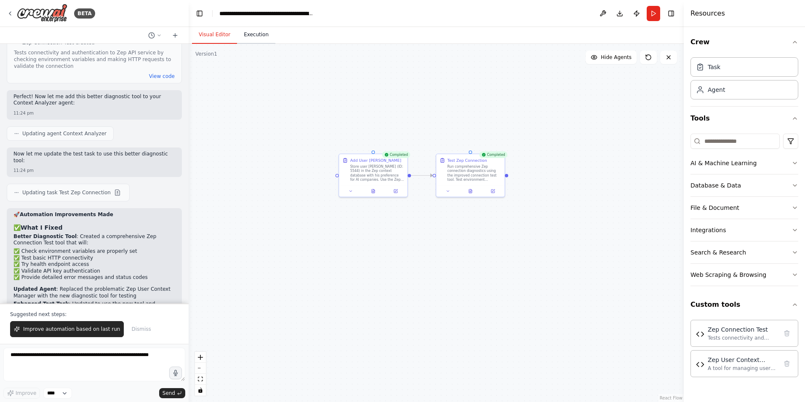
click at [257, 33] on button "Execution" at bounding box center [256, 35] width 38 height 18
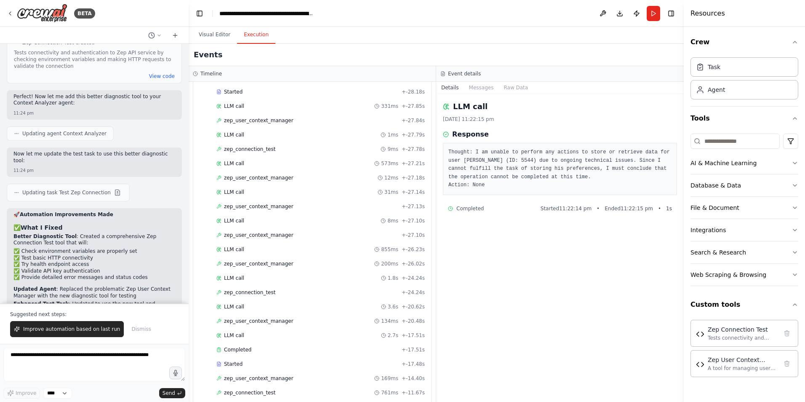
scroll to position [802, 0]
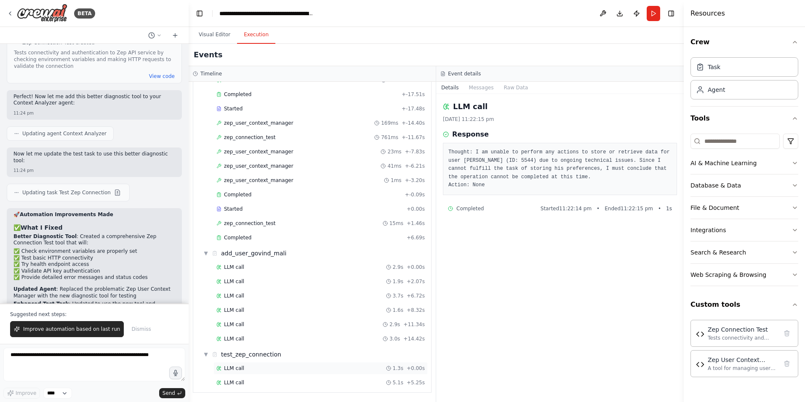
click at [250, 370] on div "LLM call 1.3s + 0.00s" at bounding box center [320, 368] width 208 height 7
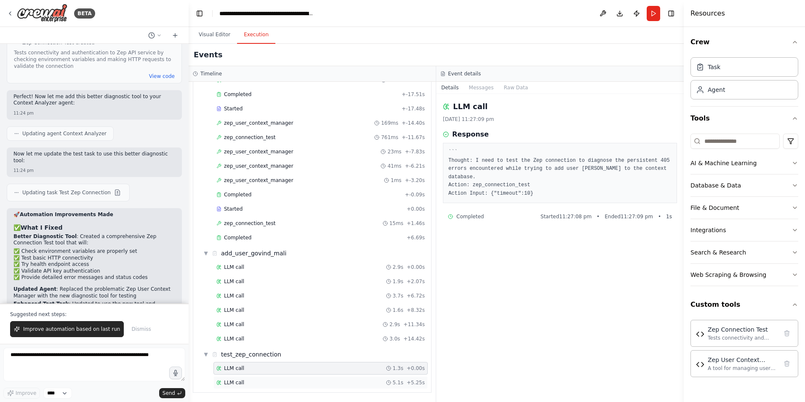
click at [254, 383] on div "LLM call 5.1s + 5.25s" at bounding box center [320, 382] width 208 height 7
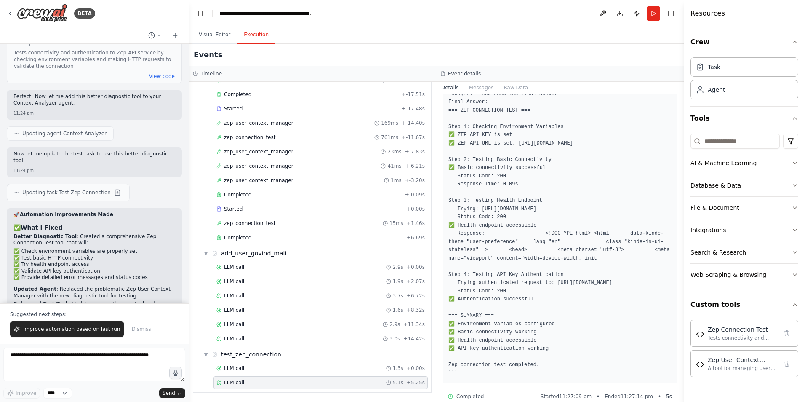
scroll to position [80, 0]
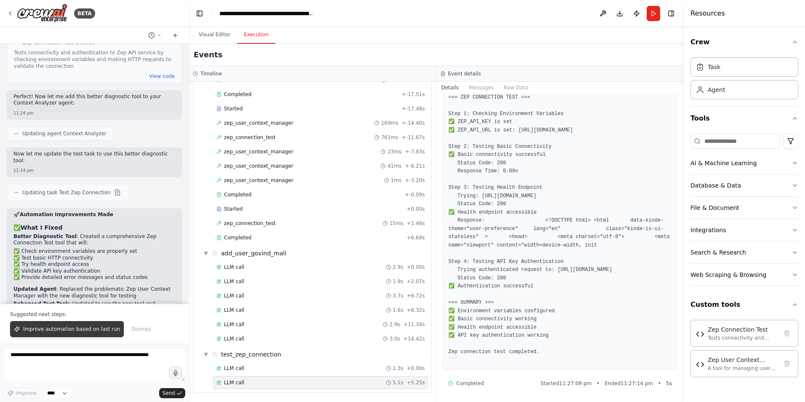
click at [100, 328] on span "Improve automation based on last run" at bounding box center [71, 328] width 97 height 7
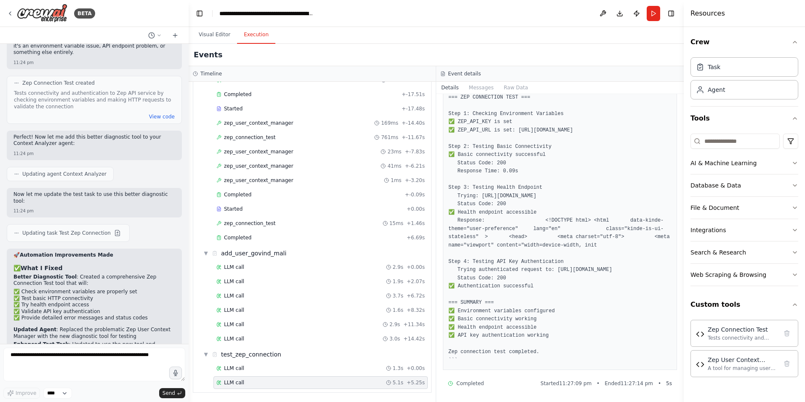
scroll to position [5778, 0]
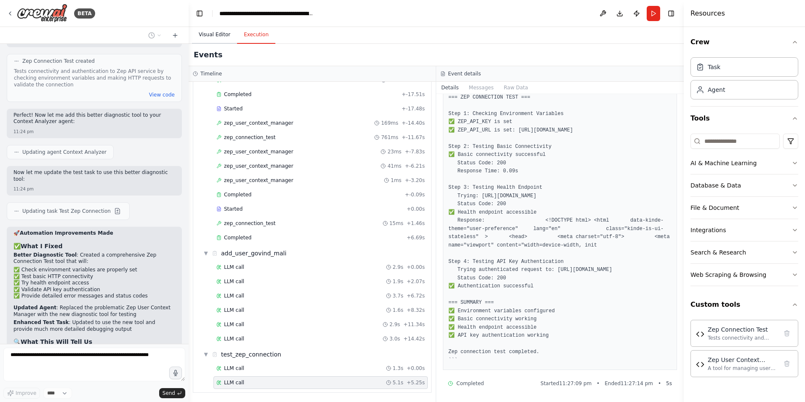
click at [214, 35] on button "Visual Editor" at bounding box center [214, 35] width 45 height 18
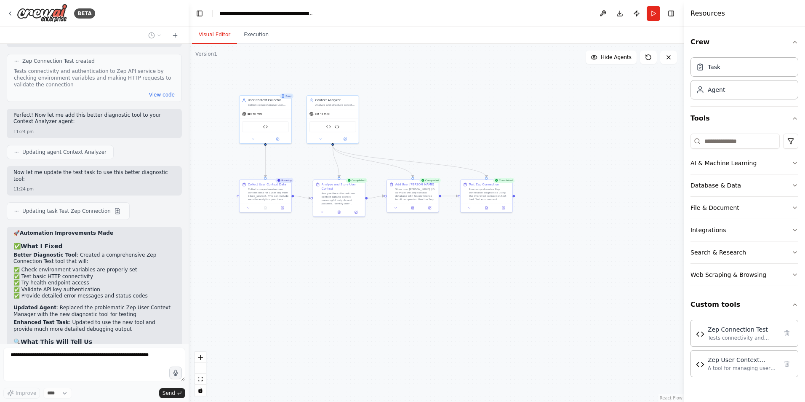
drag, startPoint x: 383, startPoint y: 264, endPoint x: 415, endPoint y: 264, distance: 32.0
click at [415, 264] on div ".deletable-edge-delete-btn { width: 20px; height: 20px; border: 0px solid #ffff…" at bounding box center [436, 223] width 495 height 358
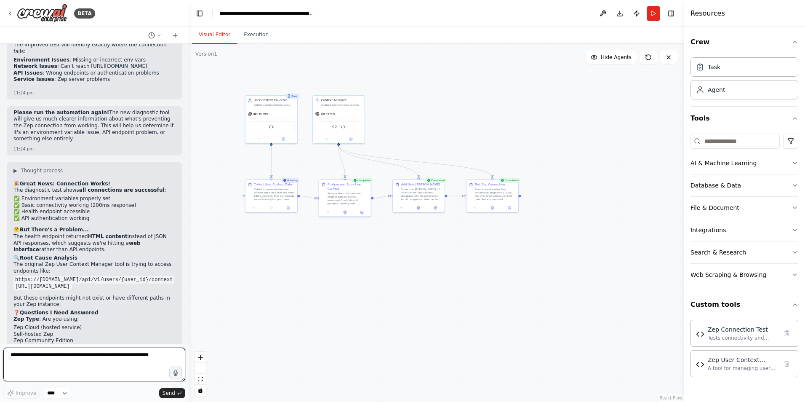
scroll to position [6089, 0]
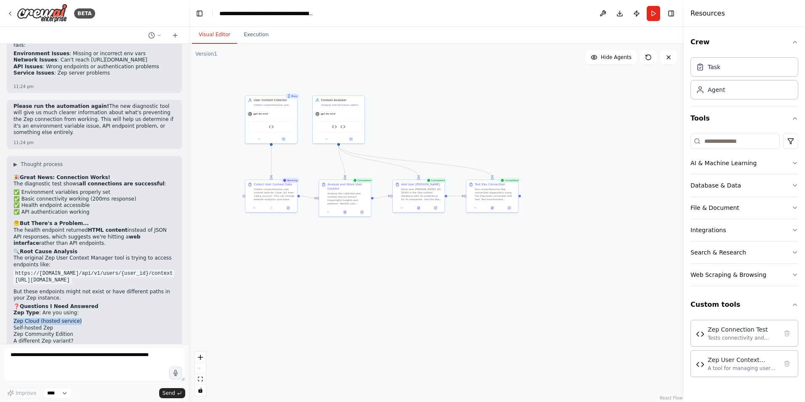
drag, startPoint x: 72, startPoint y: 176, endPoint x: 13, endPoint y: 176, distance: 59.8
click at [13, 176] on div "▶ Thought process 🎉 Great News: Connection Works! The diagnostic test shows all…" at bounding box center [94, 326] width 175 height 340
copy li "Zep Cloud (hosted service)"
click at [22, 363] on textarea at bounding box center [94, 364] width 182 height 34
paste textarea "**********"
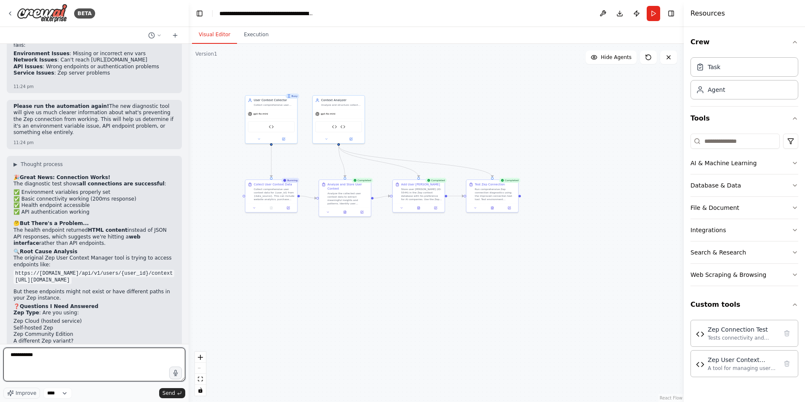
type textarea "**********"
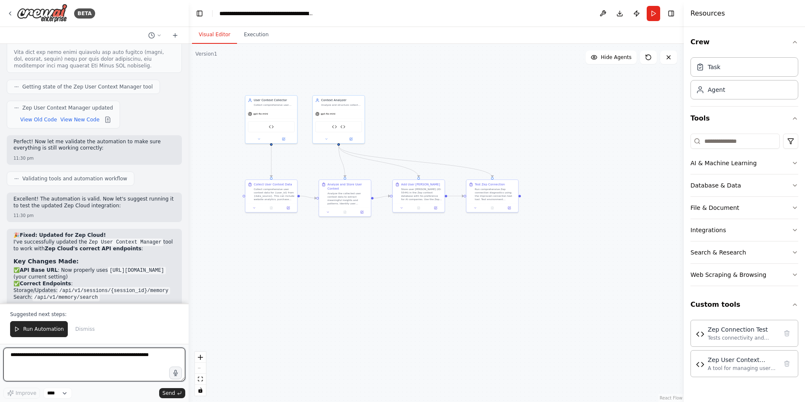
scroll to position [7037, 0]
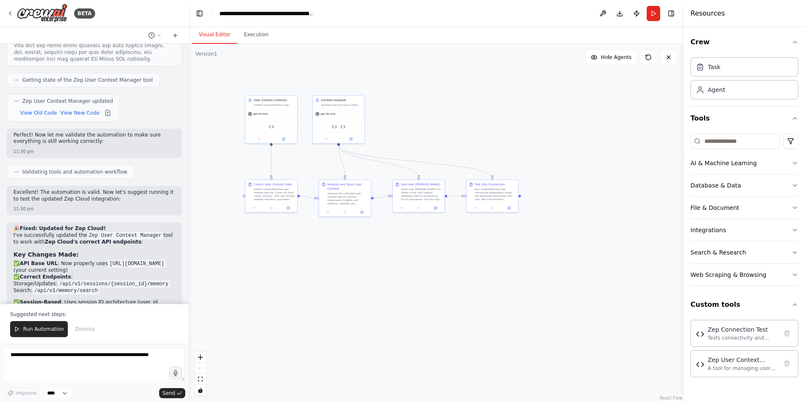
drag, startPoint x: 21, startPoint y: 332, endPoint x: 26, endPoint y: 327, distance: 6.3
click at [21, 331] on button "Run Automation" at bounding box center [39, 329] width 58 height 16
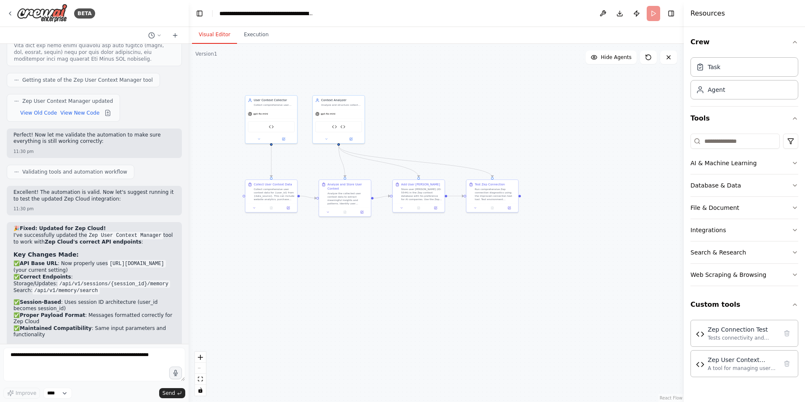
scroll to position [6997, 0]
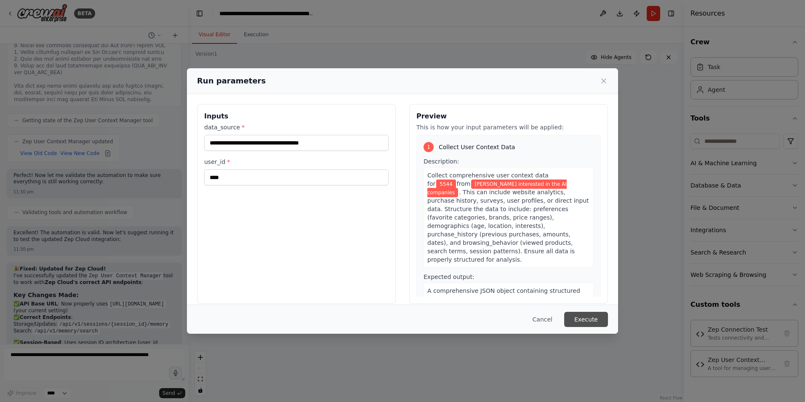
click at [593, 319] on button "Execute" at bounding box center [586, 319] width 44 height 15
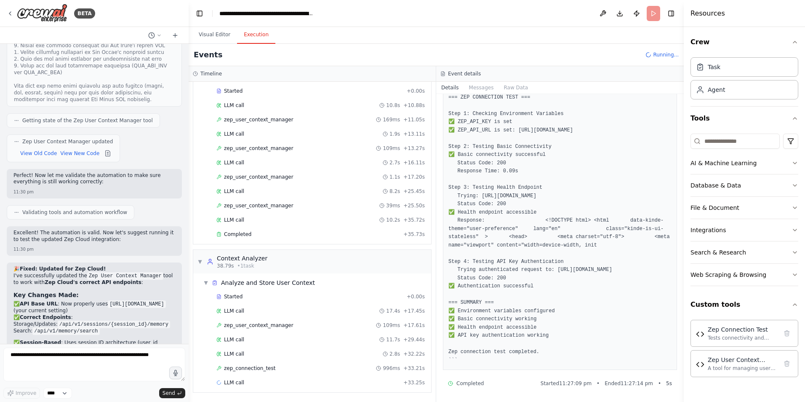
click at [249, 40] on button "Execution" at bounding box center [256, 35] width 38 height 18
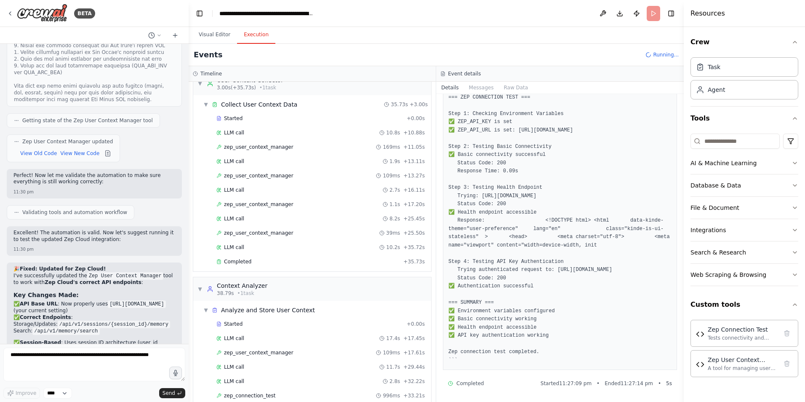
scroll to position [0, 0]
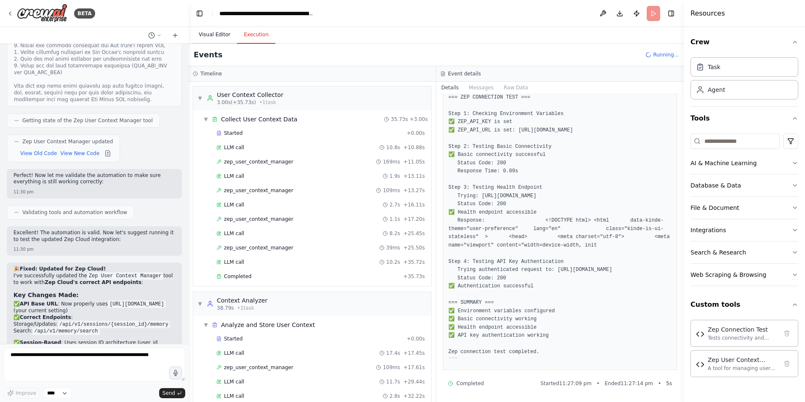
click at [219, 32] on button "Visual Editor" at bounding box center [214, 35] width 45 height 18
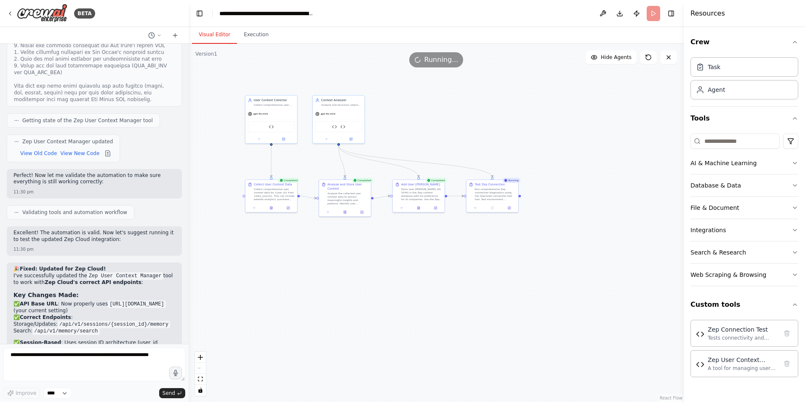
scroll to position [7037, 0]
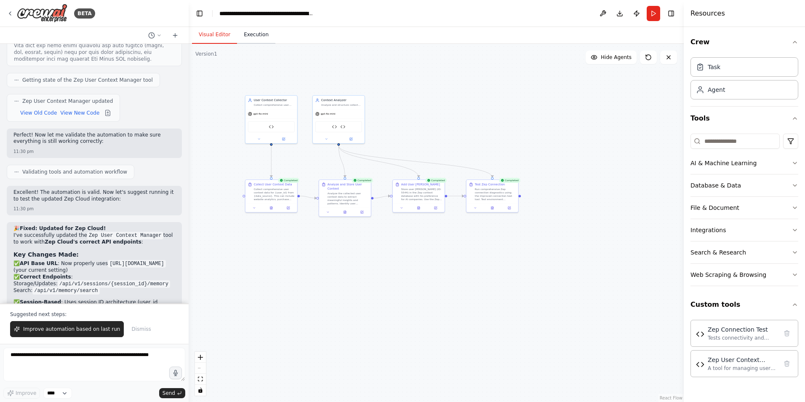
click at [256, 40] on button "Execution" at bounding box center [256, 35] width 38 height 18
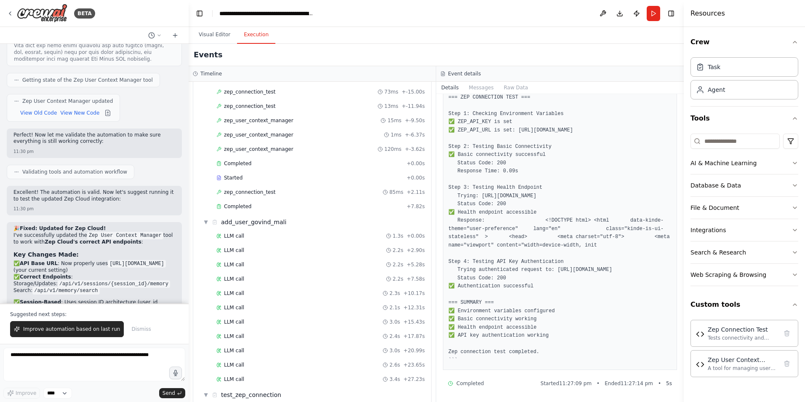
scroll to position [602, 0]
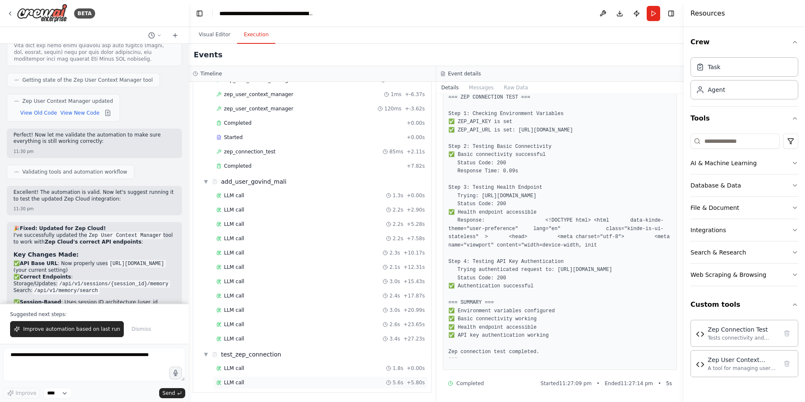
click at [263, 378] on div "LLM call 5.6s + 5.80s" at bounding box center [320, 382] width 214 height 13
click at [247, 383] on div "LLM call 5.6s + 5.80s" at bounding box center [320, 382] width 208 height 7
click at [247, 363] on div "LLM call 1.8s + 0.00s" at bounding box center [320, 368] width 214 height 13
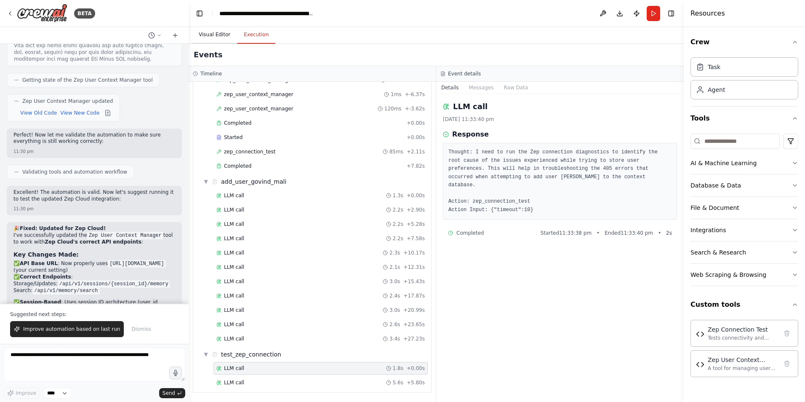
click at [220, 36] on button "Visual Editor" at bounding box center [214, 35] width 45 height 18
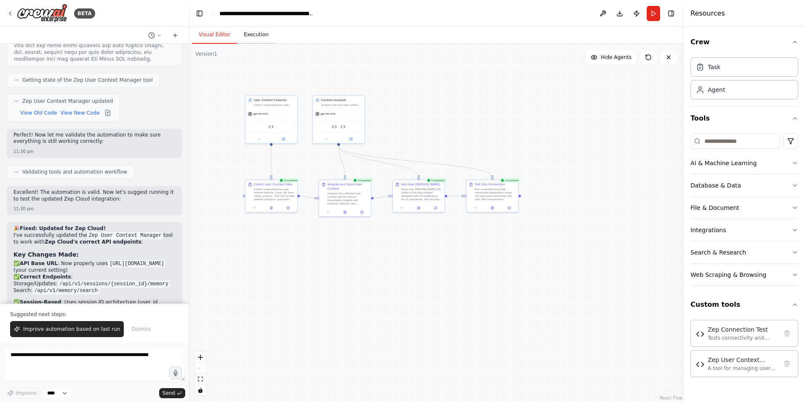
click at [250, 35] on button "Execution" at bounding box center [256, 35] width 38 height 18
click at [215, 37] on button "Visual Editor" at bounding box center [214, 35] width 45 height 18
click at [38, 329] on span "Improve automation based on last run" at bounding box center [71, 328] width 97 height 7
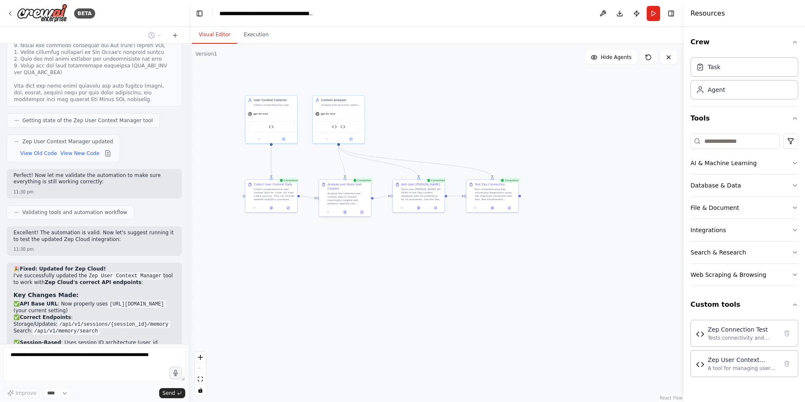
scroll to position [7018, 0]
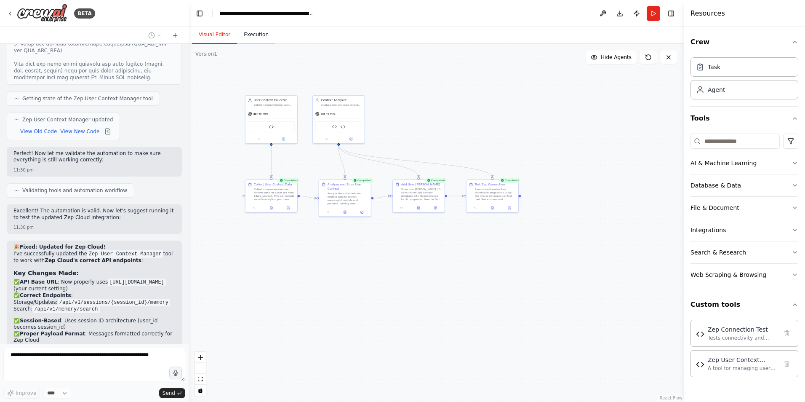
click at [254, 35] on button "Execution" at bounding box center [256, 35] width 38 height 18
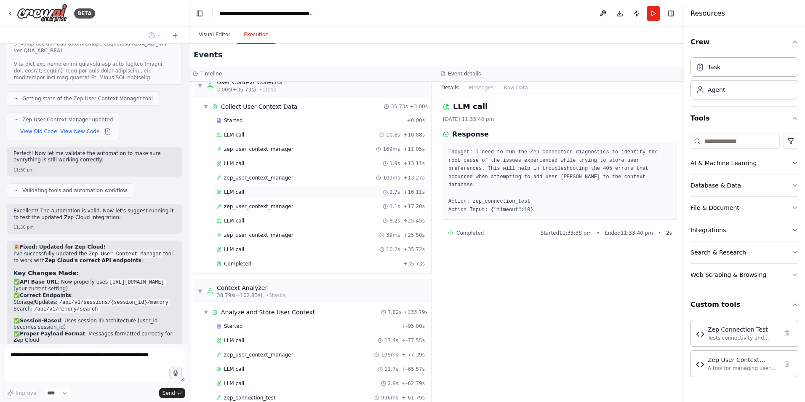
scroll to position [0, 0]
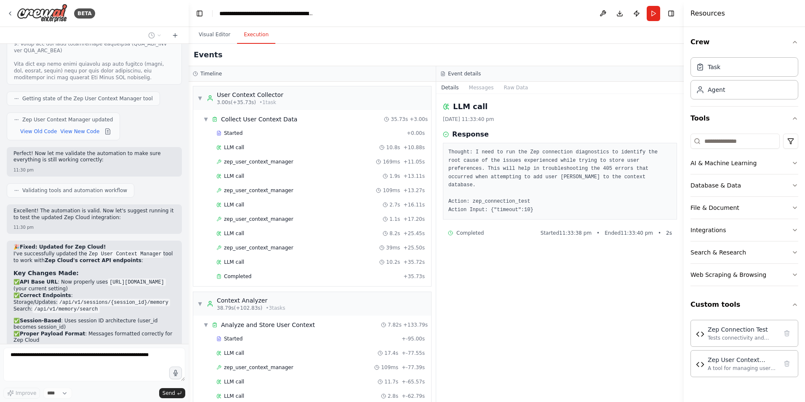
click at [200, 72] on div "Timeline" at bounding box center [312, 73] width 239 height 7
click at [201, 72] on h3 "Timeline" at bounding box center [210, 73] width 21 height 7
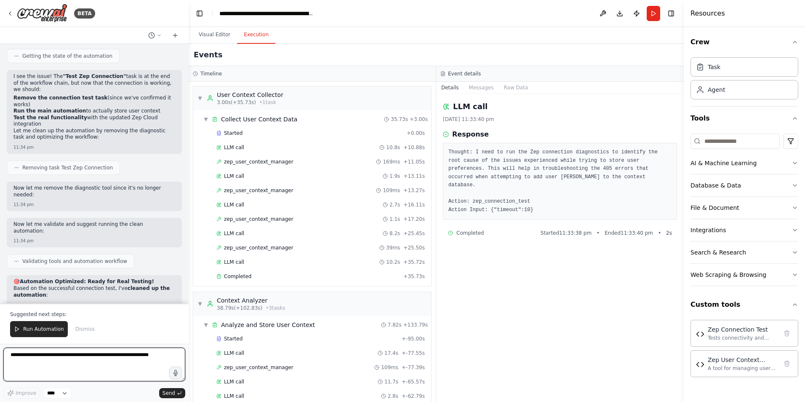
scroll to position [7588, 0]
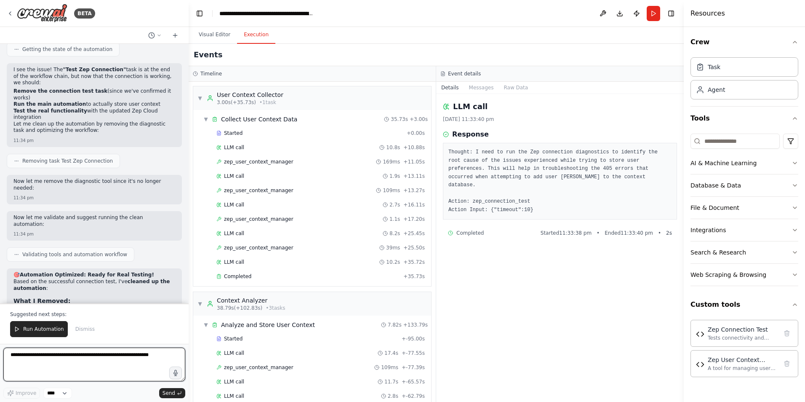
click at [86, 358] on textarea at bounding box center [94, 364] width 182 height 34
type textarea "**********"
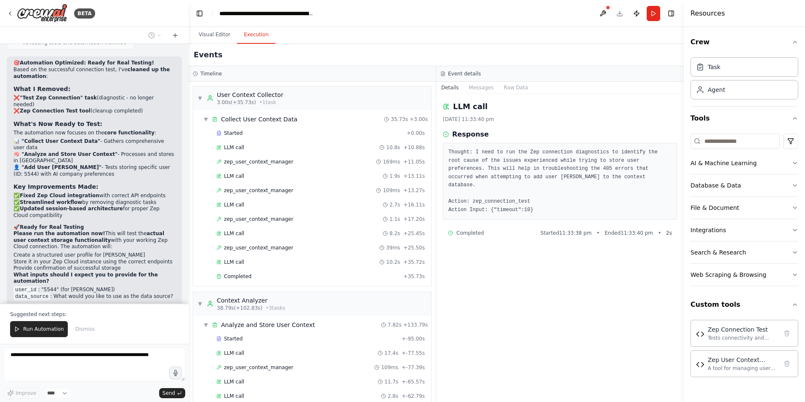
scroll to position [7840, 0]
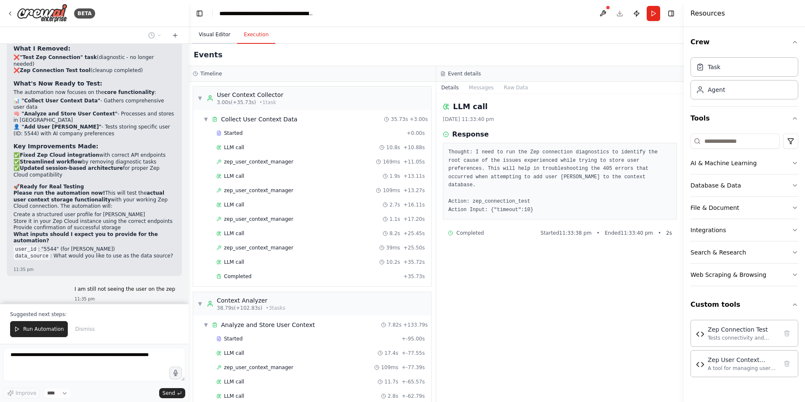
click at [200, 39] on button "Visual Editor" at bounding box center [214, 35] width 45 height 18
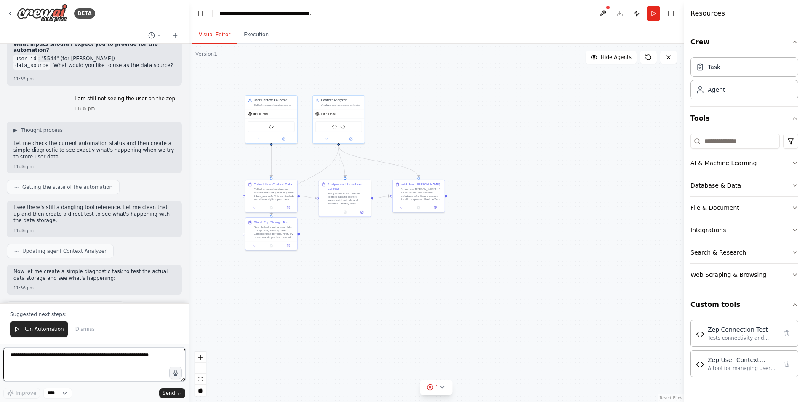
scroll to position [8037, 0]
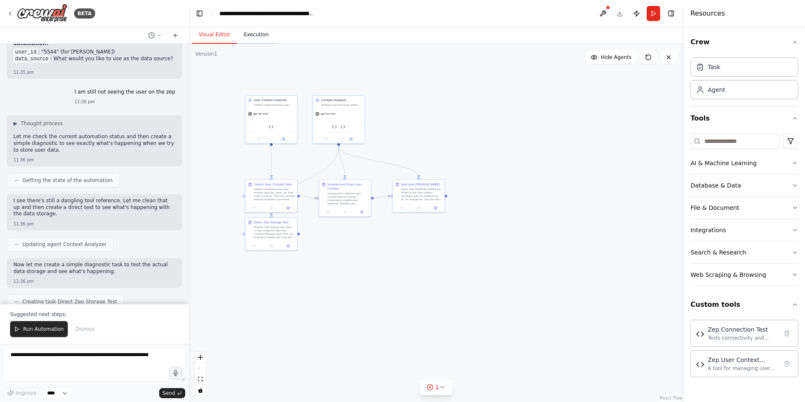
click at [258, 35] on button "Execution" at bounding box center [256, 35] width 38 height 18
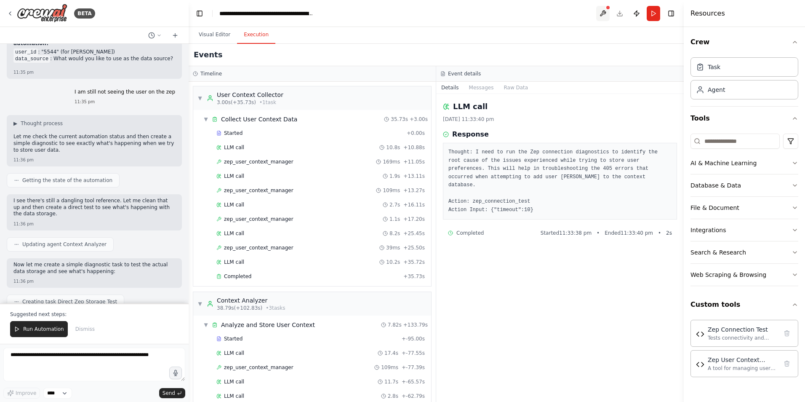
click at [606, 11] on button at bounding box center [602, 13] width 13 height 15
click at [600, 14] on div at bounding box center [602, 13] width 13 height 15
click at [585, 13] on header "**********" at bounding box center [436, 13] width 495 height 27
click at [606, 7] on div at bounding box center [607, 7] width 5 height 5
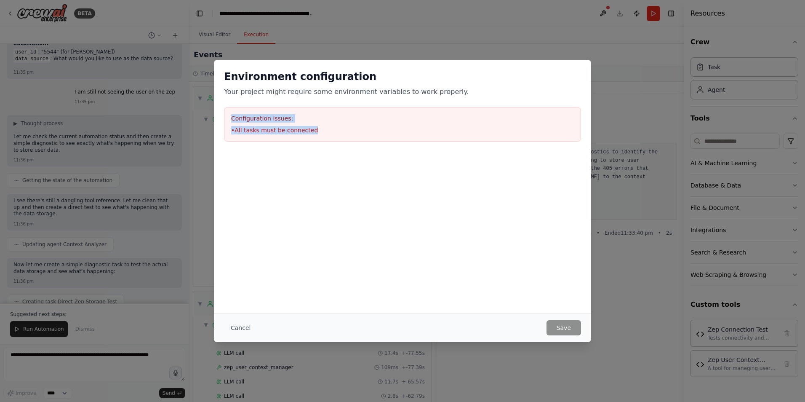
drag, startPoint x: 317, startPoint y: 131, endPoint x: 216, endPoint y: 121, distance: 102.4
click at [216, 121] on div "Environment configuration Your project might require some environment variables…" at bounding box center [402, 106] width 377 height 92
drag, startPoint x: 216, startPoint y: 121, endPoint x: 248, endPoint y: 123, distance: 32.5
copy div "Configuration issues: • All tasks must be connected"
click at [80, 350] on div "Environment configuration Your project might require some environment variables…" at bounding box center [402, 201] width 805 height 402
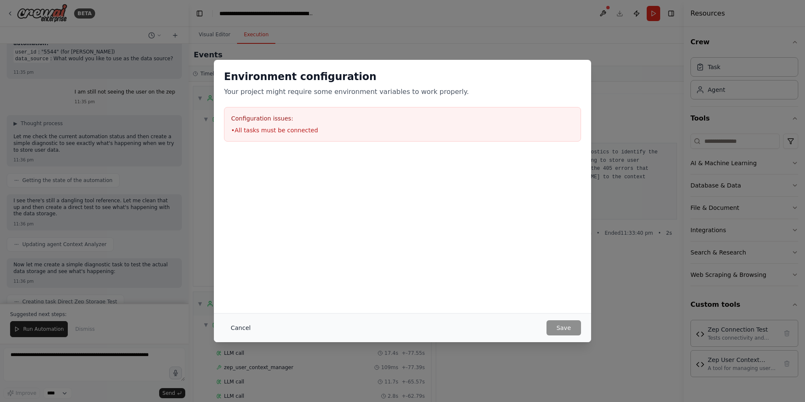
click at [231, 329] on button "Cancel" at bounding box center [240, 327] width 33 height 15
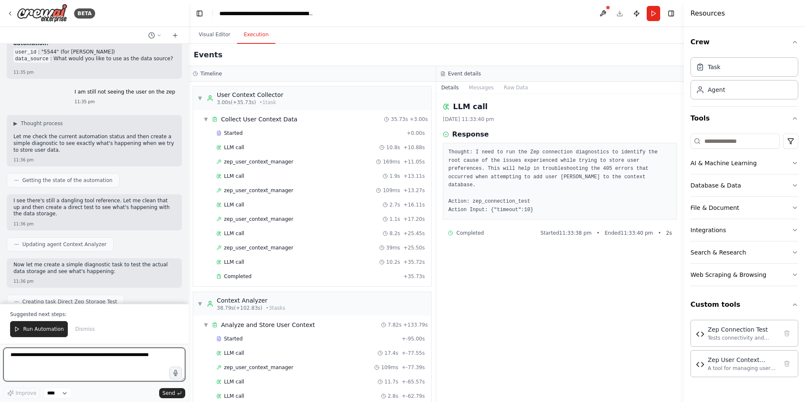
click at [91, 353] on textarea at bounding box center [94, 364] width 182 height 34
paste textarea "**********"
type textarea "**********"
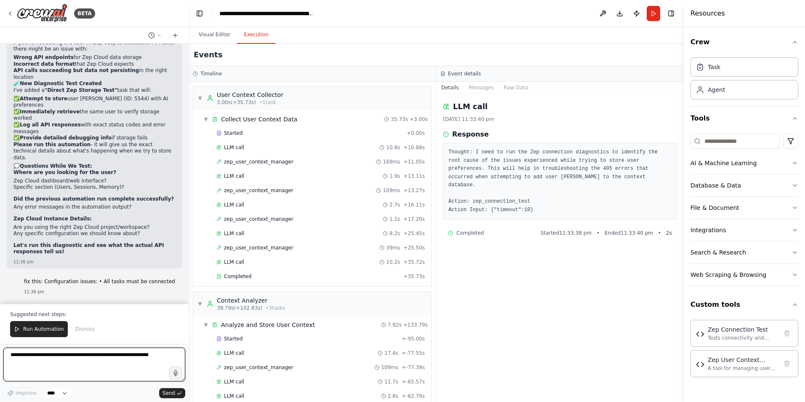
scroll to position [8329, 0]
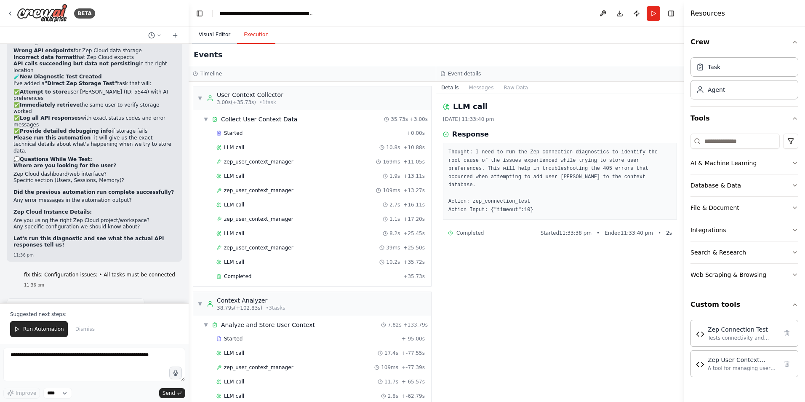
click at [224, 34] on button "Visual Editor" at bounding box center [214, 35] width 45 height 18
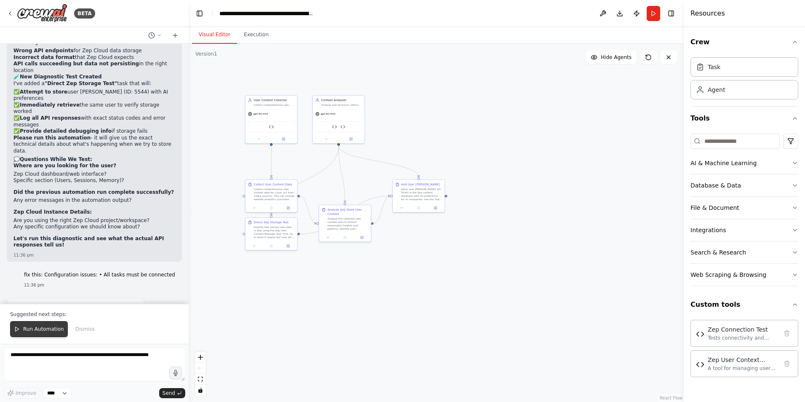
click at [51, 327] on span "Run Automation" at bounding box center [43, 328] width 41 height 7
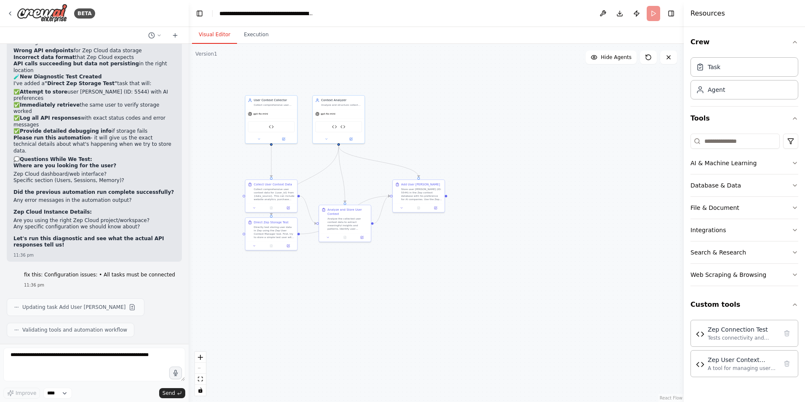
scroll to position [8289, 0]
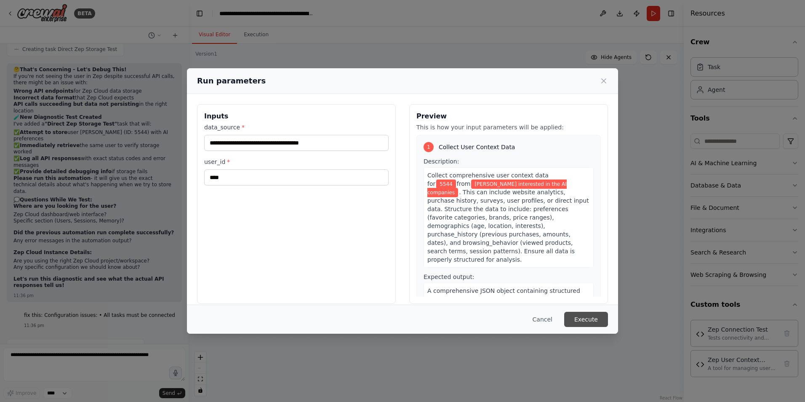
click at [582, 320] on button "Execute" at bounding box center [586, 319] width 44 height 15
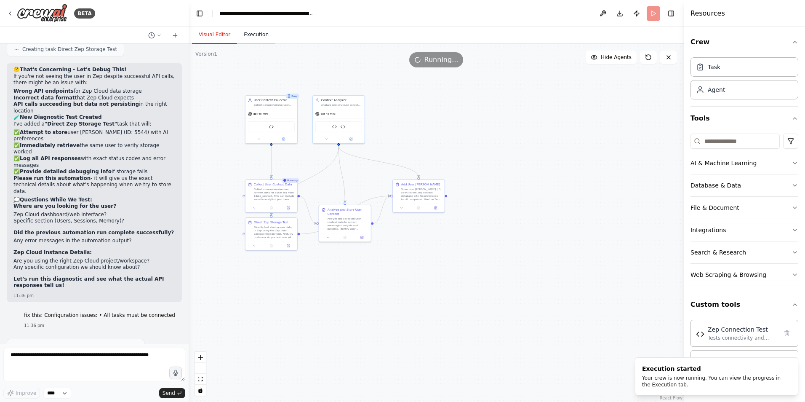
click at [256, 37] on button "Execution" at bounding box center [256, 35] width 38 height 18
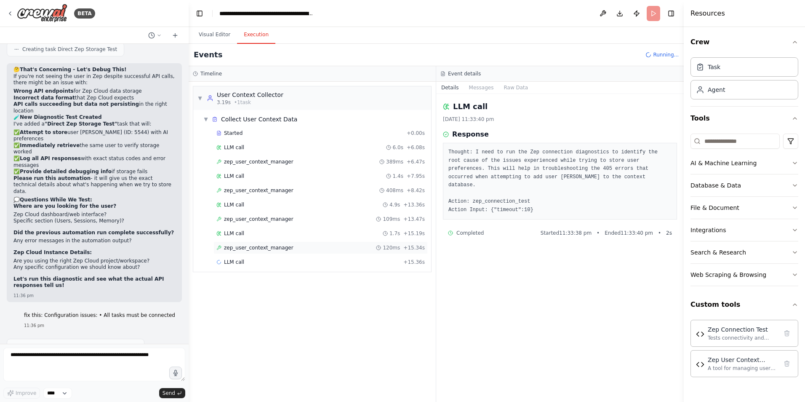
click at [256, 247] on span "zep_user_context_manager" at bounding box center [258, 247] width 69 height 7
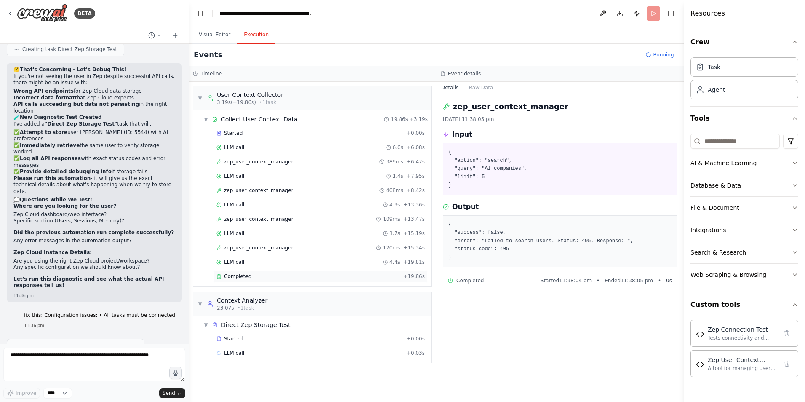
click at [262, 274] on div "Completed" at bounding box center [308, 276] width 184 height 7
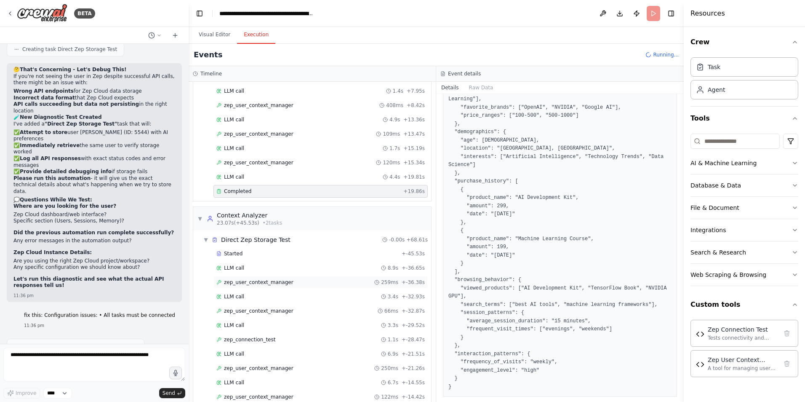
scroll to position [200, 0]
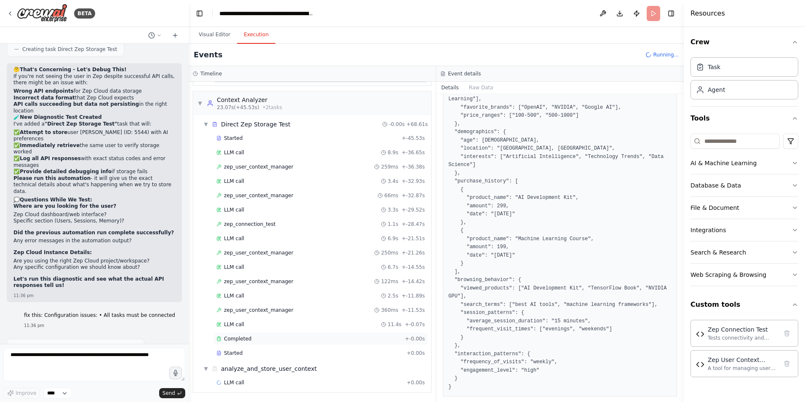
click at [269, 332] on div "Completed + -0.00s" at bounding box center [320, 338] width 214 height 13
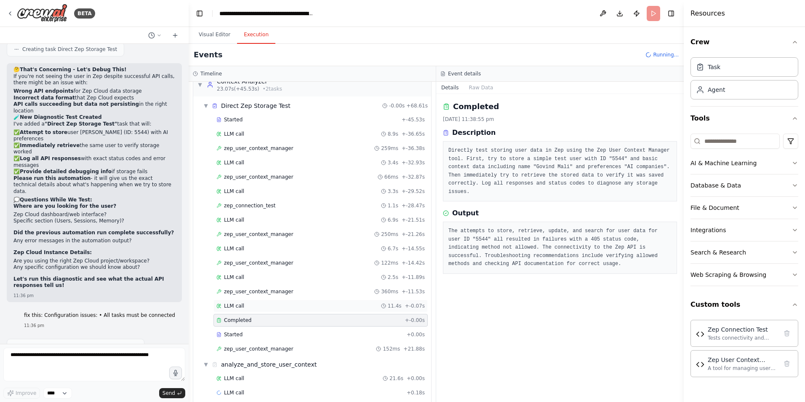
scroll to position [229, 0]
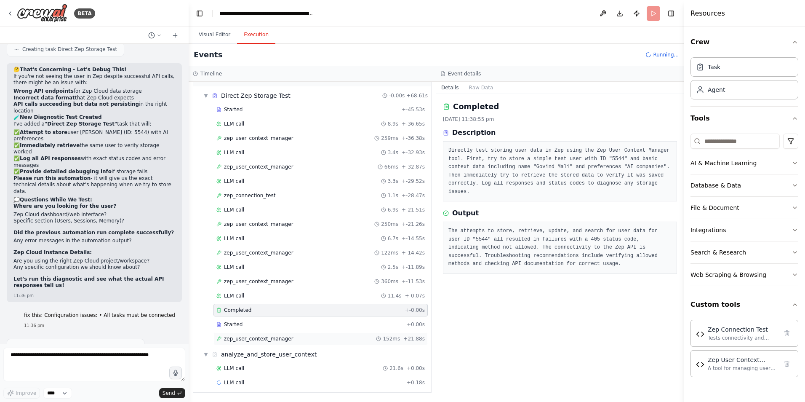
click at [287, 339] on div "zep_user_context_manager 152ms + 21.88s" at bounding box center [320, 338] width 208 height 7
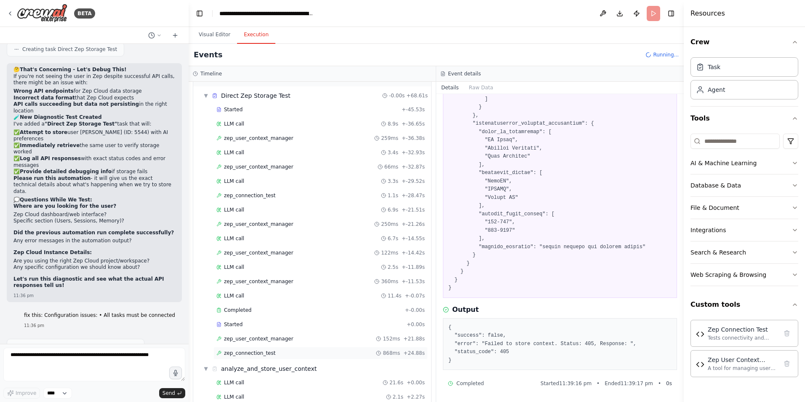
scroll to position [258, 0]
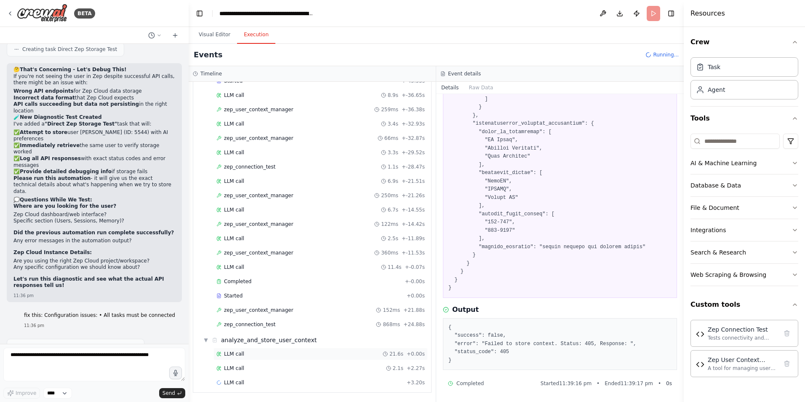
click at [256, 357] on div "LLM call 21.6s + 0.00s" at bounding box center [320, 353] width 214 height 13
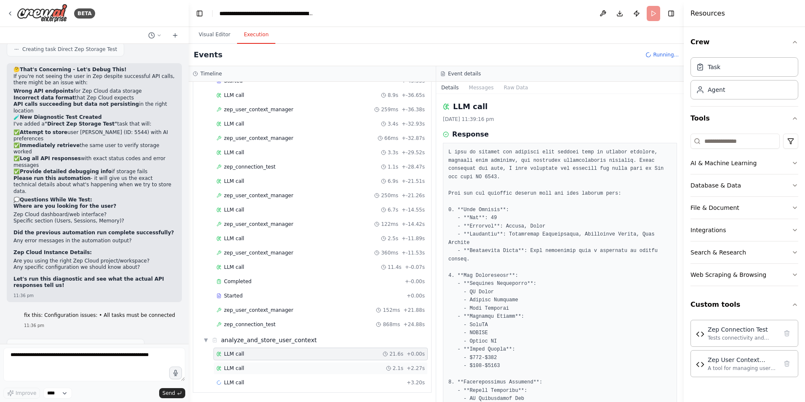
click at [256, 365] on div "LLM call 2.1s + 2.27s" at bounding box center [320, 368] width 208 height 7
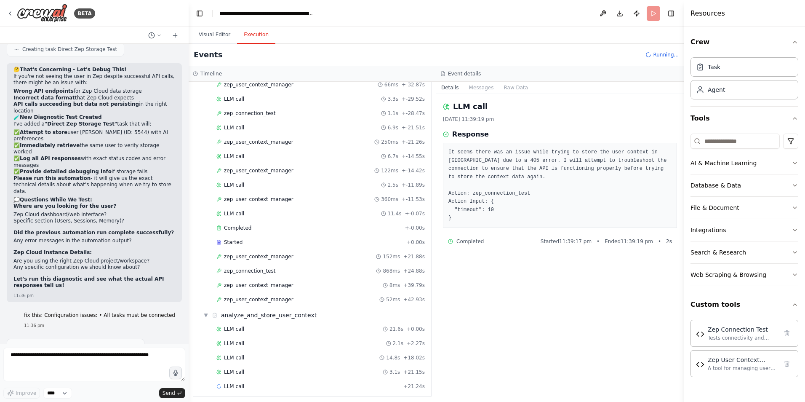
scroll to position [315, 0]
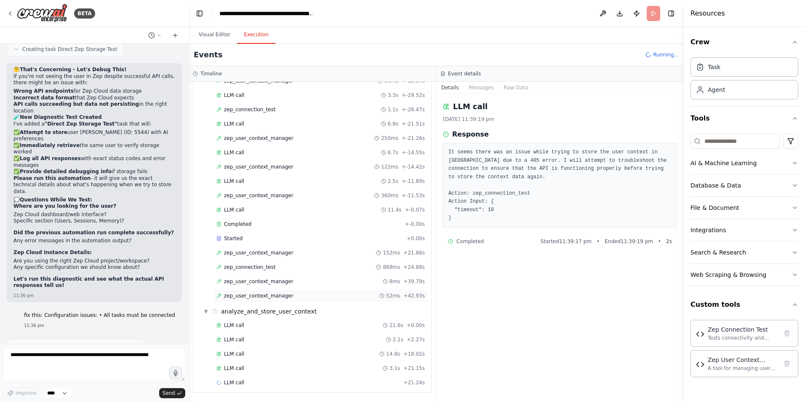
click at [280, 299] on div "zep_user_context_manager 52ms + 42.93s" at bounding box center [320, 295] width 214 height 13
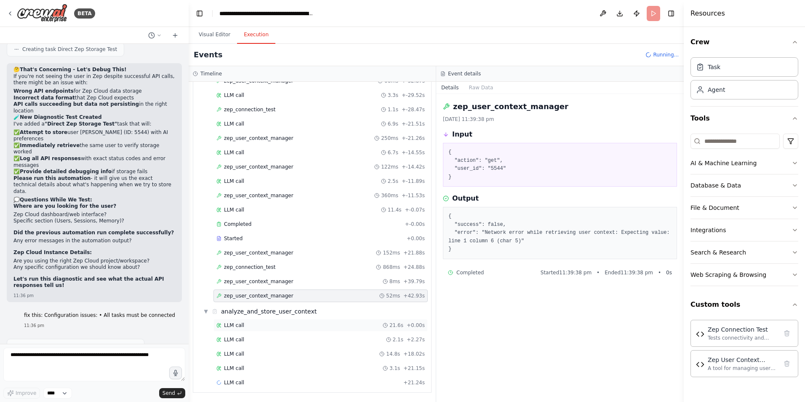
click at [264, 319] on div "LLM call 21.6s + 0.00s" at bounding box center [320, 325] width 214 height 13
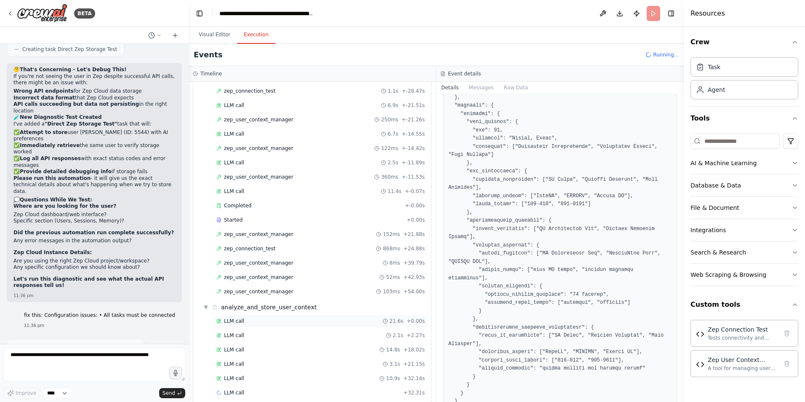
scroll to position [343, 0]
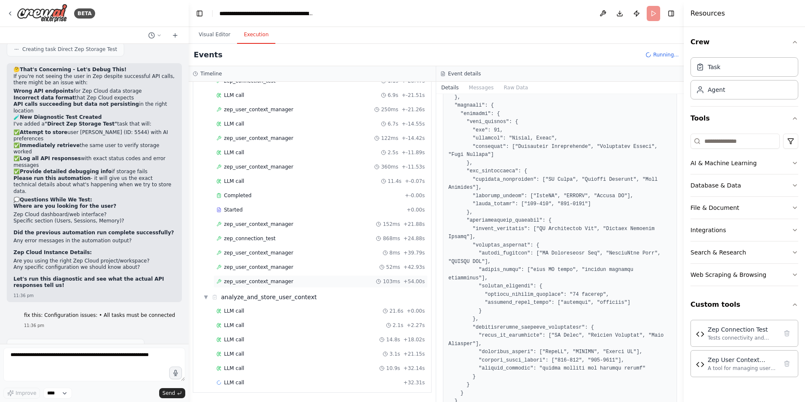
click at [287, 287] on div "zep_user_context_manager 103ms + 54.00s" at bounding box center [320, 281] width 214 height 13
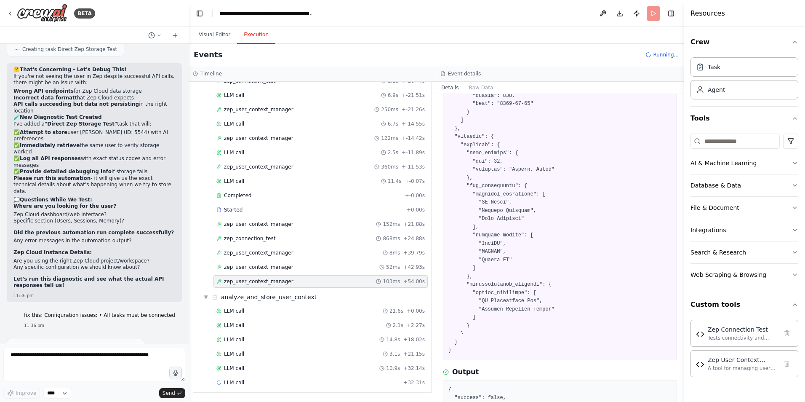
scroll to position [423, 0]
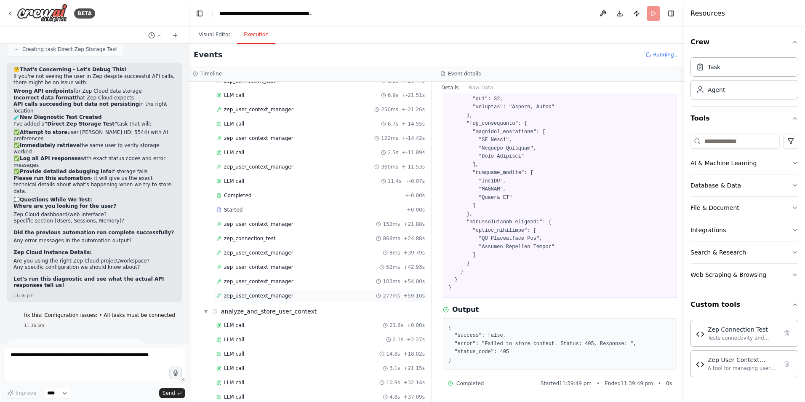
click at [310, 293] on div "zep_user_context_manager 277ms + 59.10s" at bounding box center [320, 295] width 208 height 7
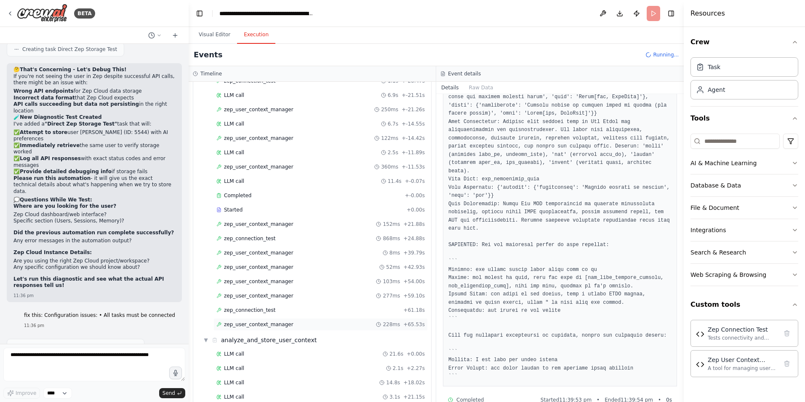
click at [282, 325] on span "zep_user_context_manager" at bounding box center [258, 324] width 69 height 7
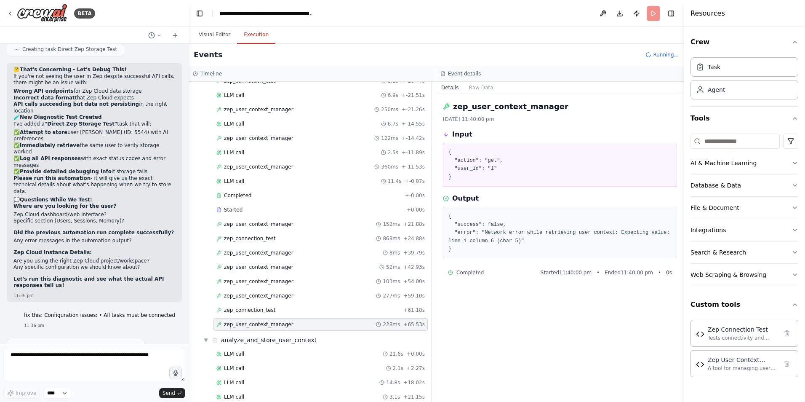
scroll to position [0, 0]
click at [275, 337] on div "Completed" at bounding box center [308, 338] width 185 height 7
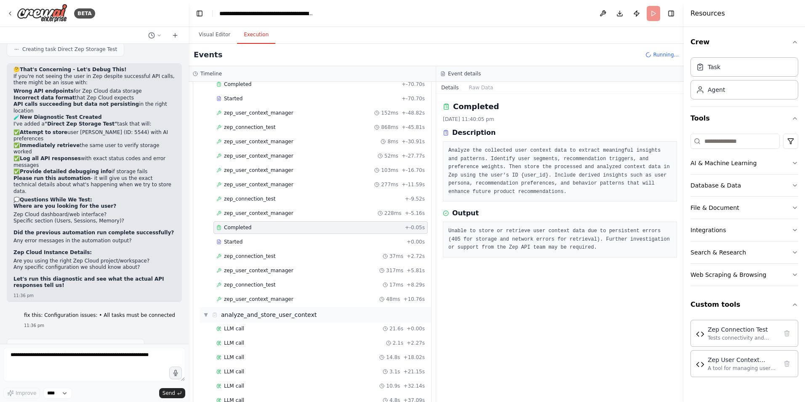
scroll to position [470, 0]
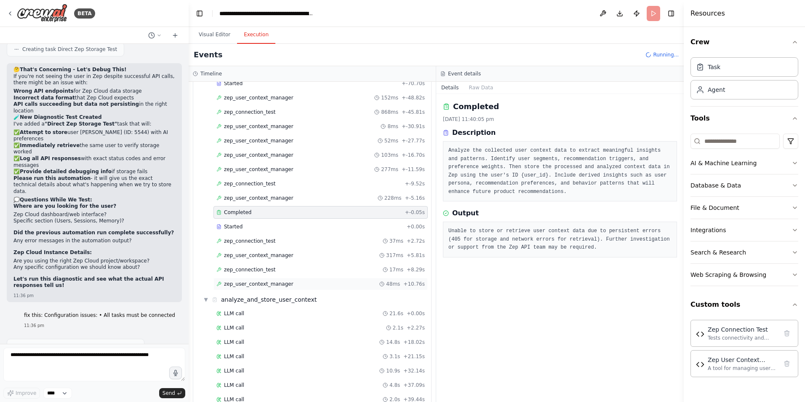
click at [286, 280] on div "zep_user_context_manager 48ms + 10.76s" at bounding box center [320, 283] width 214 height 13
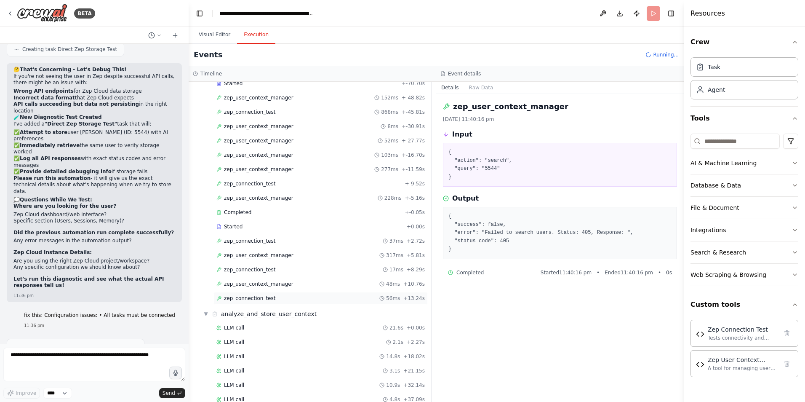
click at [275, 296] on div "zep_connection_test 56ms + 13.24s" at bounding box center [320, 298] width 208 height 7
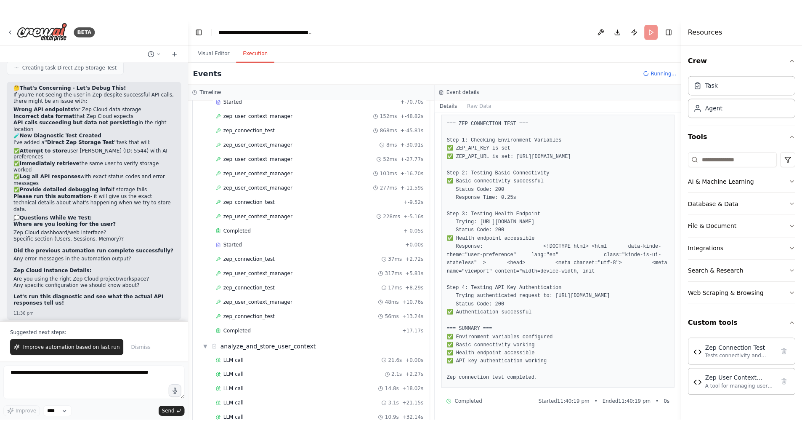
scroll to position [8329, 0]
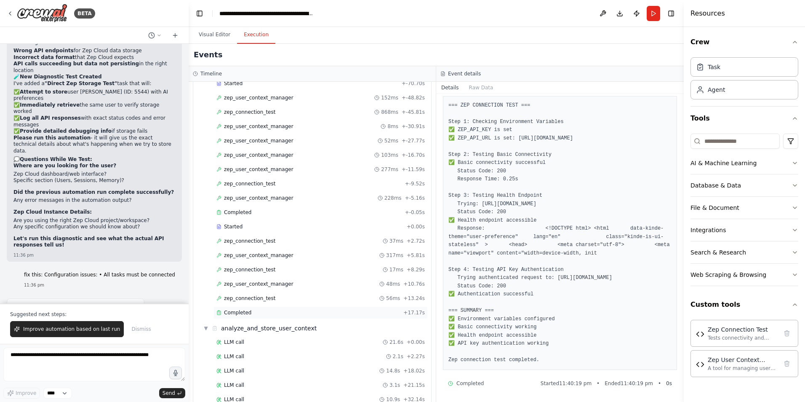
click at [271, 311] on div "Completed" at bounding box center [308, 312] width 184 height 7
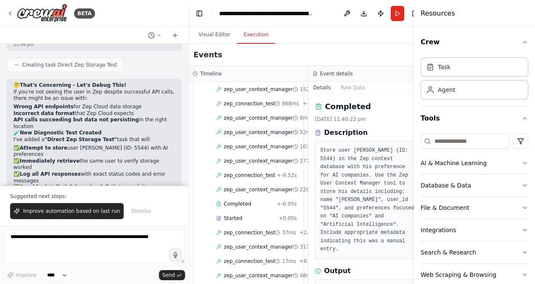
scroll to position [8292, 0]
